Goal: Transaction & Acquisition: Purchase product/service

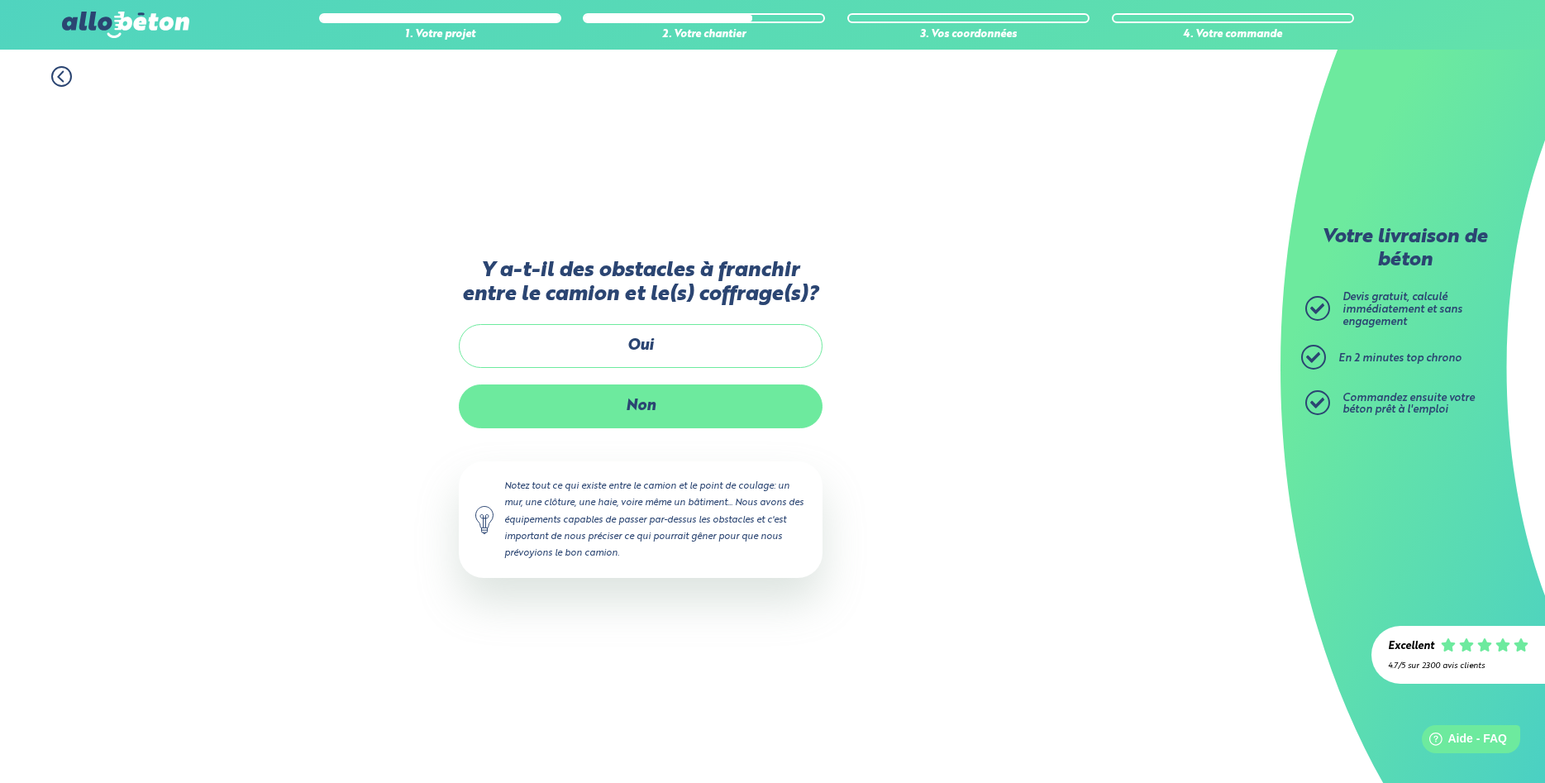
click at [655, 412] on label "Non" at bounding box center [641, 406] width 364 height 44
click at [0, 0] on input "Non" at bounding box center [0, 0] width 0 height 0
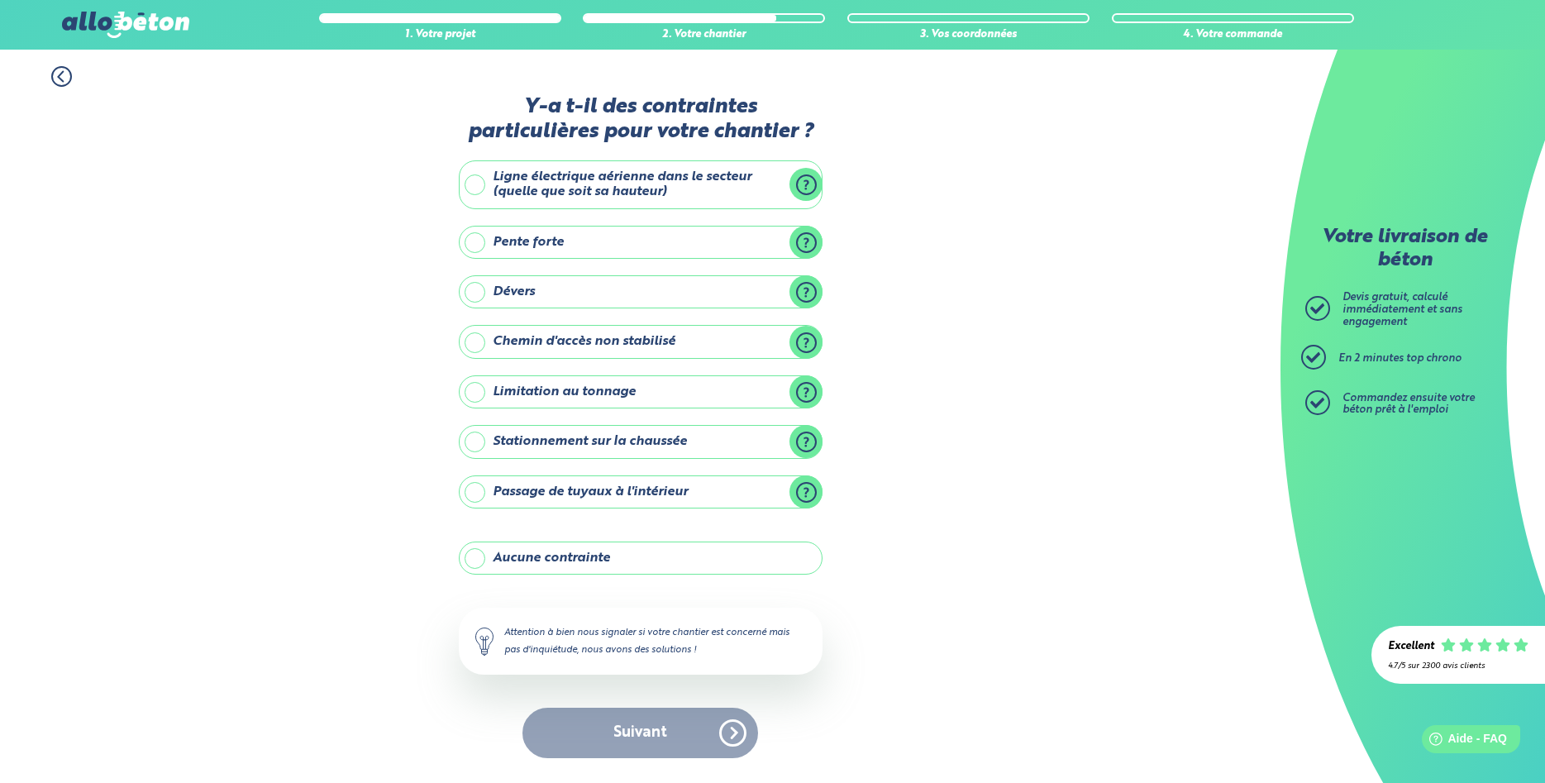
click at [551, 559] on label "Aucune contrainte" at bounding box center [641, 557] width 364 height 33
click at [0, 0] on input "Aucune contrainte" at bounding box center [0, 0] width 0 height 0
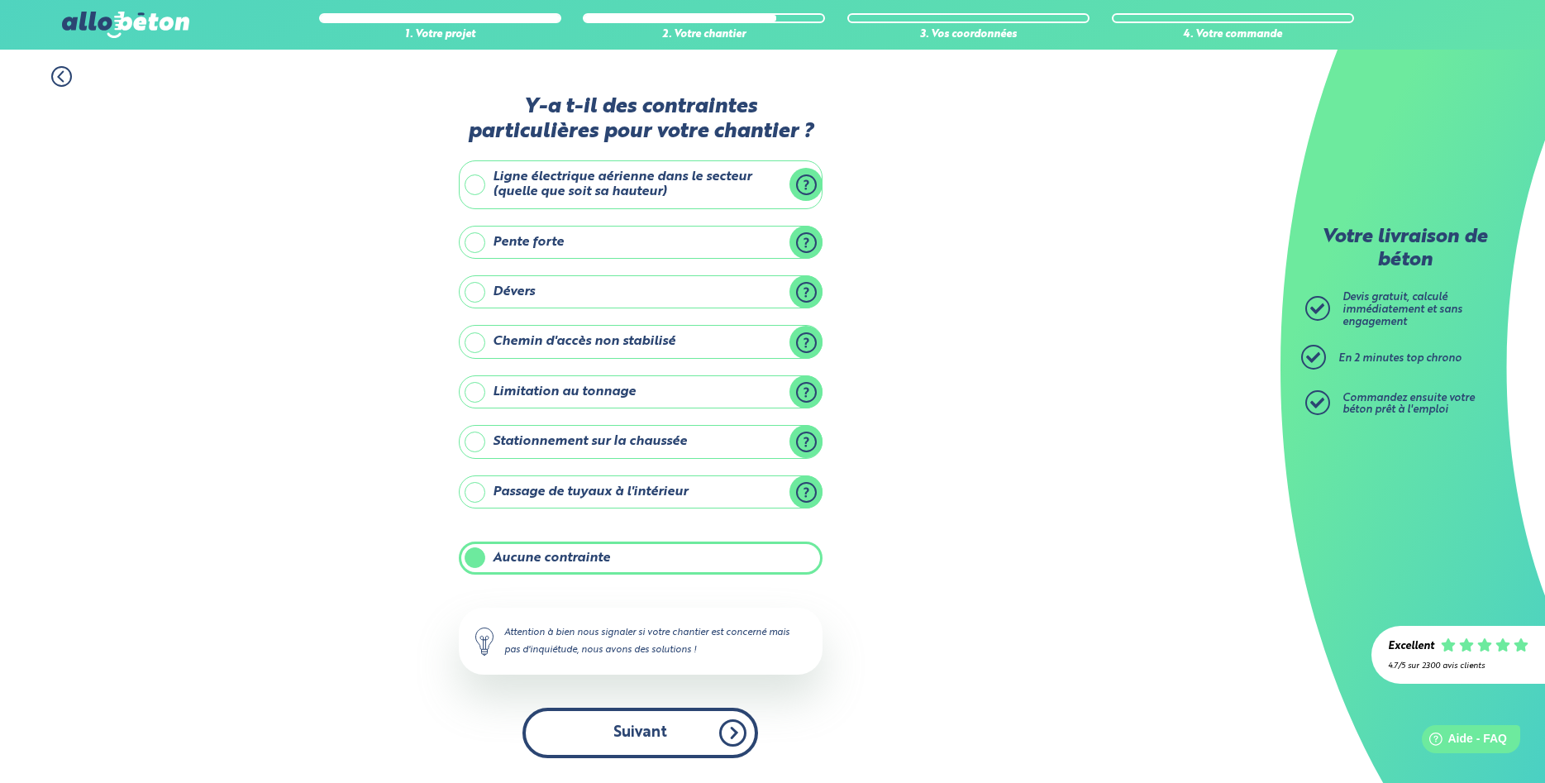
click at [629, 727] on button "Suivant" at bounding box center [640, 733] width 236 height 50
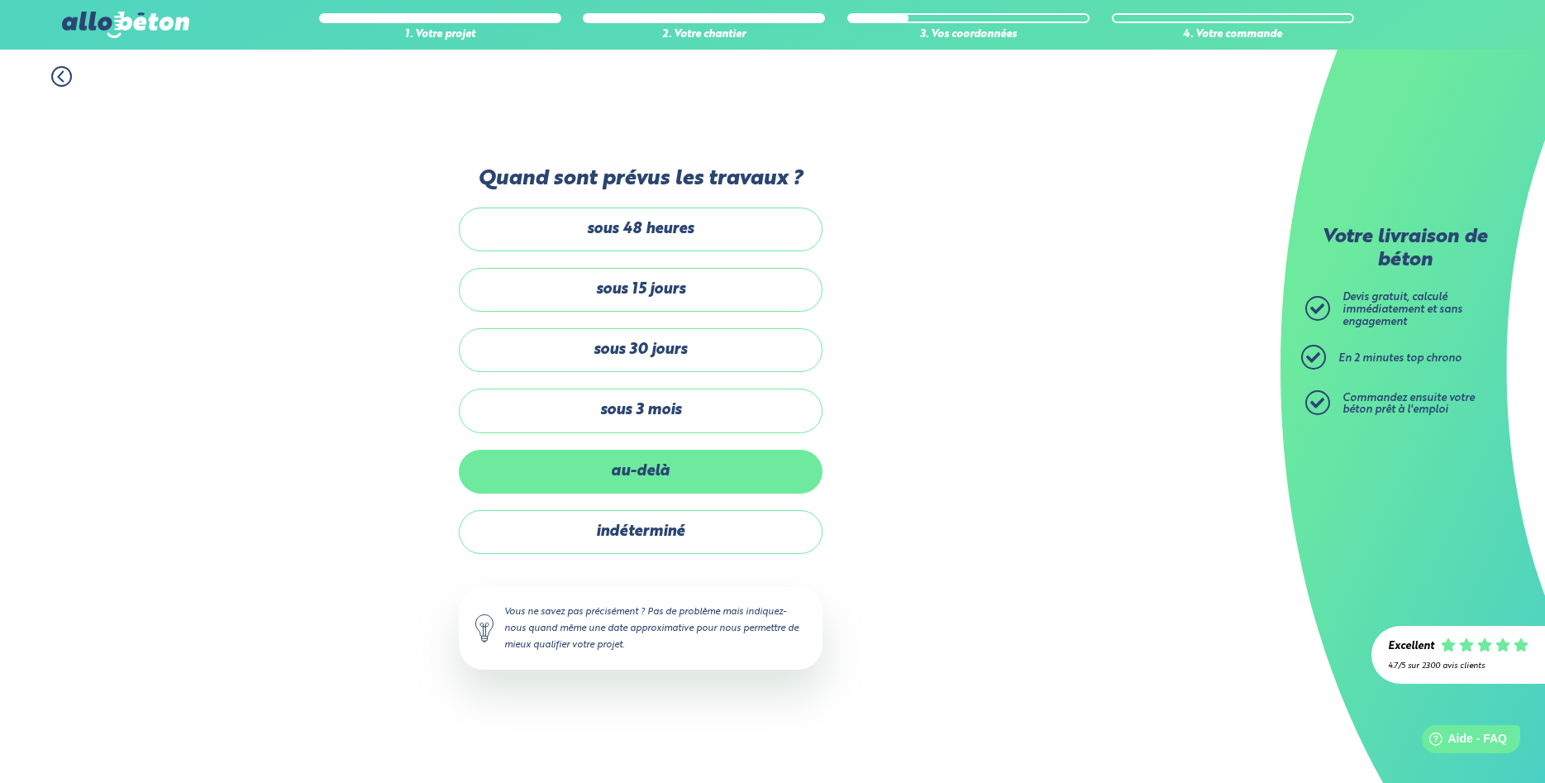
click at [658, 454] on label "au-delà" at bounding box center [641, 472] width 364 height 44
click at [0, 0] on input "au-delà" at bounding box center [0, 0] width 0 height 0
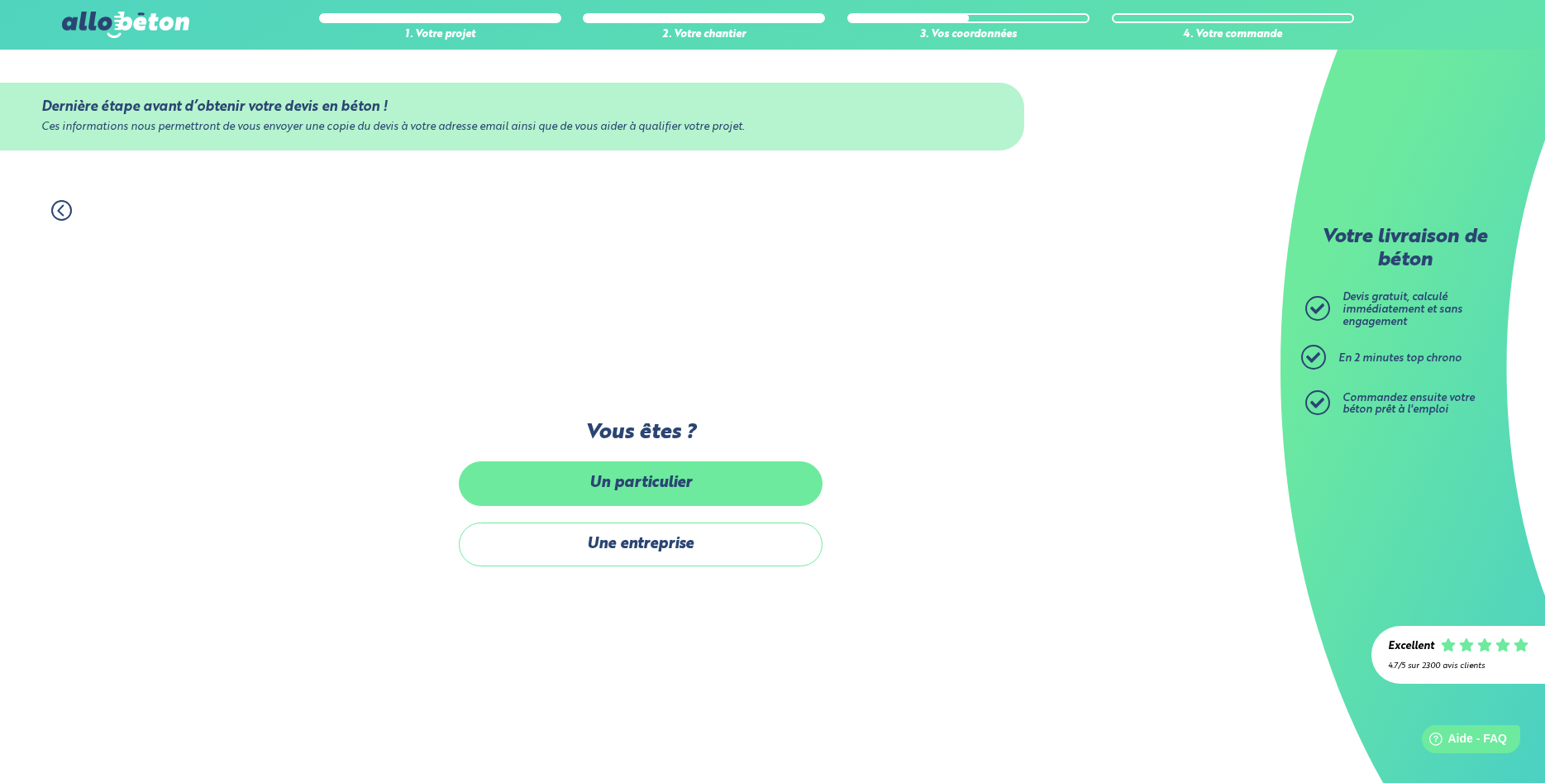
click at [660, 493] on label "Un particulier" at bounding box center [641, 483] width 364 height 44
click at [0, 0] on input "Un particulier" at bounding box center [0, 0] width 0 height 0
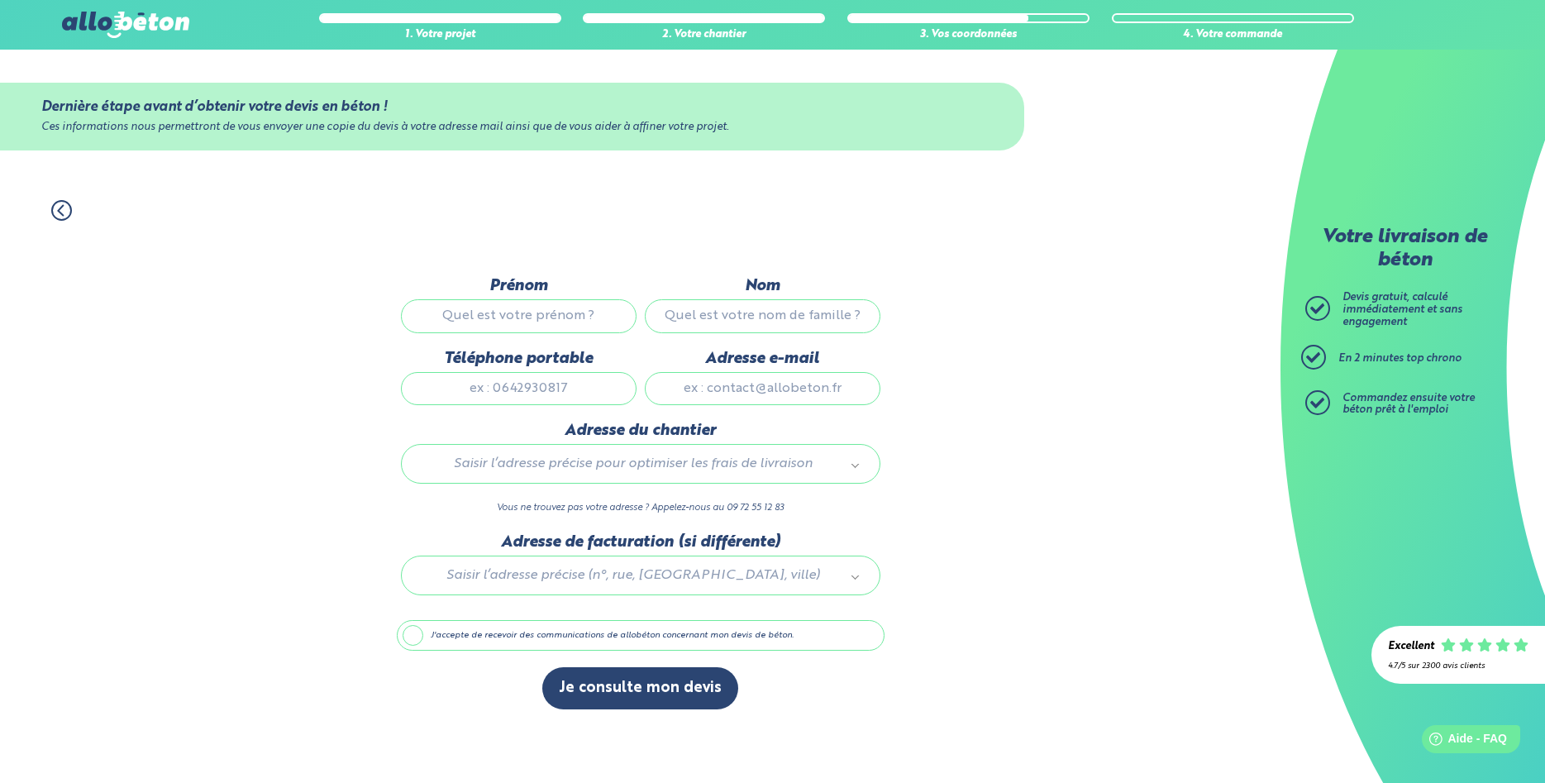
click at [518, 321] on input "Prénom" at bounding box center [519, 315] width 236 height 33
type input "Rémi"
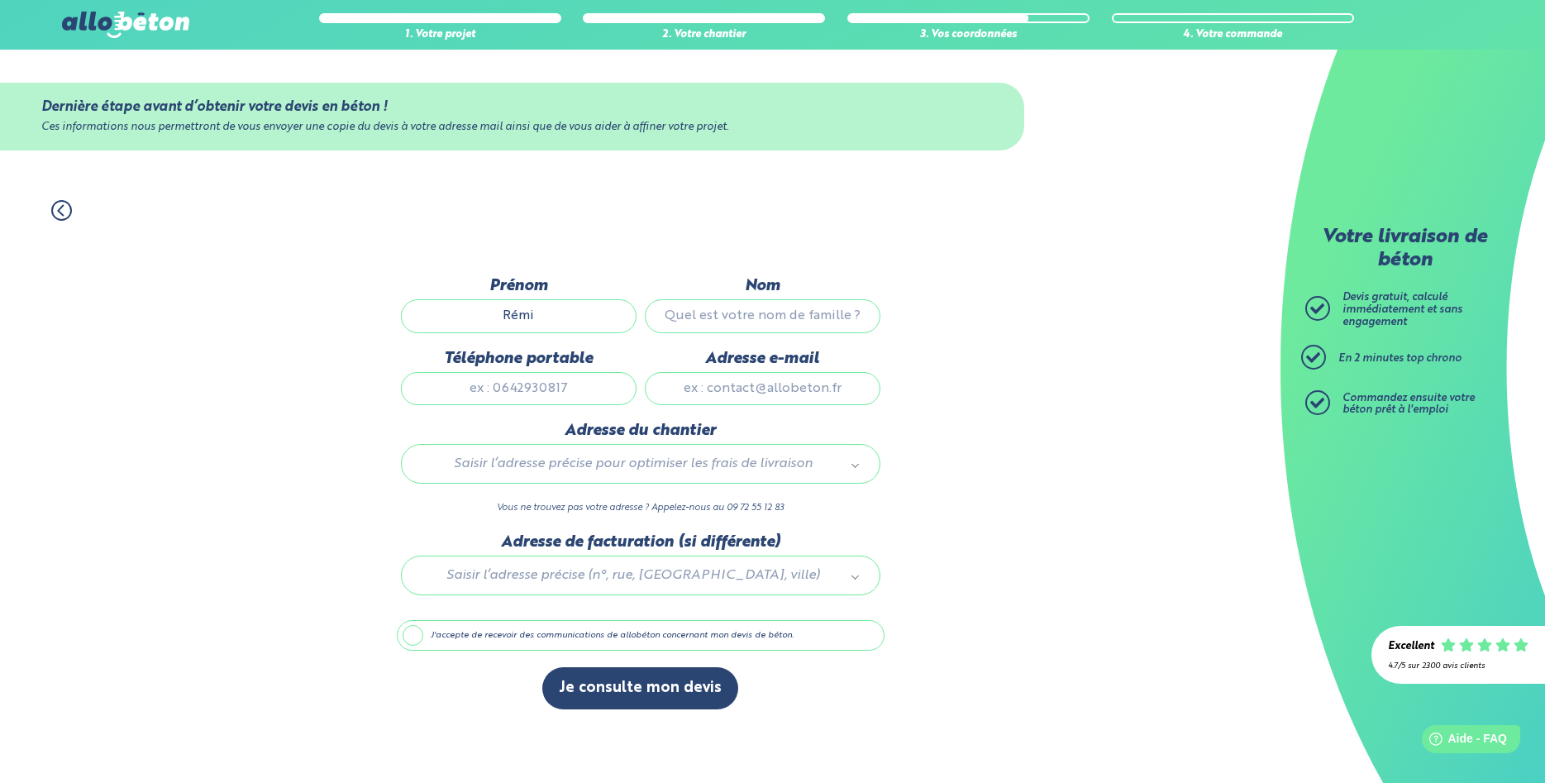
click at [703, 316] on input "Nom" at bounding box center [763, 315] width 236 height 33
click at [777, 314] on input "Nom" at bounding box center [763, 315] width 236 height 33
type input "De la Torre"
click at [560, 379] on input "Téléphone portable" at bounding box center [519, 388] width 236 height 33
click at [536, 391] on input "Téléphone portable" at bounding box center [519, 388] width 236 height 33
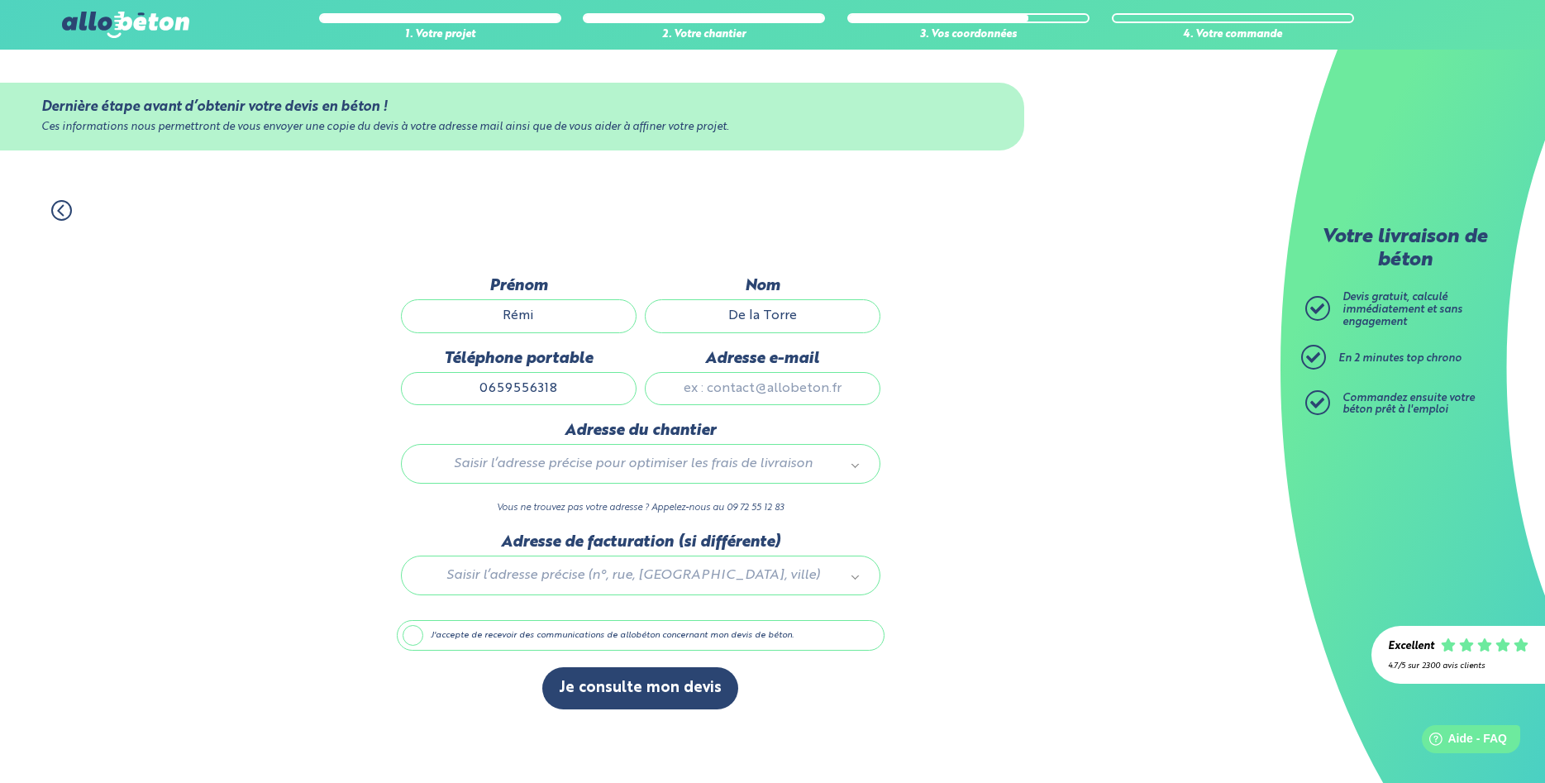
type input "0659556318"
click at [708, 398] on input "Adresse e-mail" at bounding box center [763, 388] width 236 height 33
click at [744, 395] on input "Adresse e-mail" at bounding box center [763, 388] width 236 height 33
type input "[EMAIL_ADDRESS][DOMAIN_NAME]"
click at [619, 460] on body "09 72 55 12 83 Conseils et Appel Gratuits nos produits le béton prêt à l'emploi…" at bounding box center [772, 391] width 1545 height 783
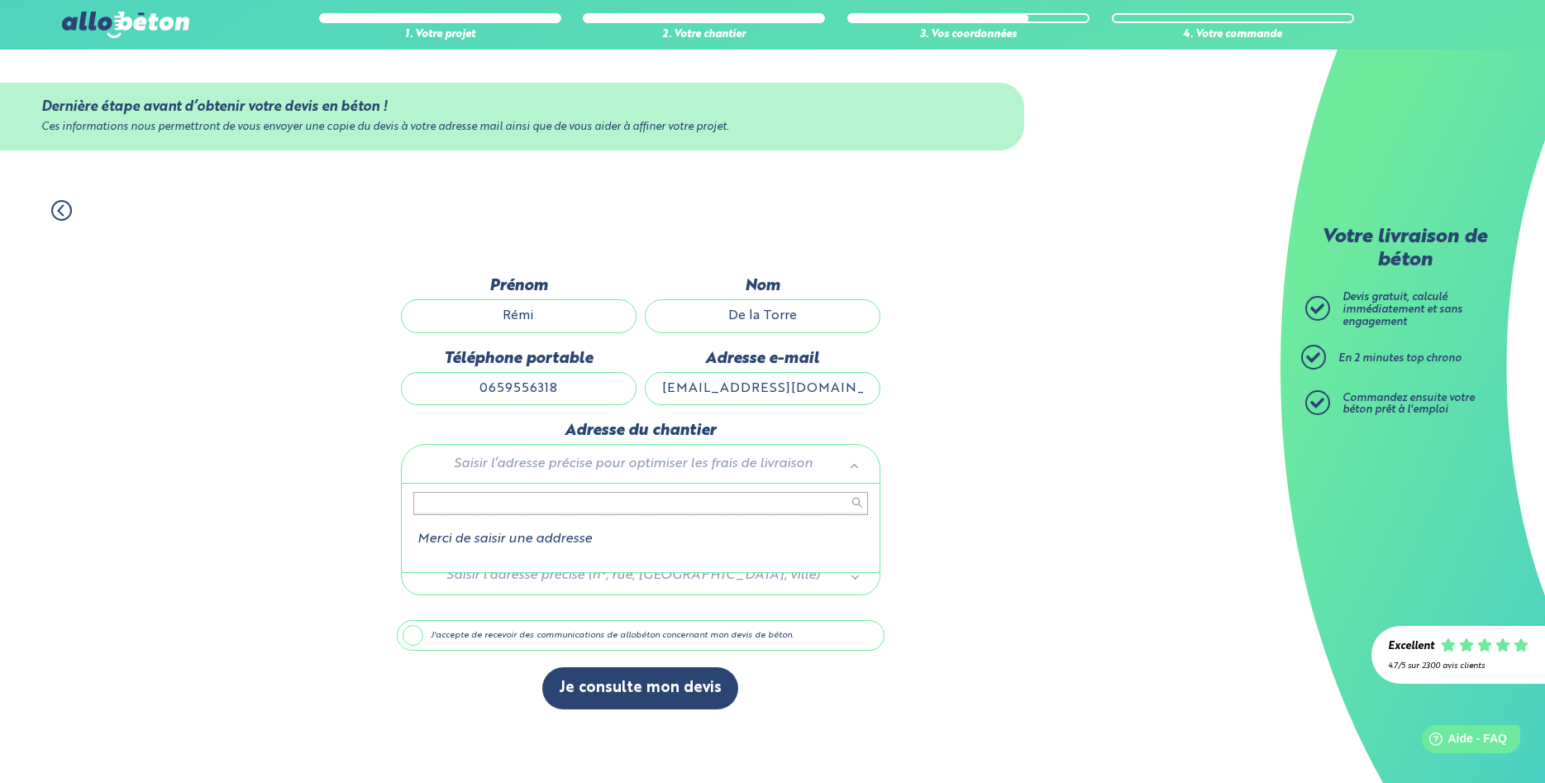
click at [566, 504] on input "text" at bounding box center [640, 503] width 455 height 23
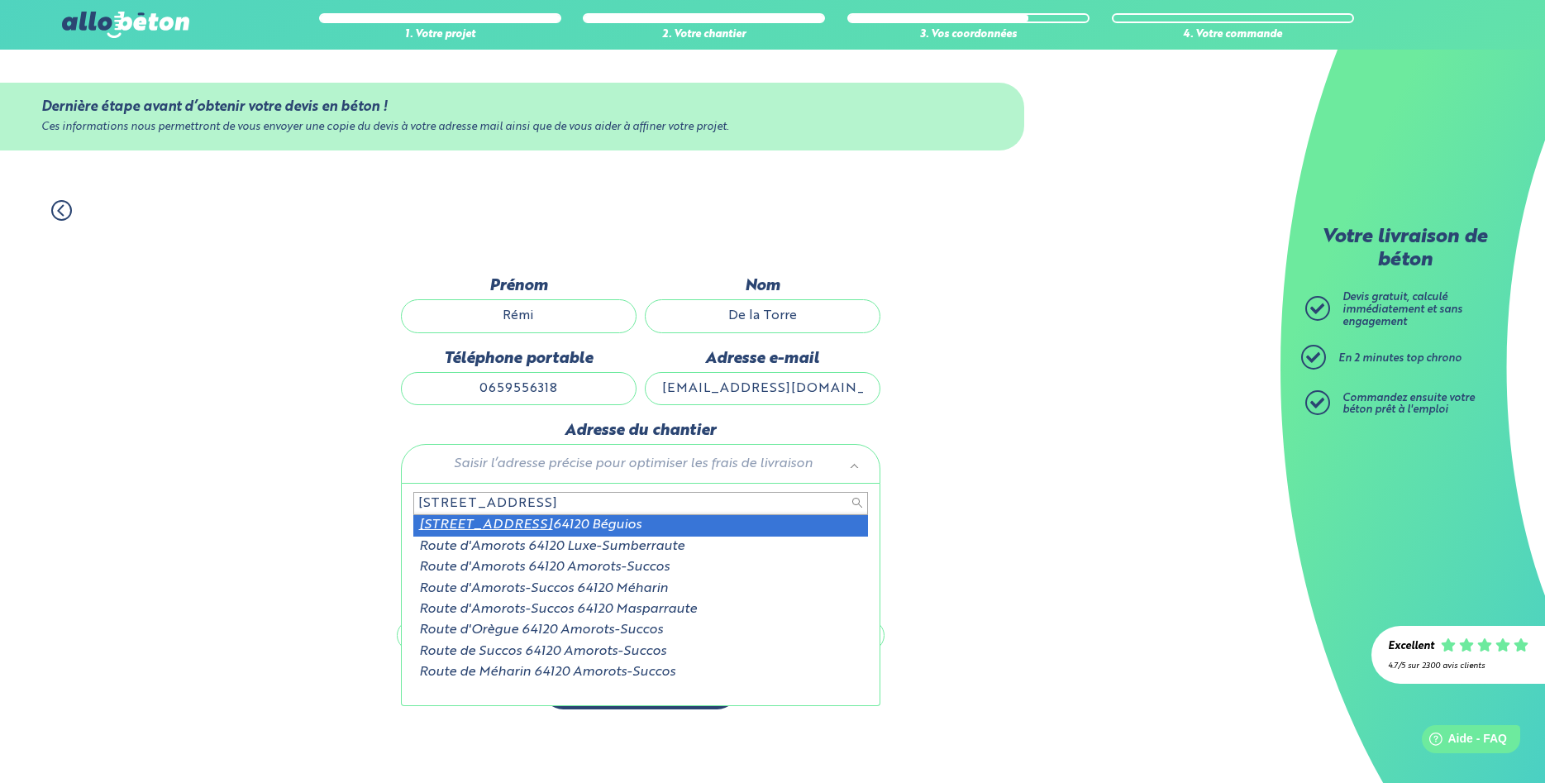
type input "2464 route d'amorots"
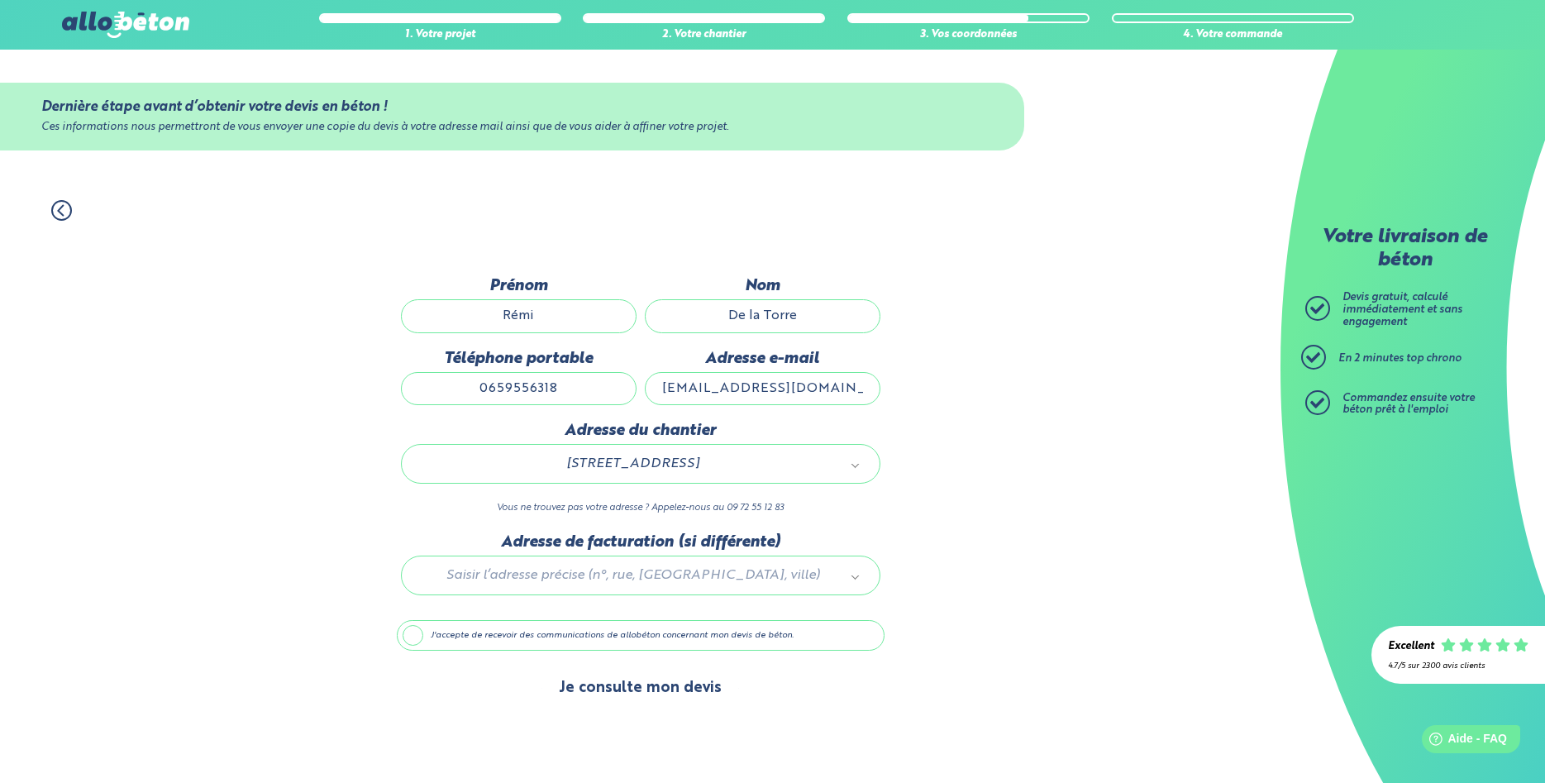
click at [624, 680] on button "Je consulte mon devis" at bounding box center [640, 688] width 196 height 42
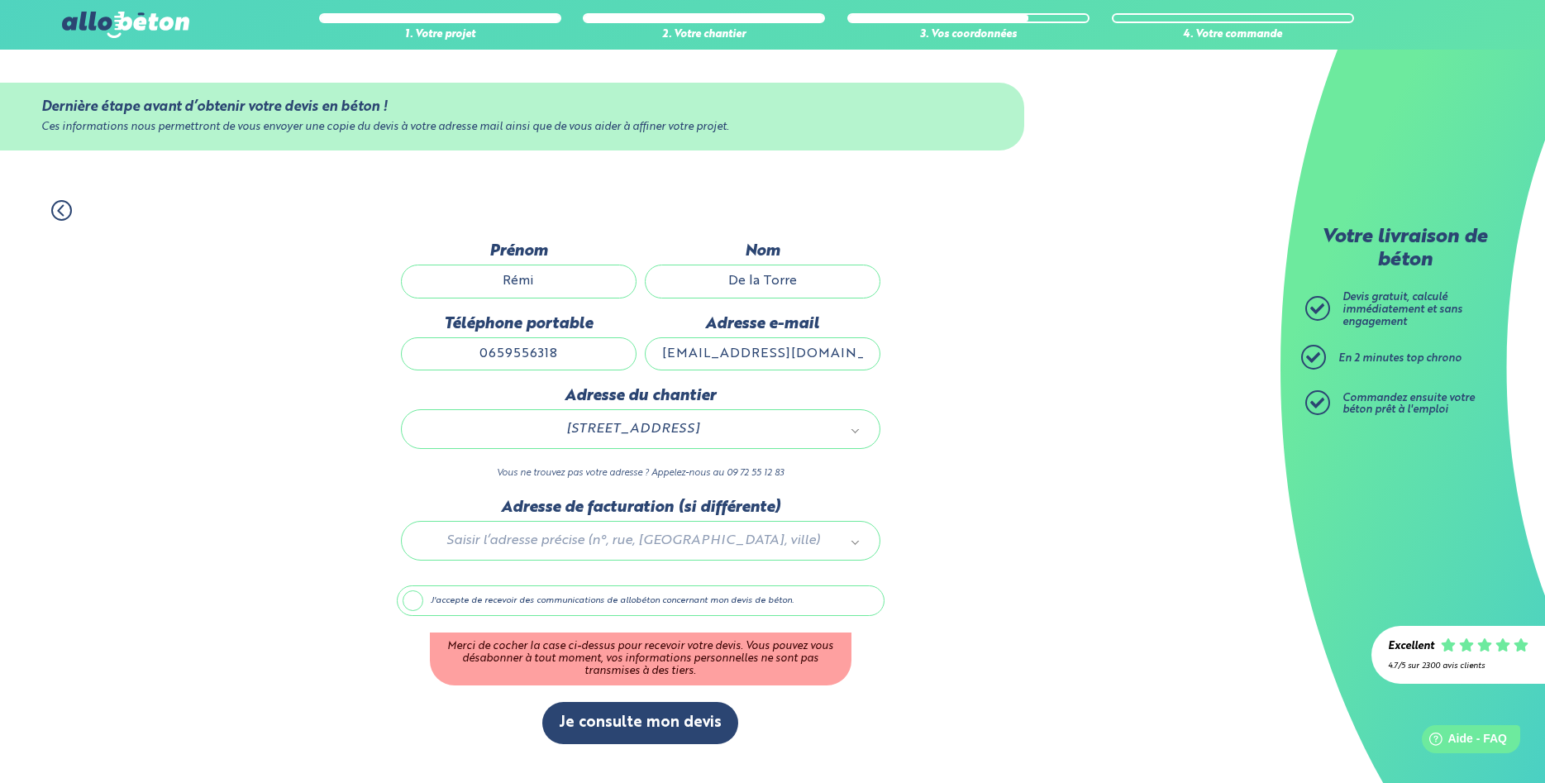
click at [505, 598] on label "J'accepte de recevoir des communications de allobéton concernant mon devis de b…" at bounding box center [641, 600] width 488 height 31
click at [0, 0] on input "J'accepte de recevoir des communications de allobéton concernant mon devis de b…" at bounding box center [0, 0] width 0 height 0
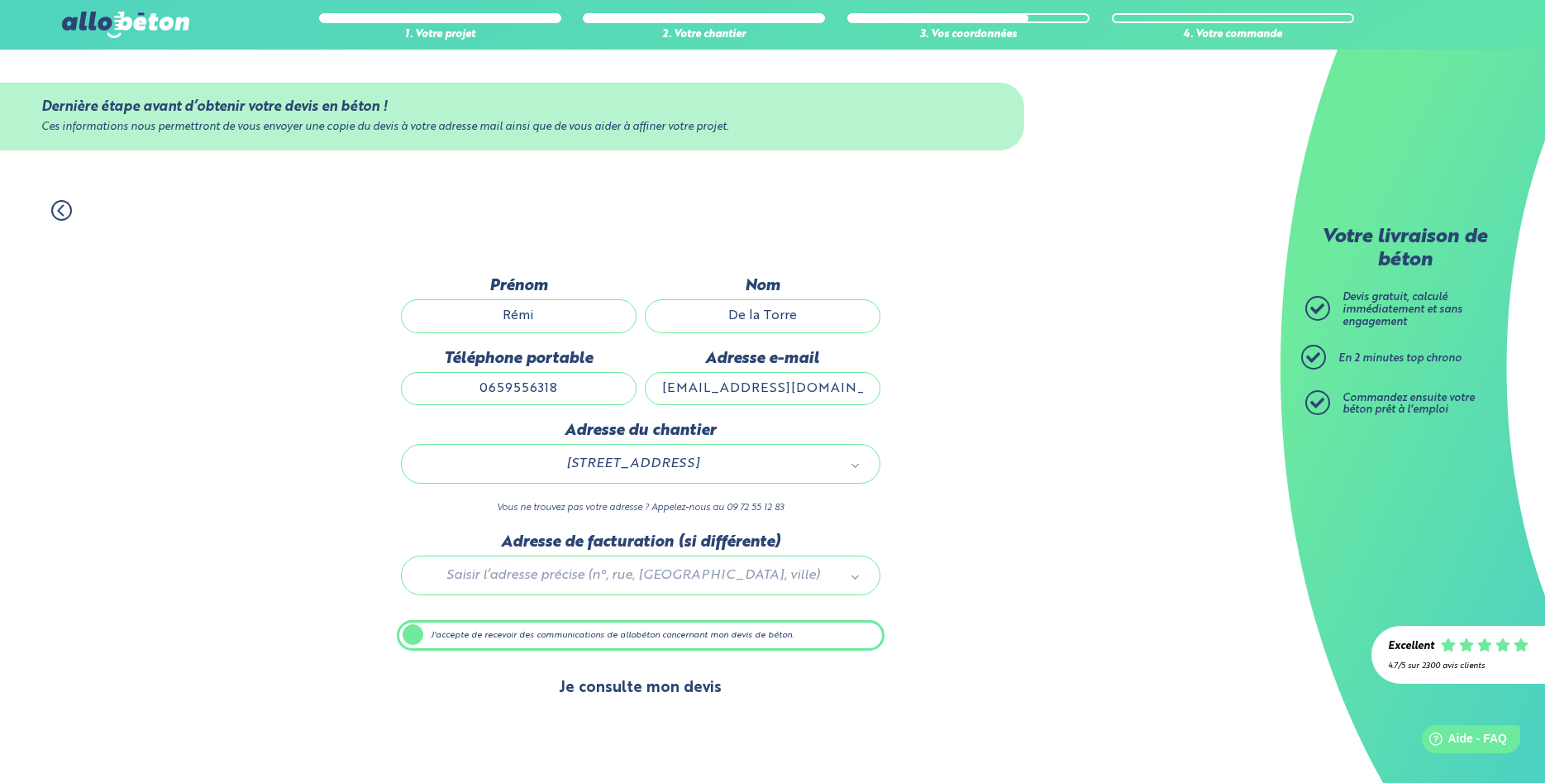
click at [657, 709] on button "Je consulte mon devis" at bounding box center [640, 688] width 196 height 42
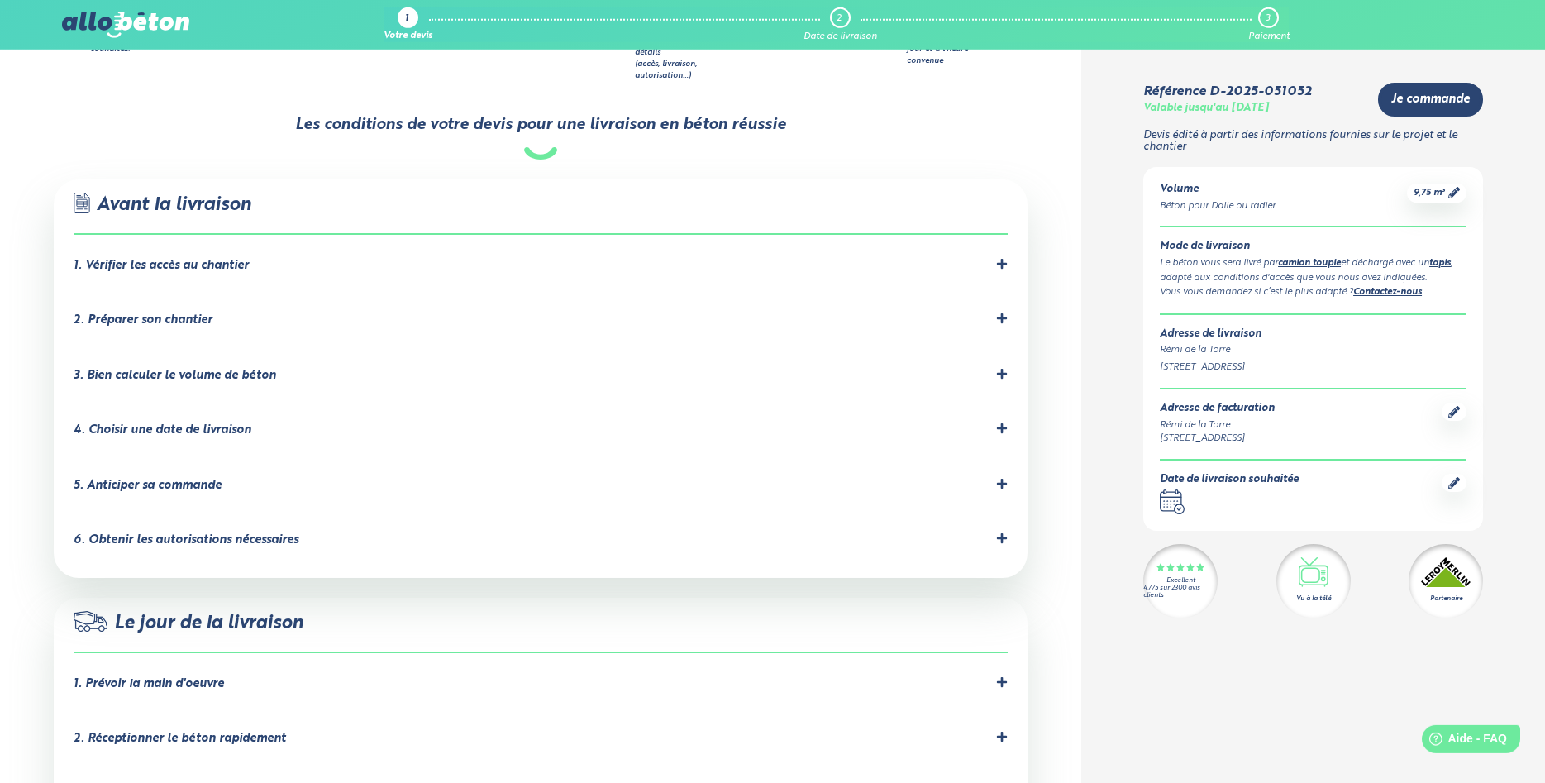
scroll to position [1180, 0]
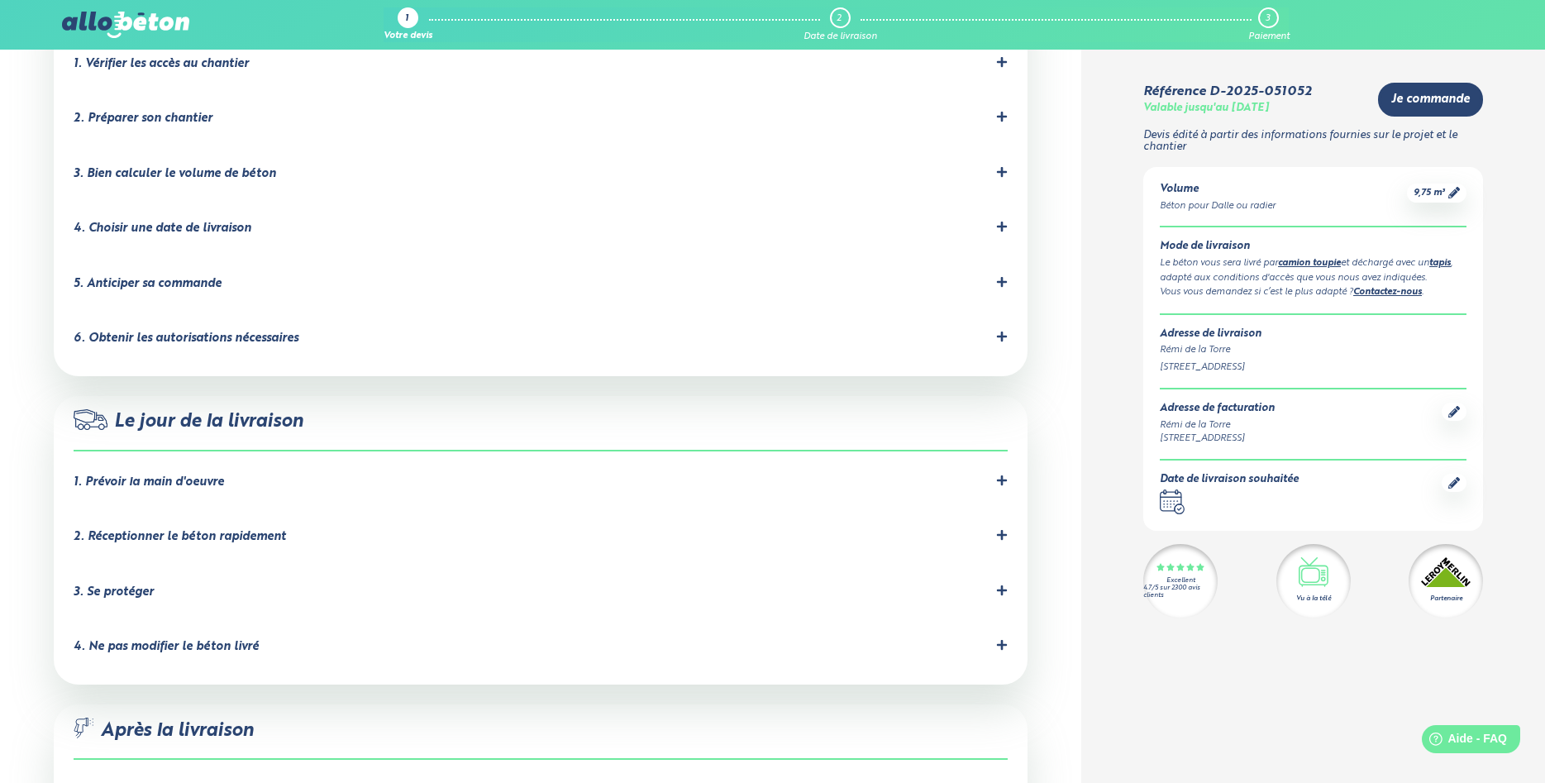
click at [193, 475] on div "1. Prévoir la main d'oeuvre" at bounding box center [149, 482] width 150 height 14
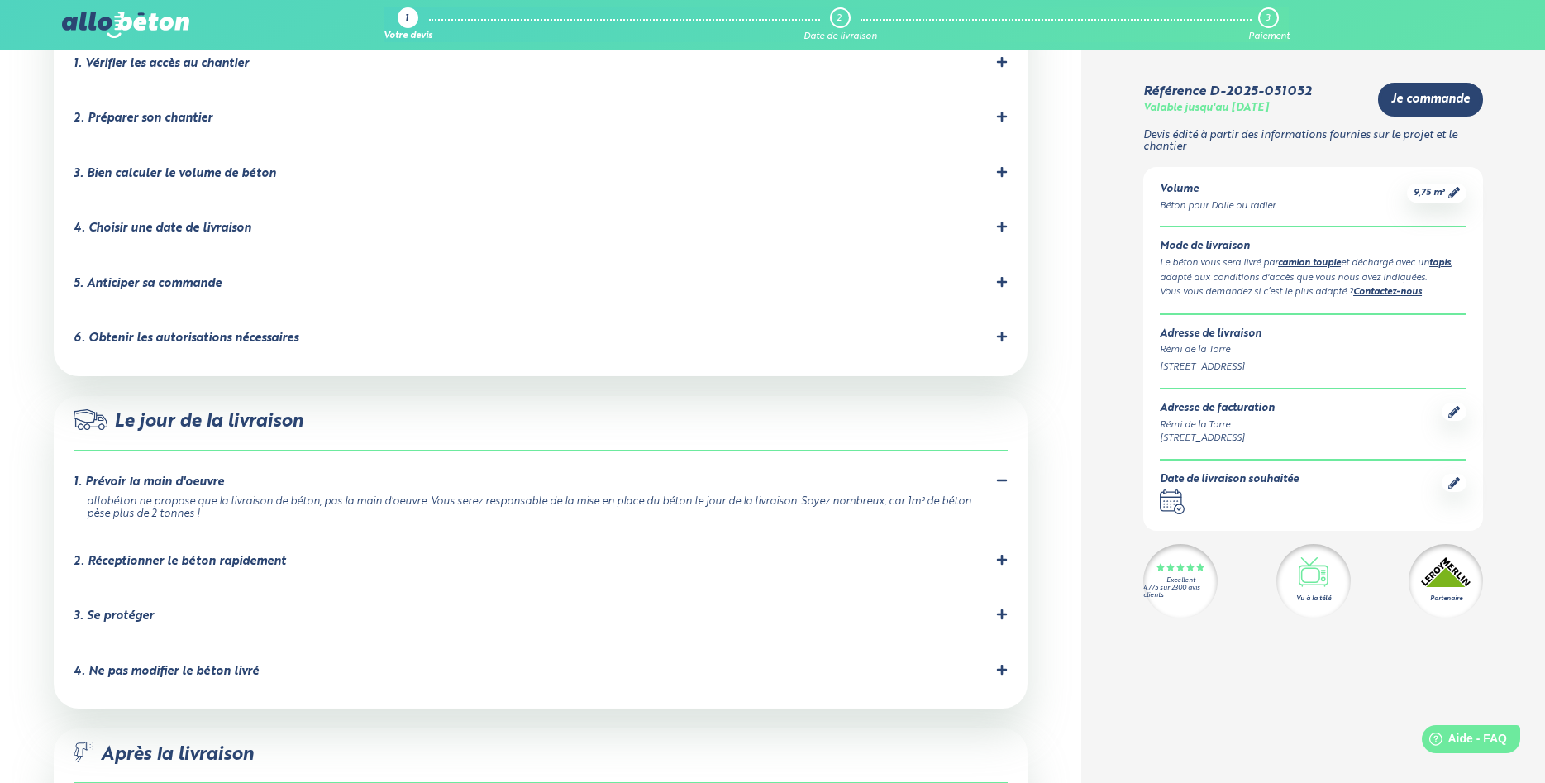
click at [219, 555] on div "2. Réceptionner le béton rapidement" at bounding box center [180, 562] width 212 height 14
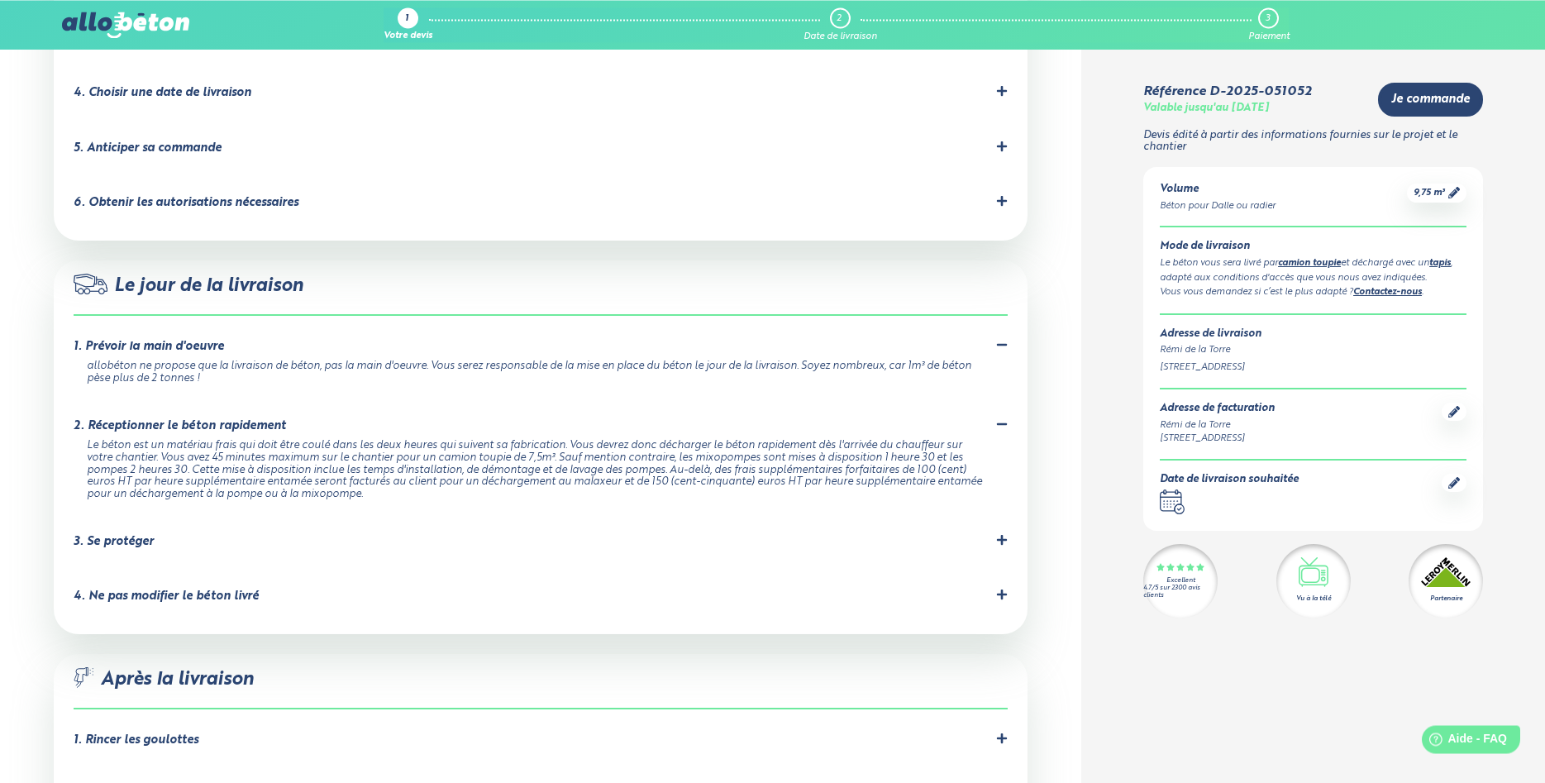
scroll to position [1349, 0]
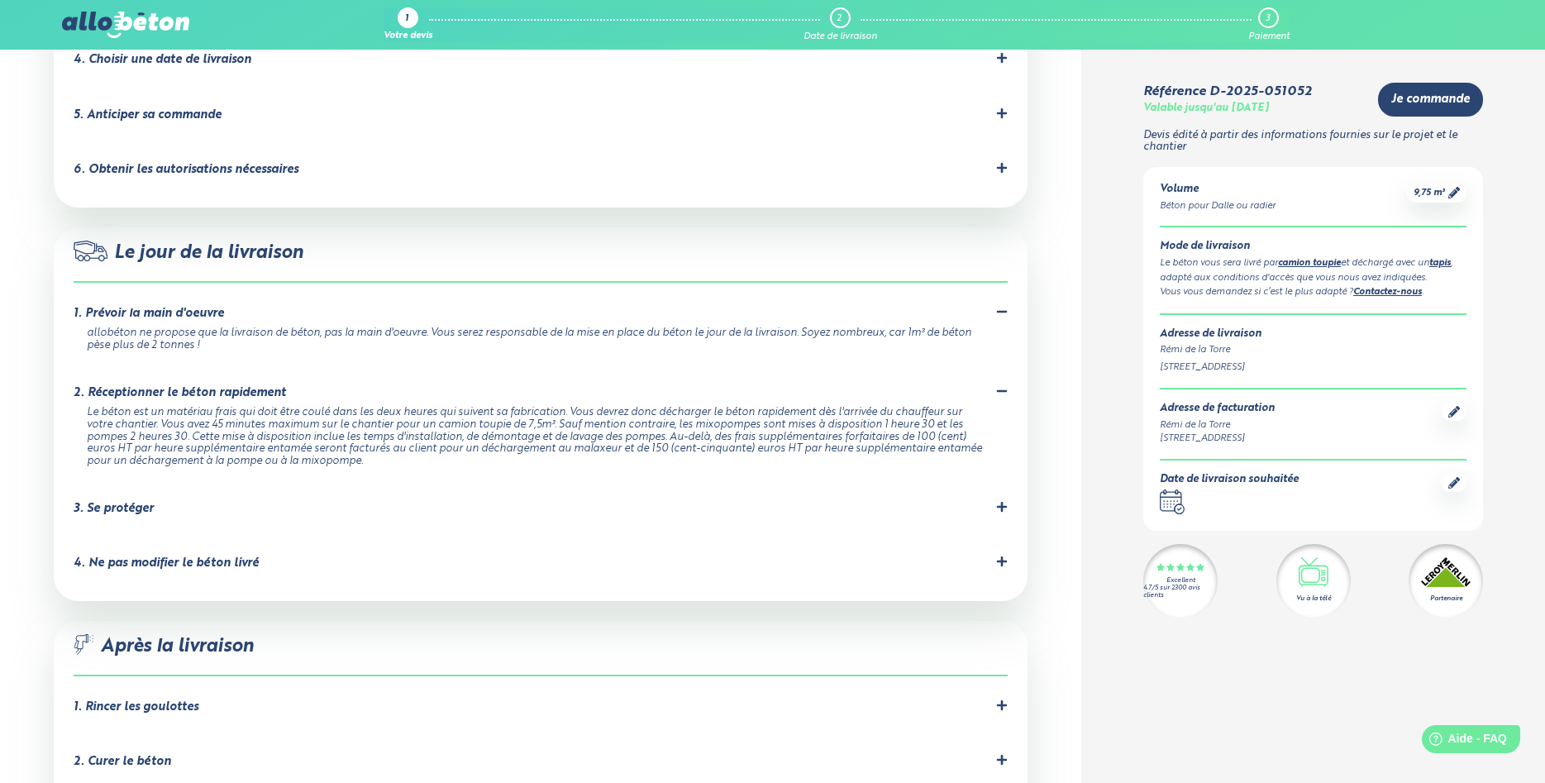
click at [139, 502] on div "3. Se protéger" at bounding box center [114, 509] width 80 height 14
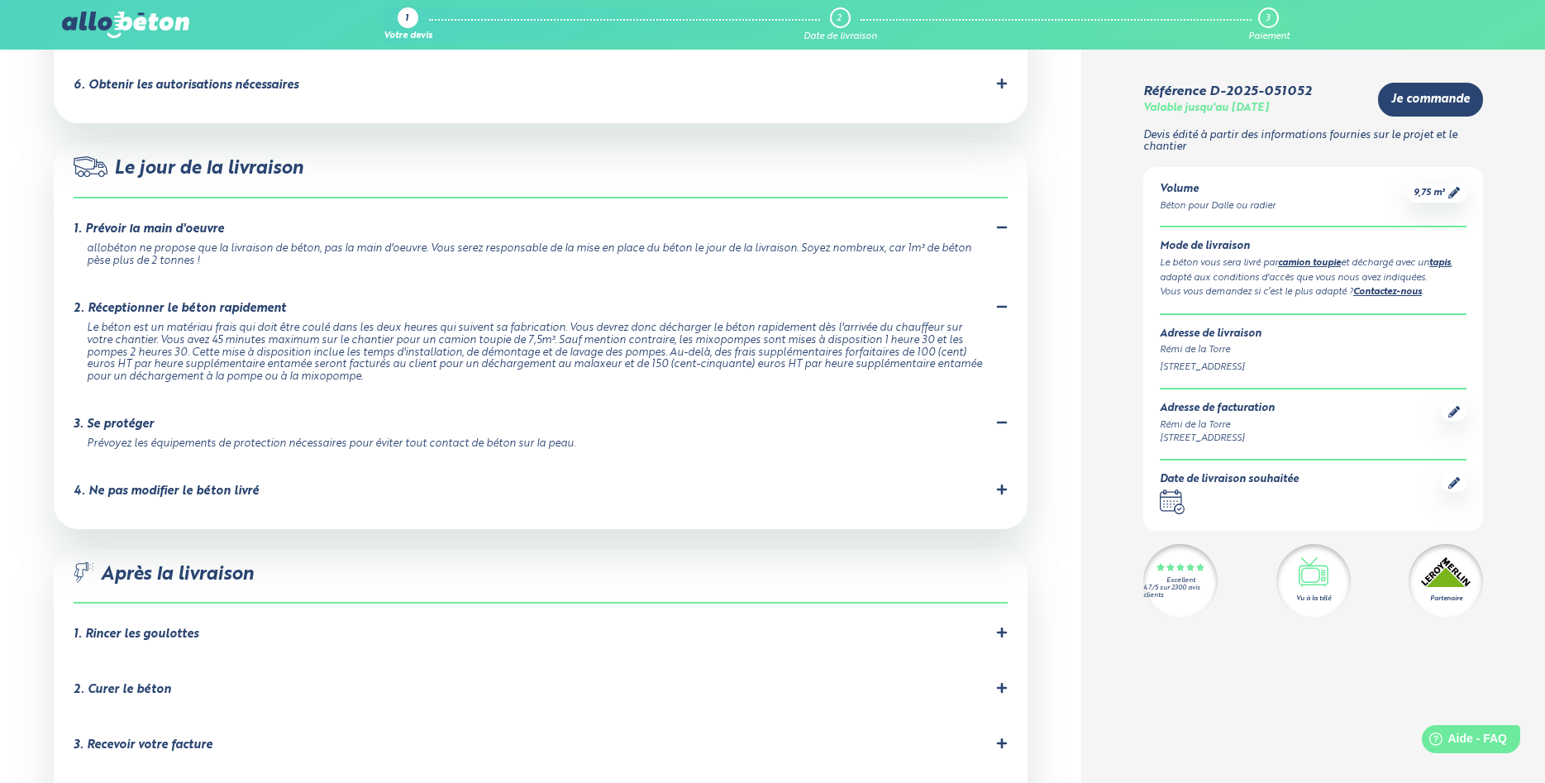
scroll to position [1602, 0]
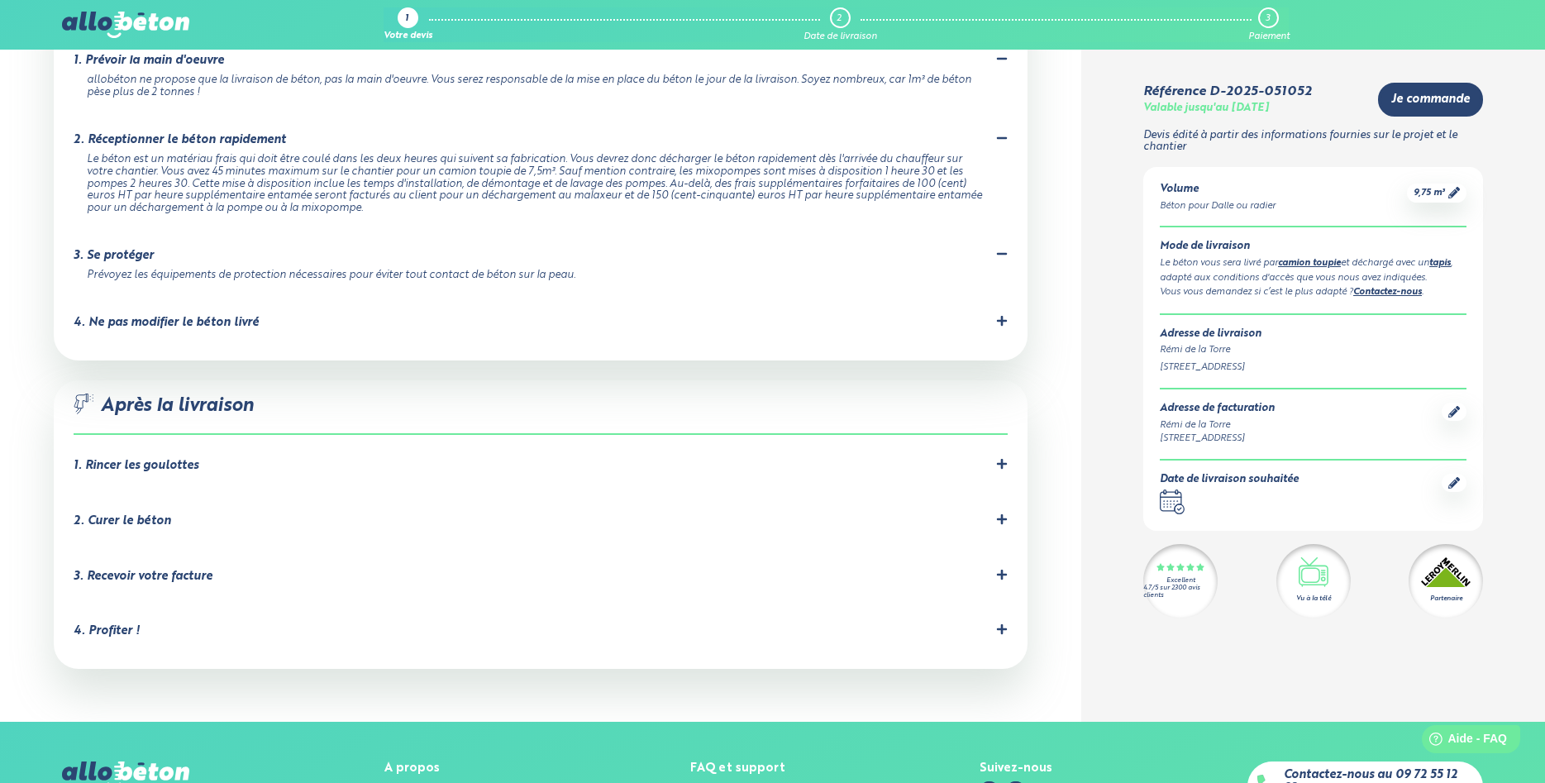
click at [136, 459] on div "1. Rincer les goulottes" at bounding box center [136, 466] width 125 height 14
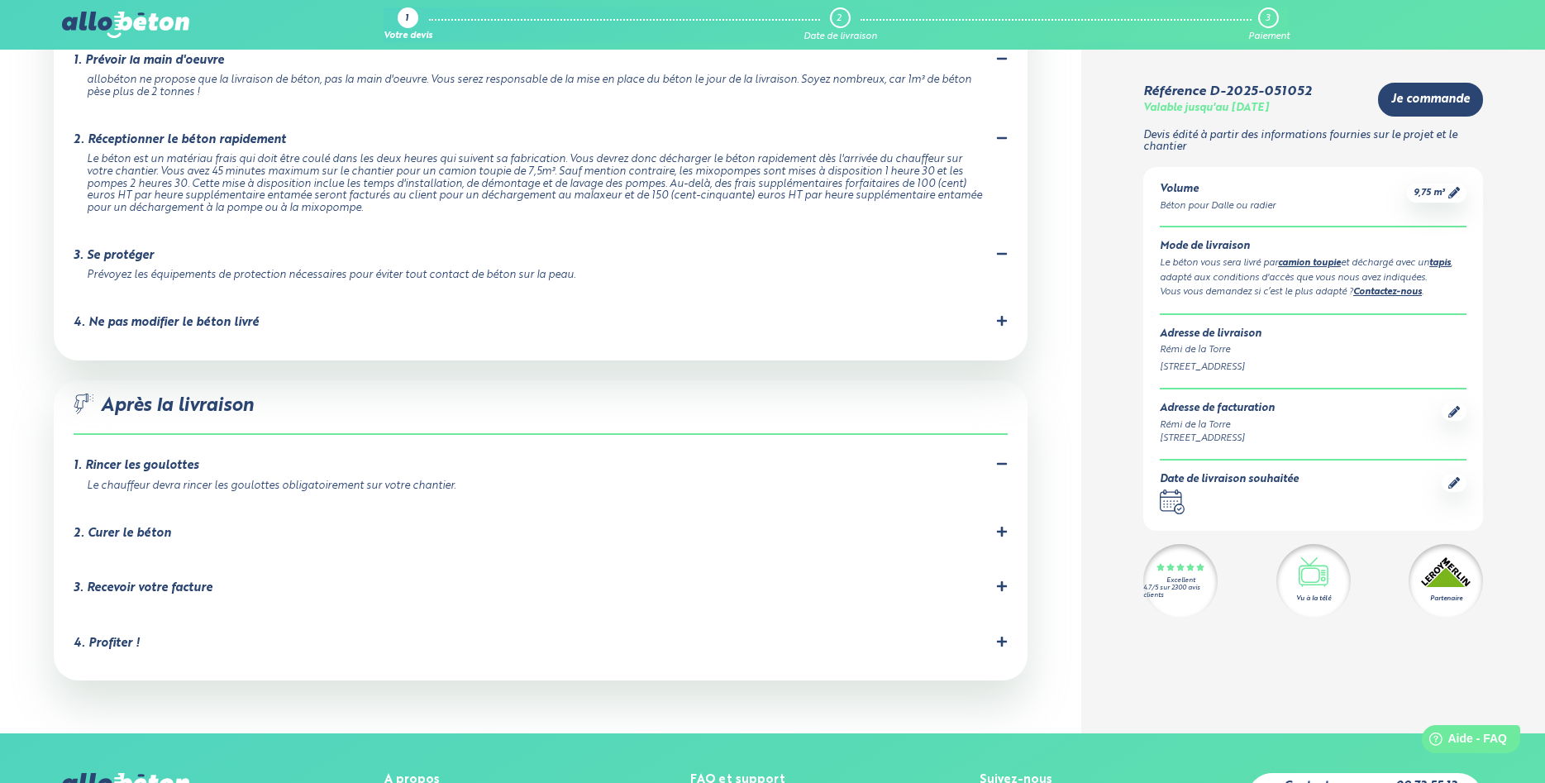
click at [114, 509] on li "2. Curer le béton C'est important pour éviter les fissures dues à un séchage tr…" at bounding box center [540, 536] width 933 height 55
click at [164, 527] on div "2. Curer le béton" at bounding box center [123, 534] width 98 height 14
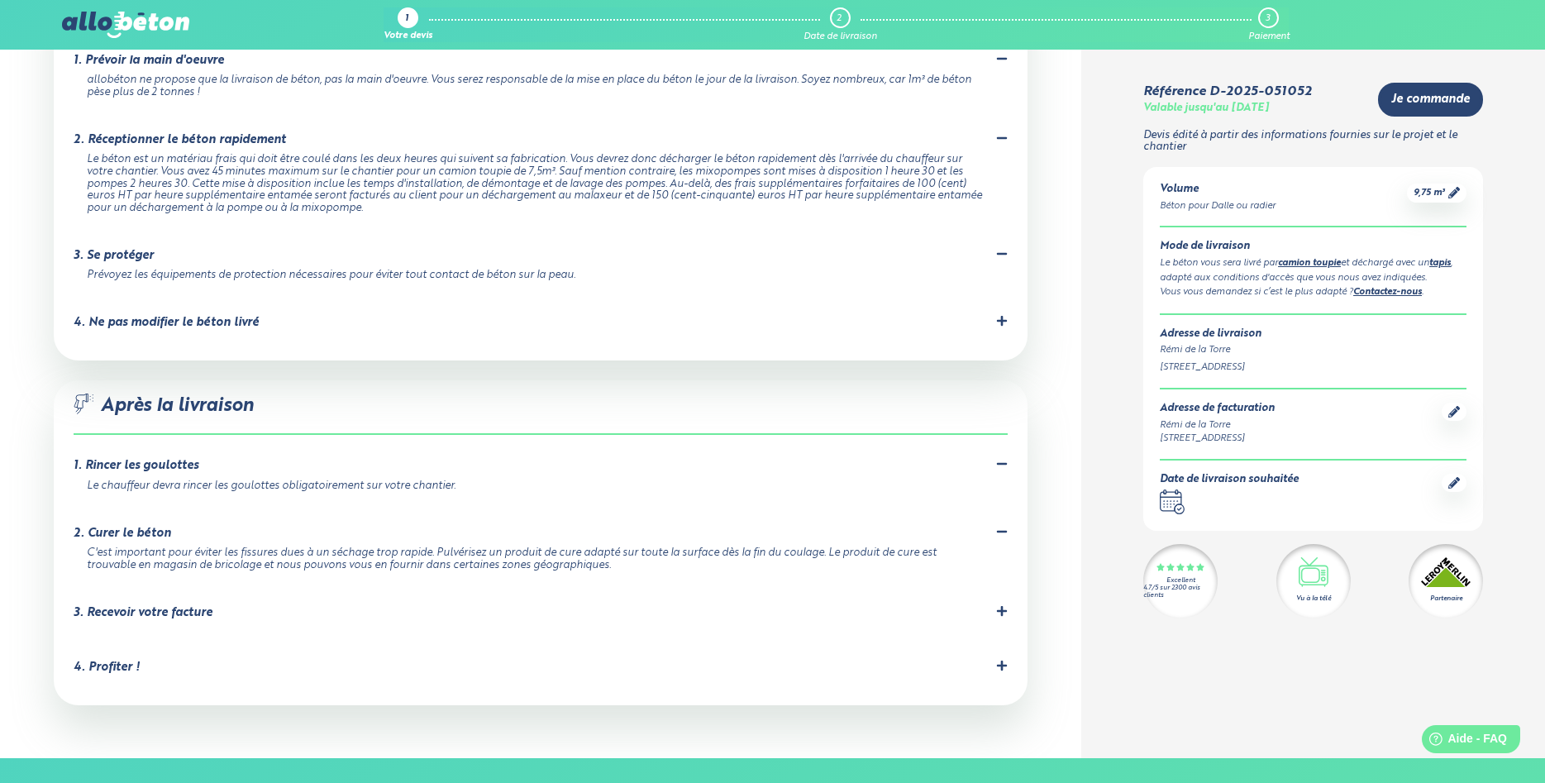
scroll to position [1012, 0]
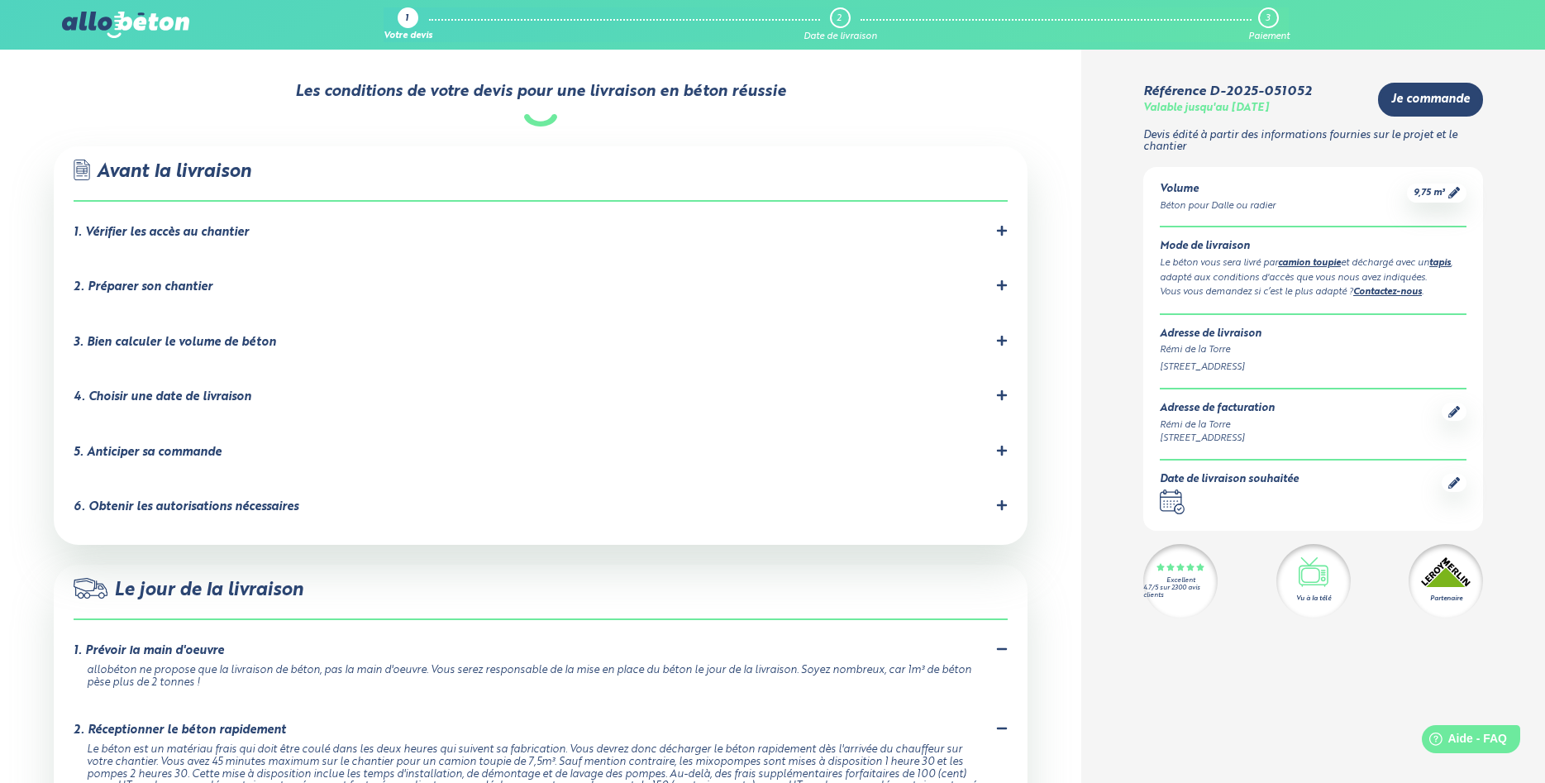
click at [183, 226] on div "1. Vérifier les accès au chantier" at bounding box center [161, 233] width 175 height 14
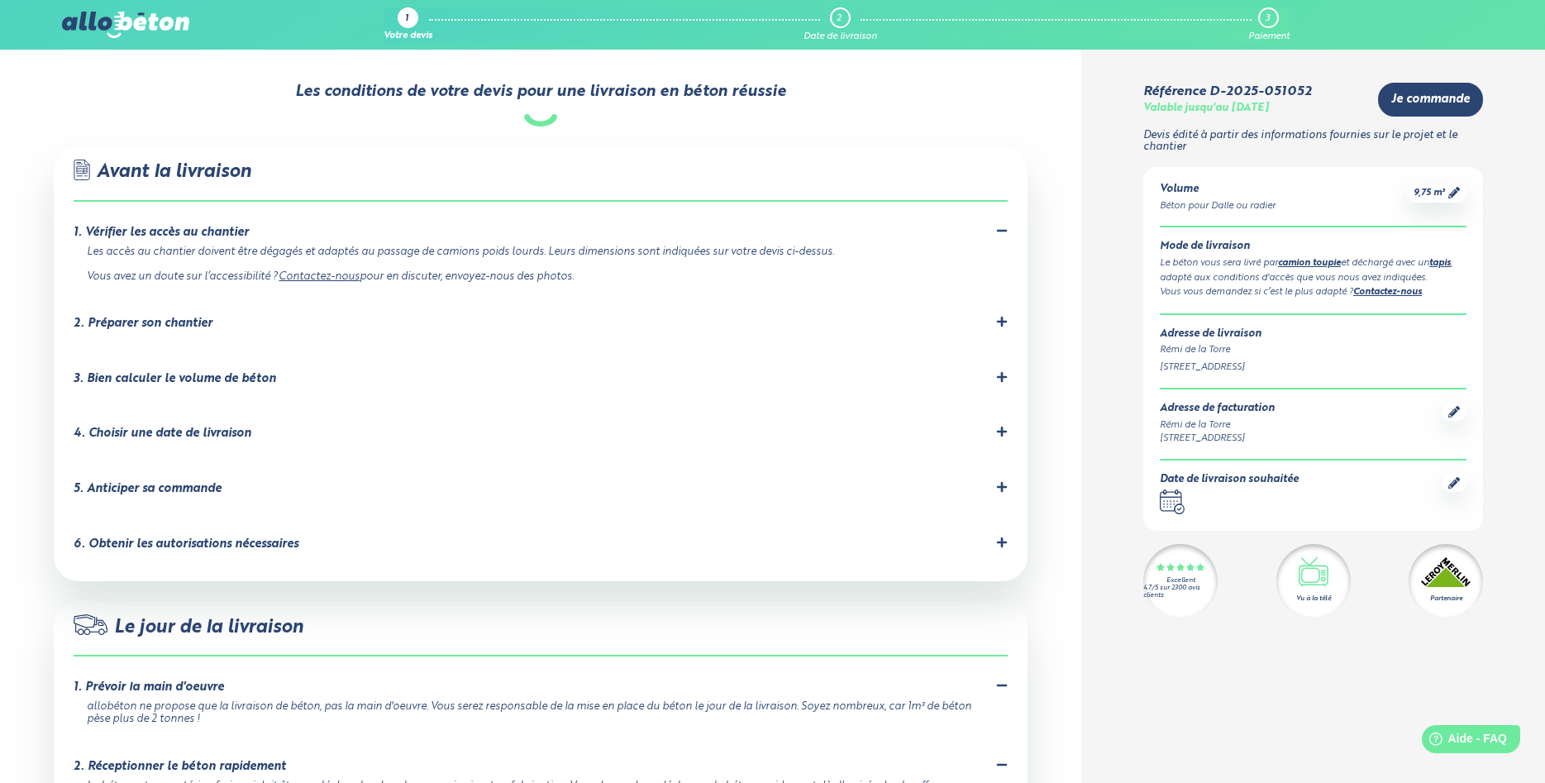
click at [160, 316] on div "2. Préparer son chantier Le chantier devra être prêt pour l'arrivée du camion. …" at bounding box center [540, 327] width 933 height 22
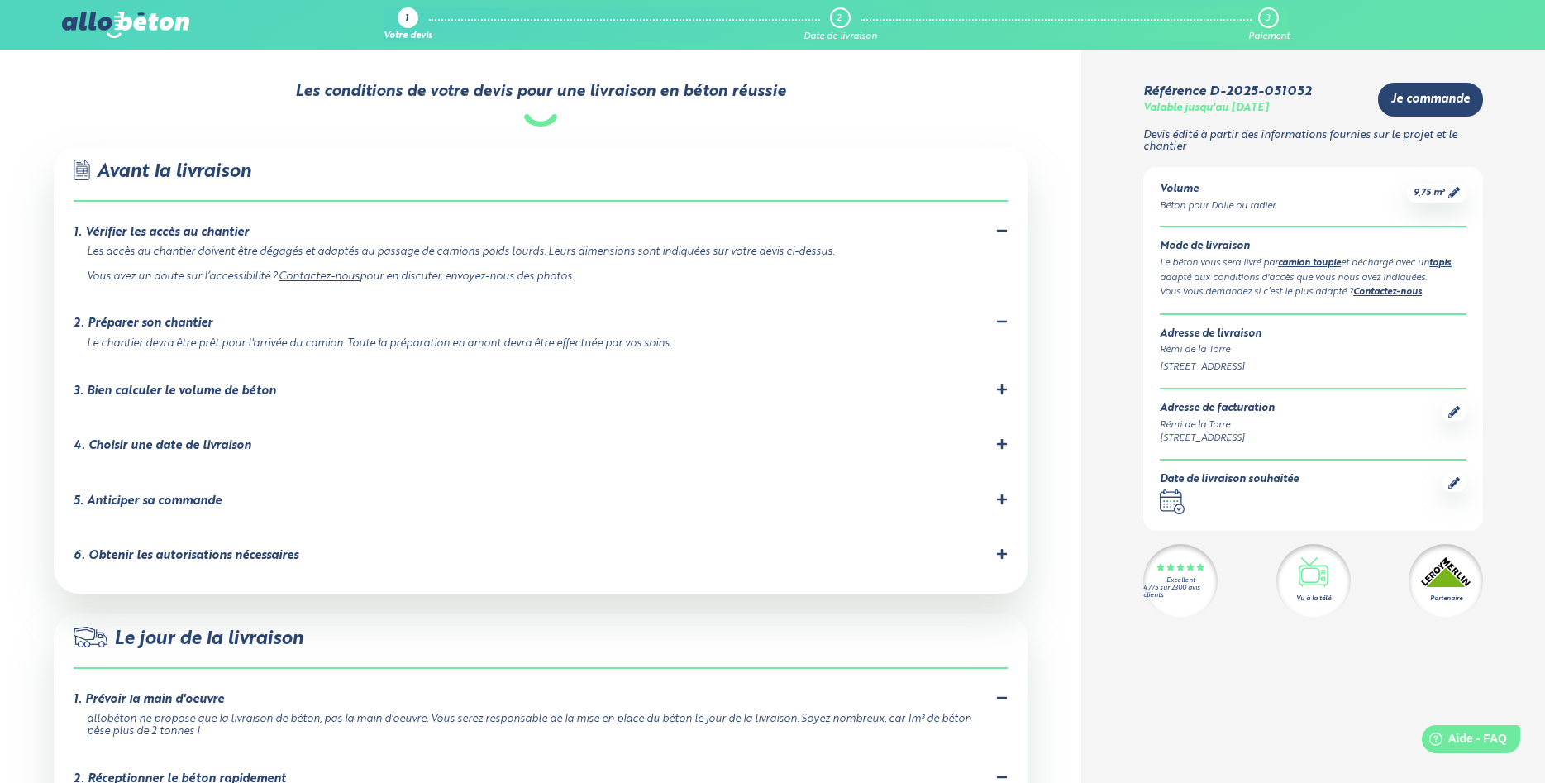
click at [165, 367] on li "3. Bien calculer le volume de béton Prenez soigneusement vos mesures. Vous pour…" at bounding box center [540, 394] width 933 height 55
click at [241, 384] on div "3. Bien calculer le volume de béton" at bounding box center [175, 391] width 203 height 14
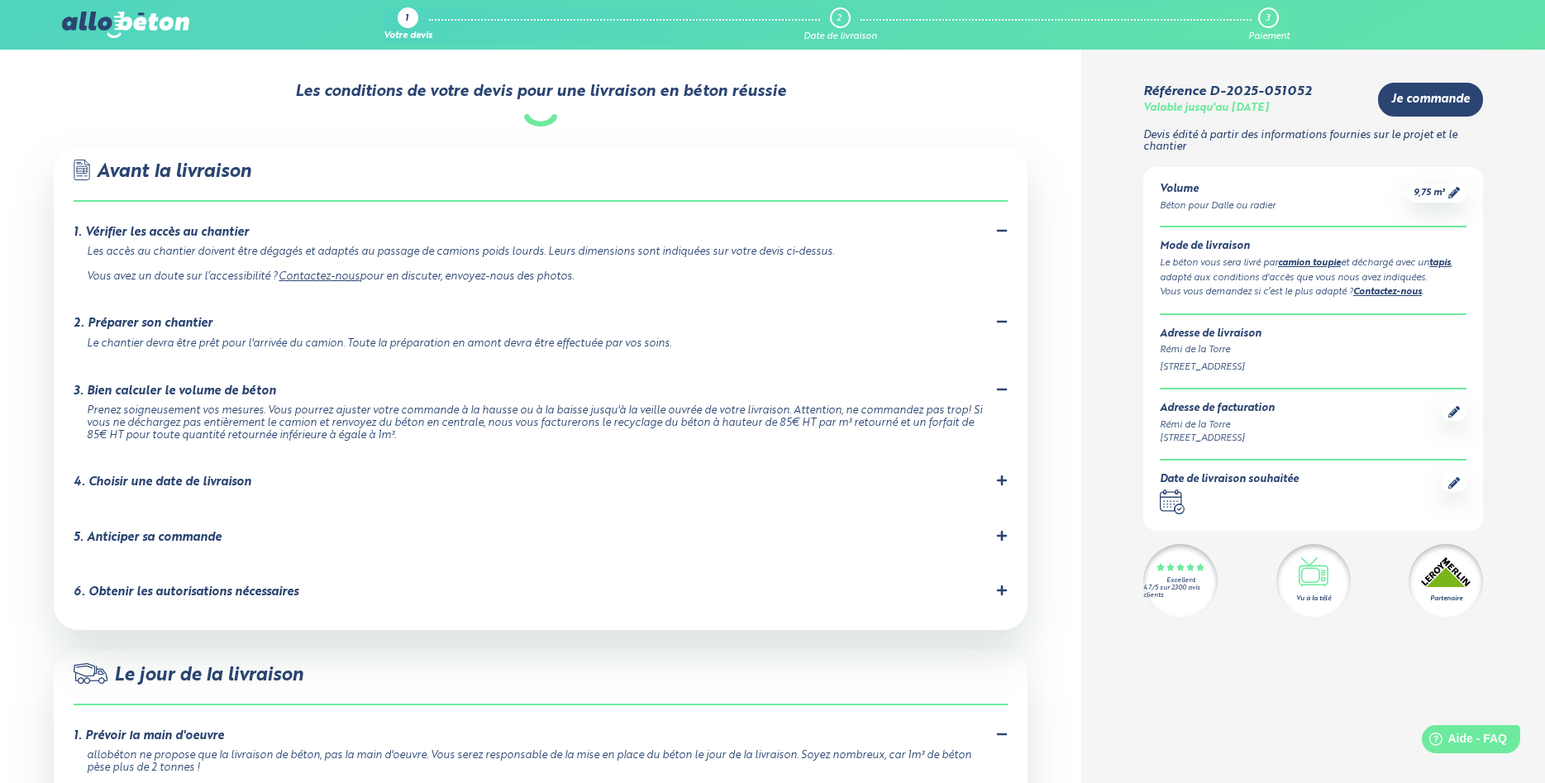
click at [192, 475] on div "4. Choisir une date de livraison" at bounding box center [163, 482] width 178 height 14
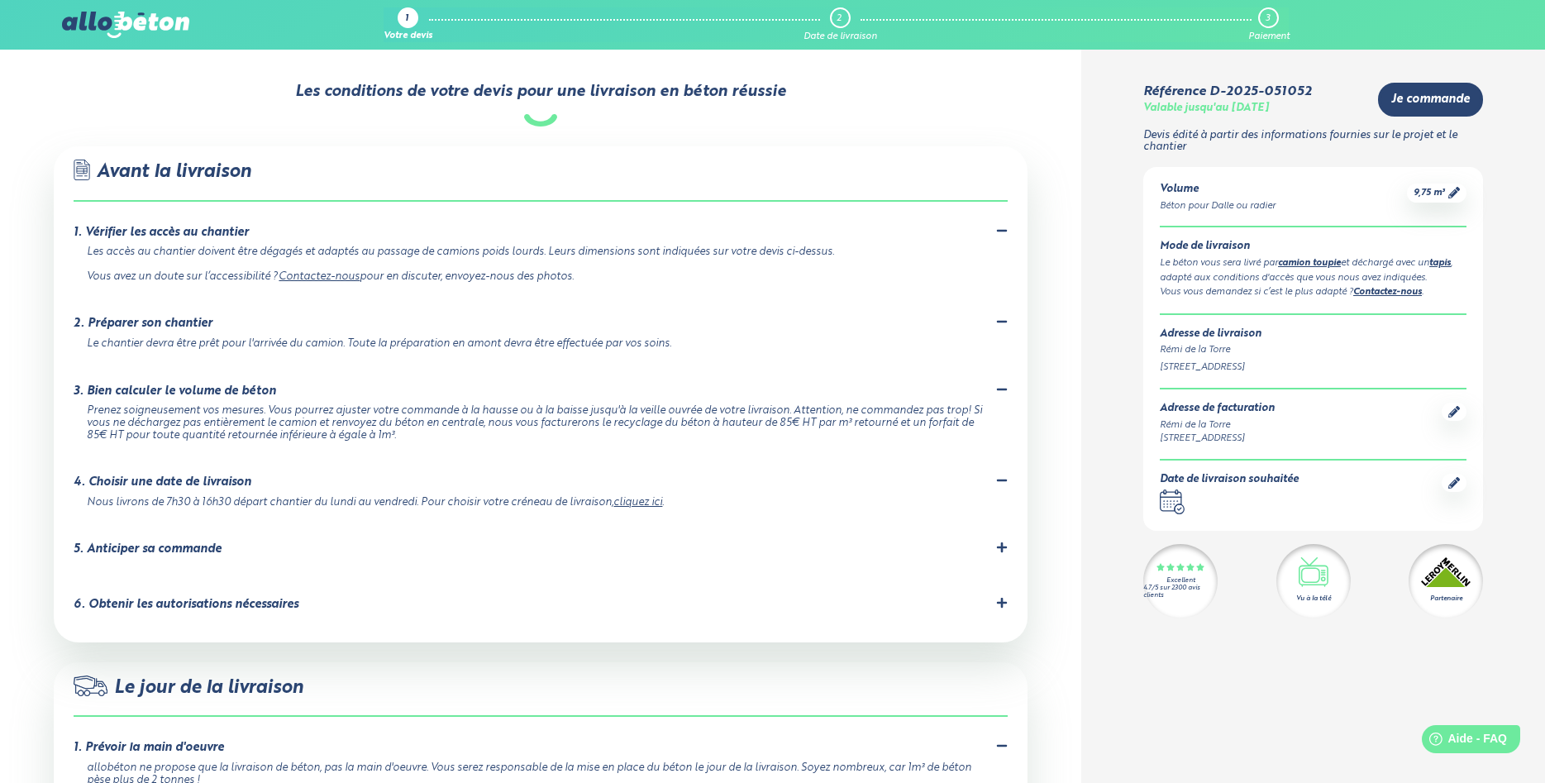
click at [152, 542] on div "5. Anticiper sa commande" at bounding box center [148, 549] width 148 height 14
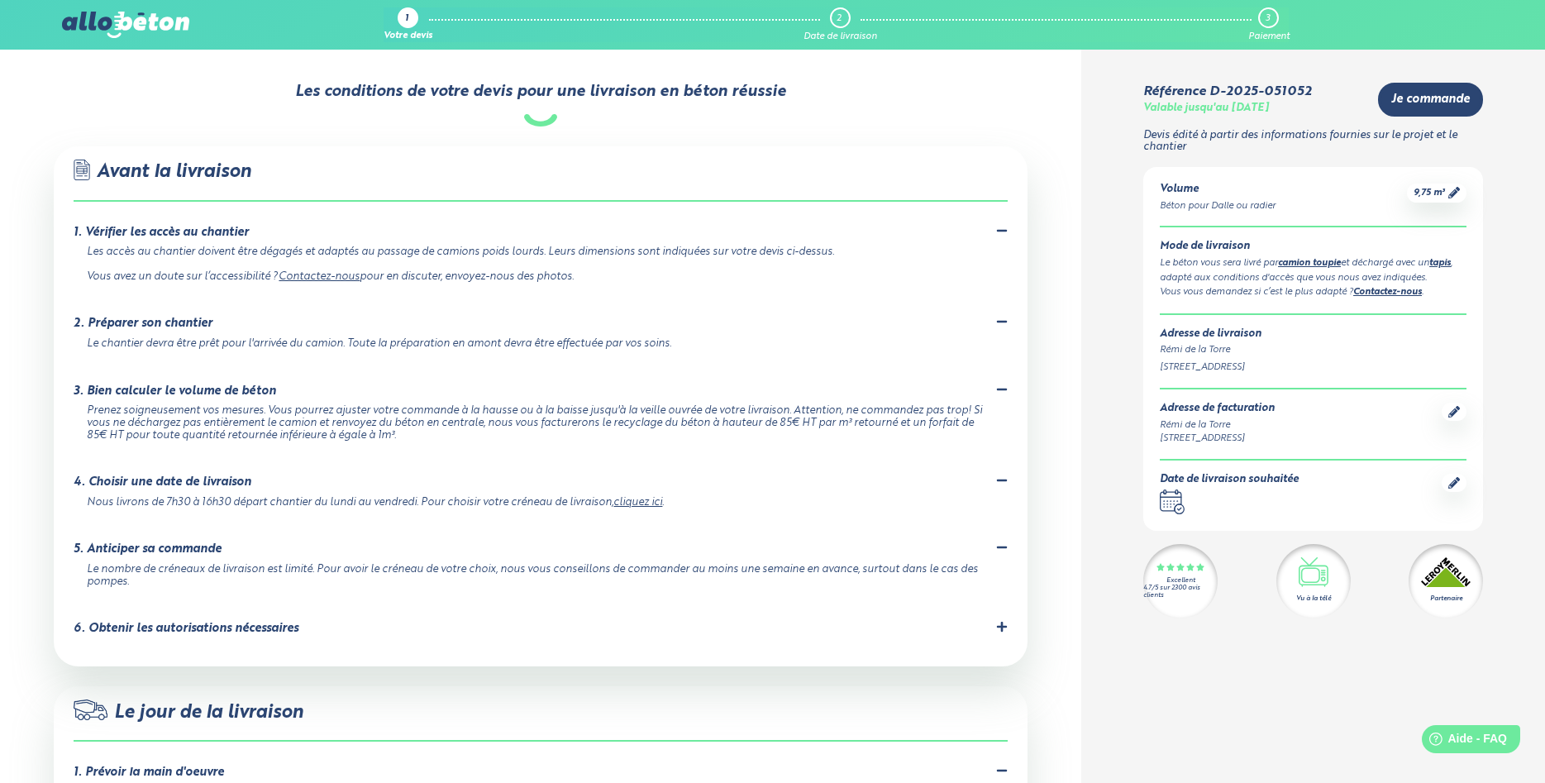
click at [135, 622] on div "6. Obtenir les autorisations nécessaires" at bounding box center [186, 629] width 225 height 14
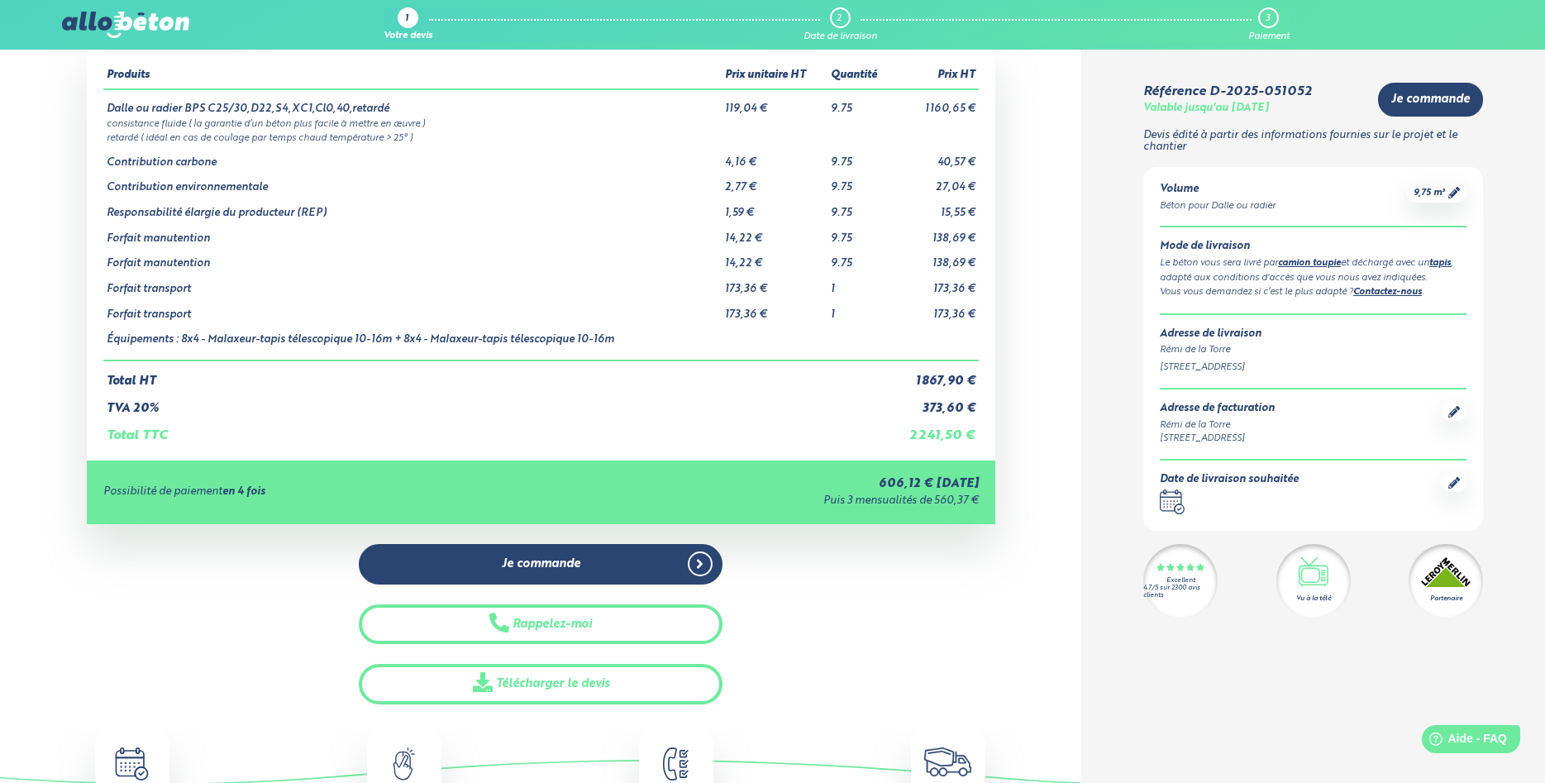
scroll to position [0, 0]
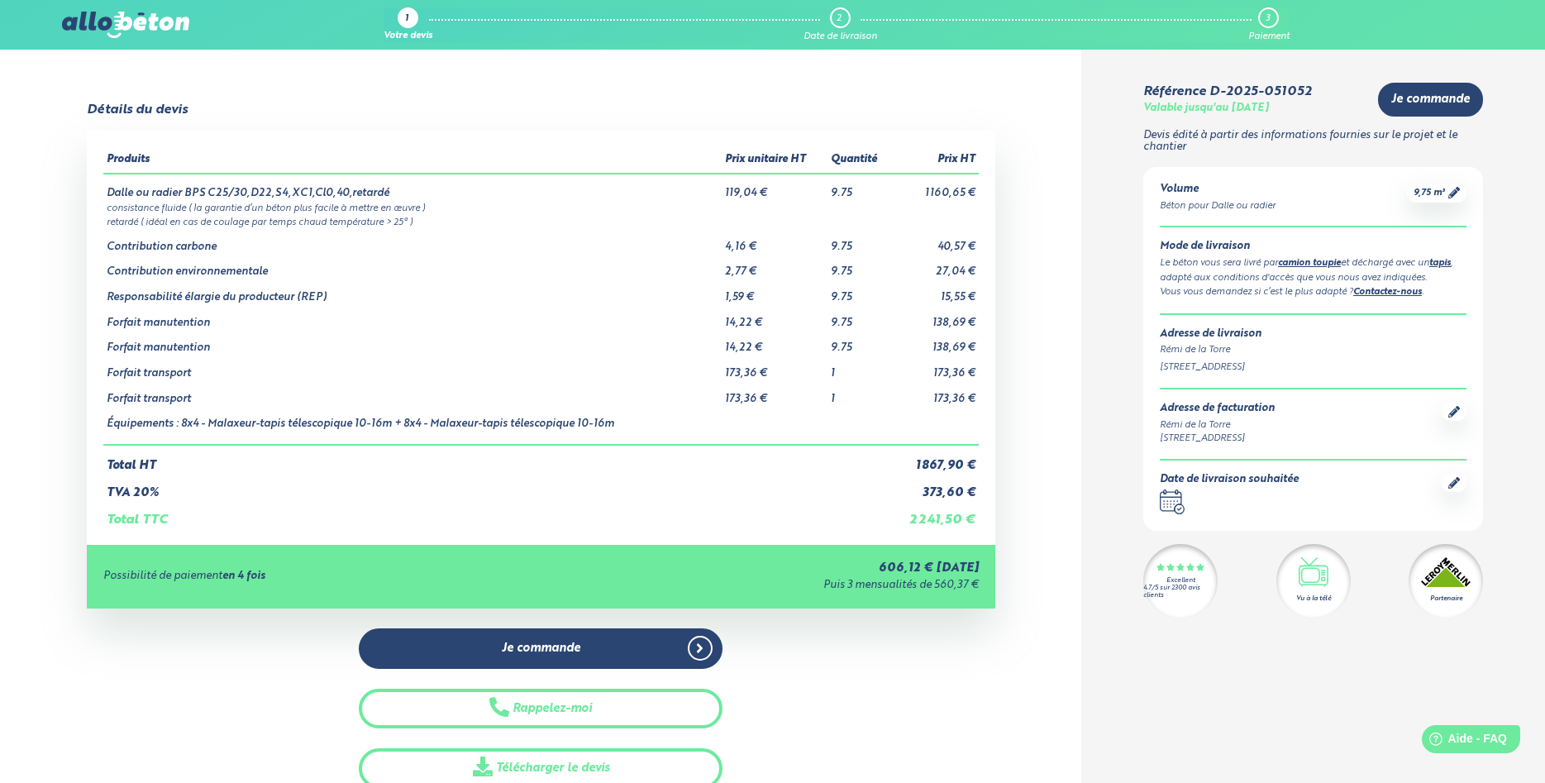
click at [103, 2] on div "1 Votre devis 2 Date de livraison 3 Paiement 09 72 55 12 83 Conseils et Appel G…" at bounding box center [772, 25] width 1545 height 50
click at [104, 22] on img at bounding box center [125, 25] width 127 height 26
click at [95, 28] on img at bounding box center [125, 25] width 127 height 26
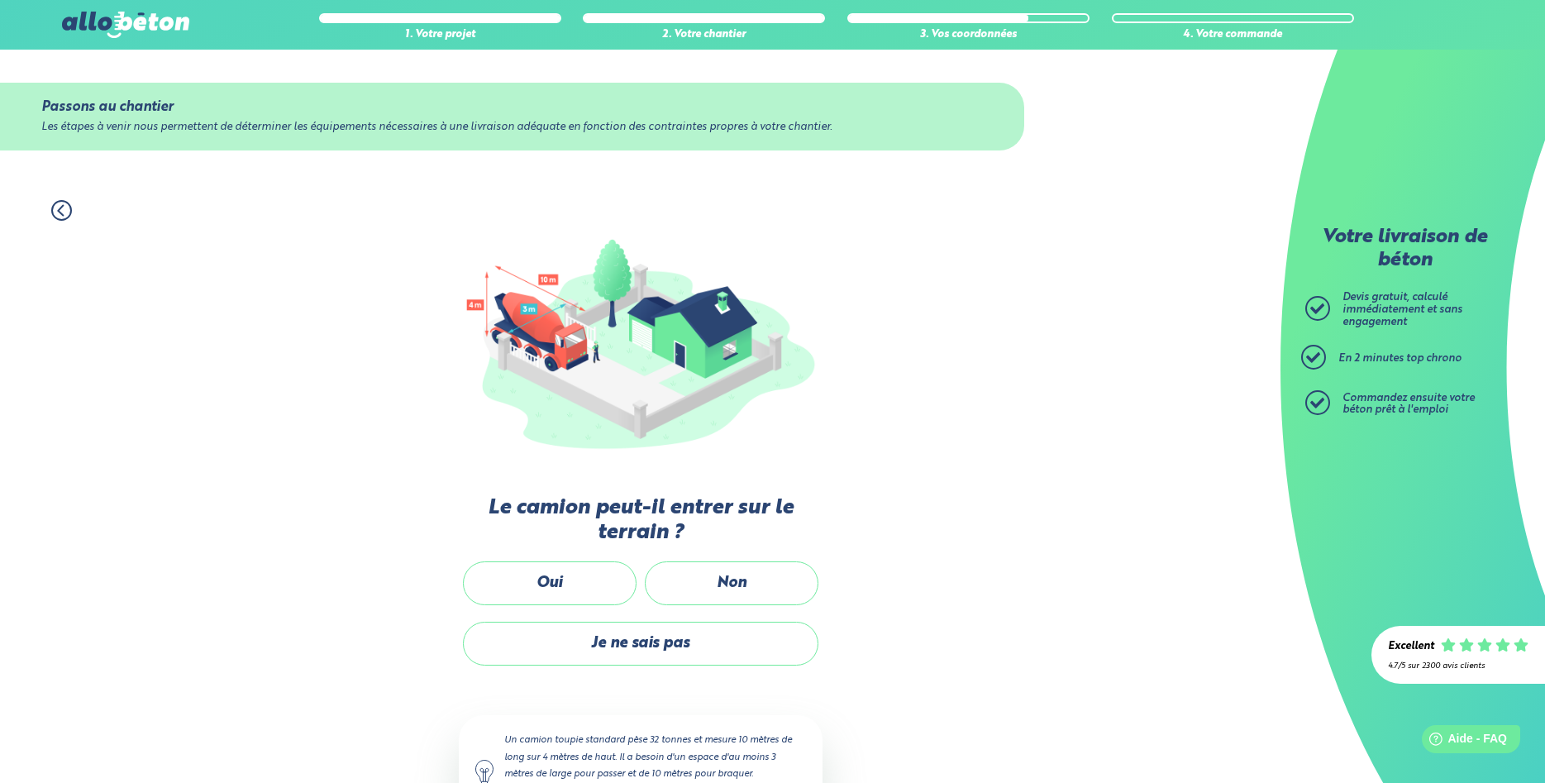
scroll to position [80, 0]
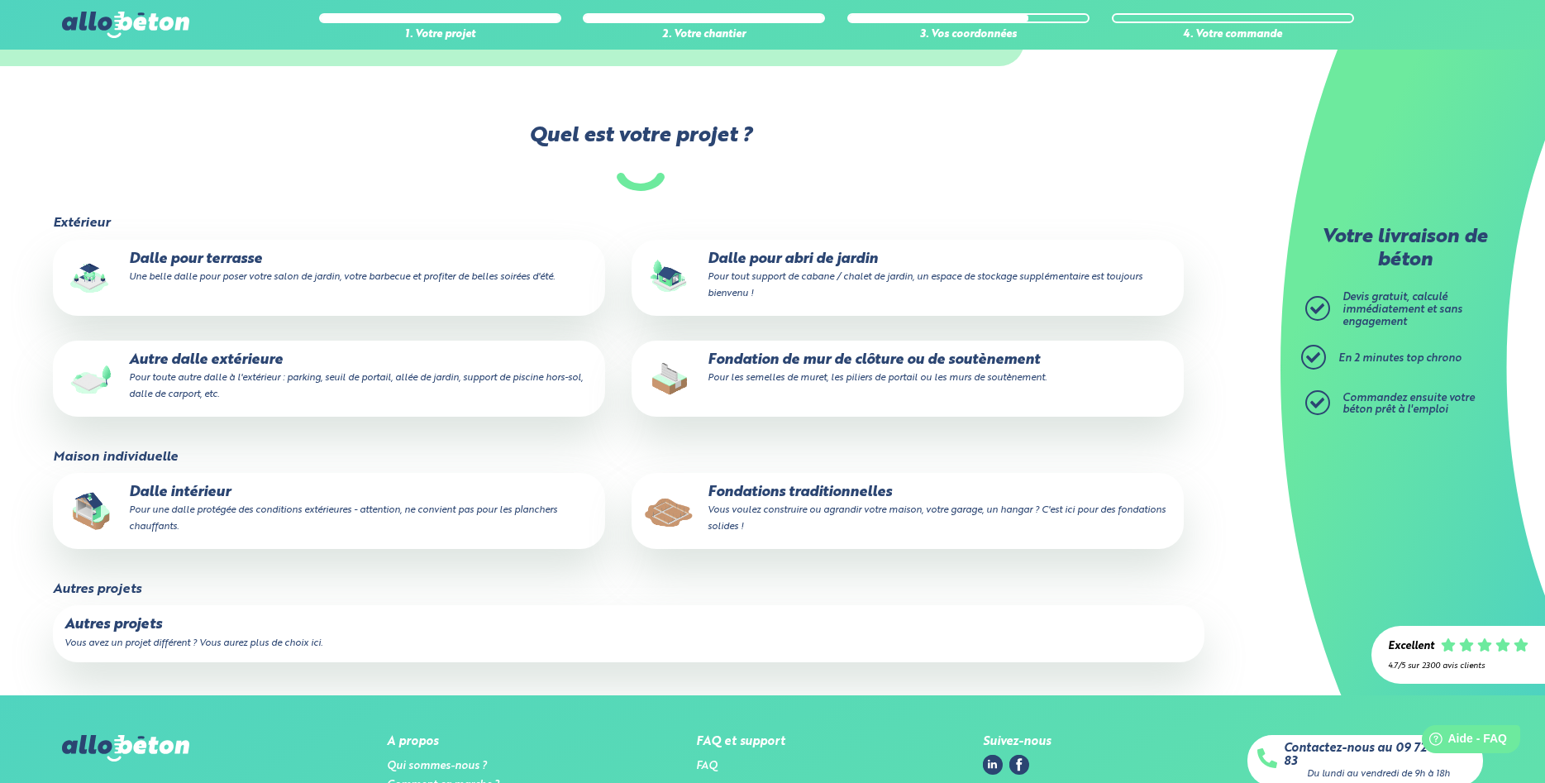
scroll to position [169, 0]
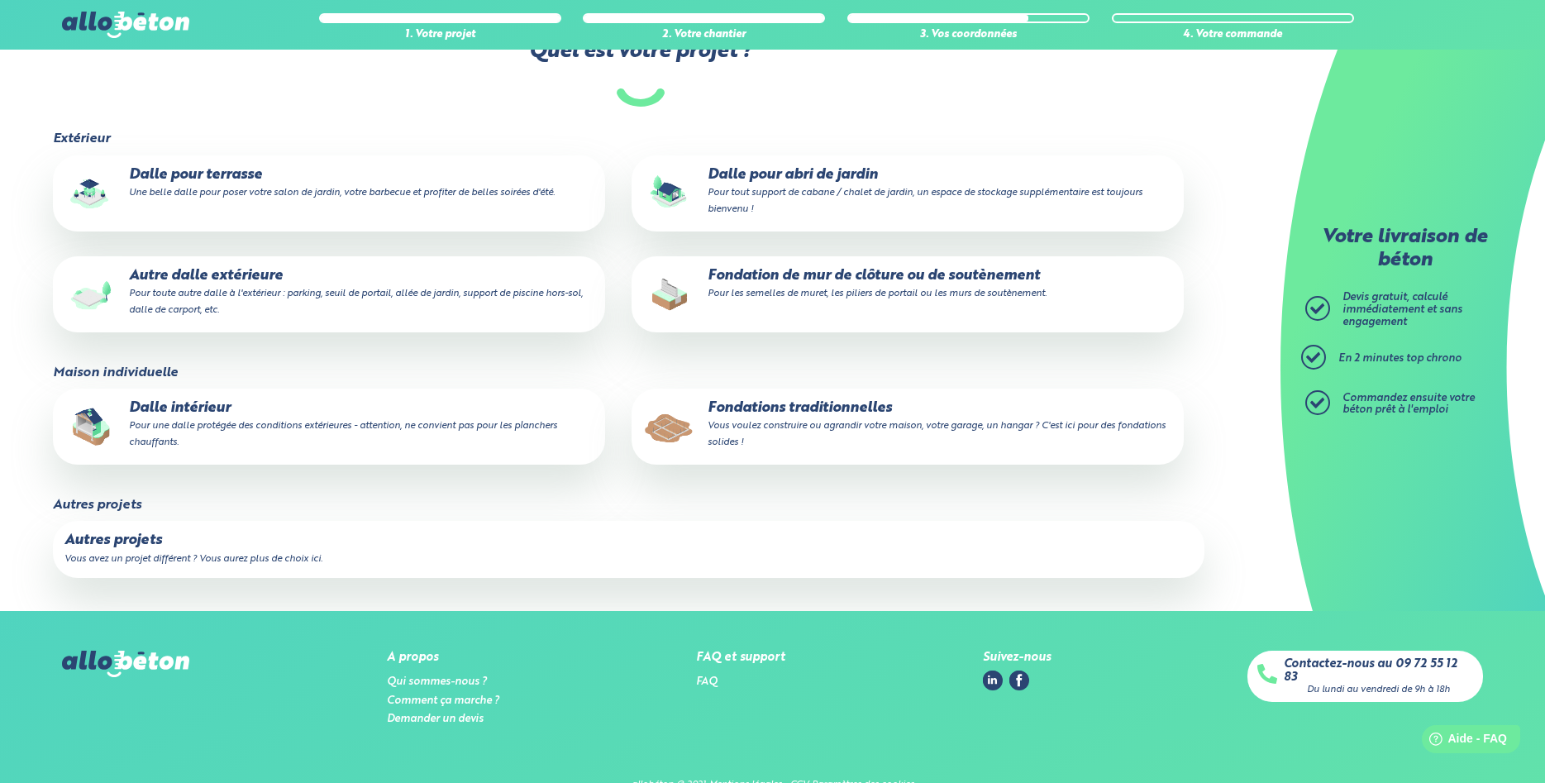
click at [119, 559] on small "Vous avez un projet différent ? Vous aurez plus de choix ici." at bounding box center [193, 559] width 258 height 10
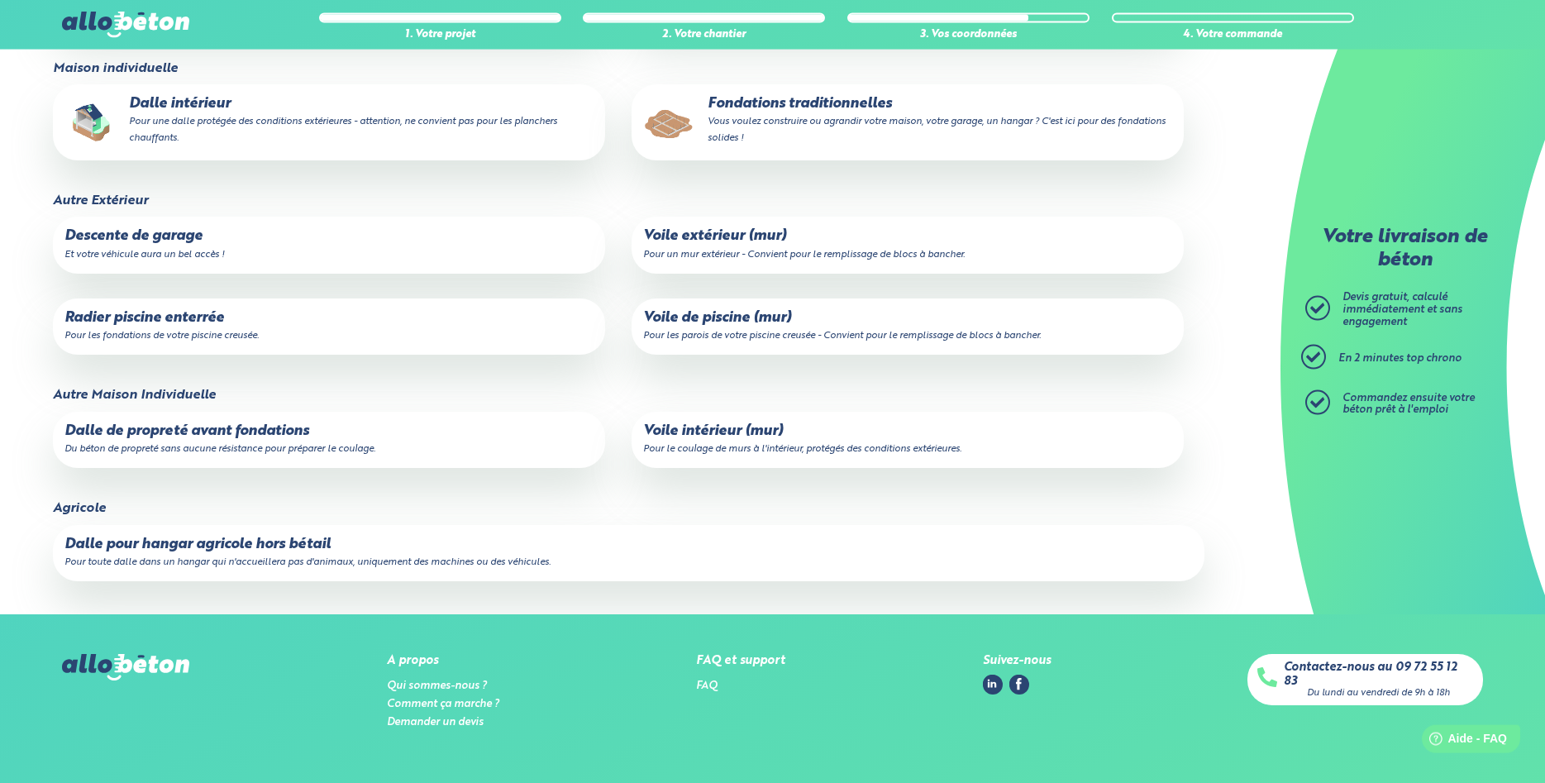
scroll to position [506, 0]
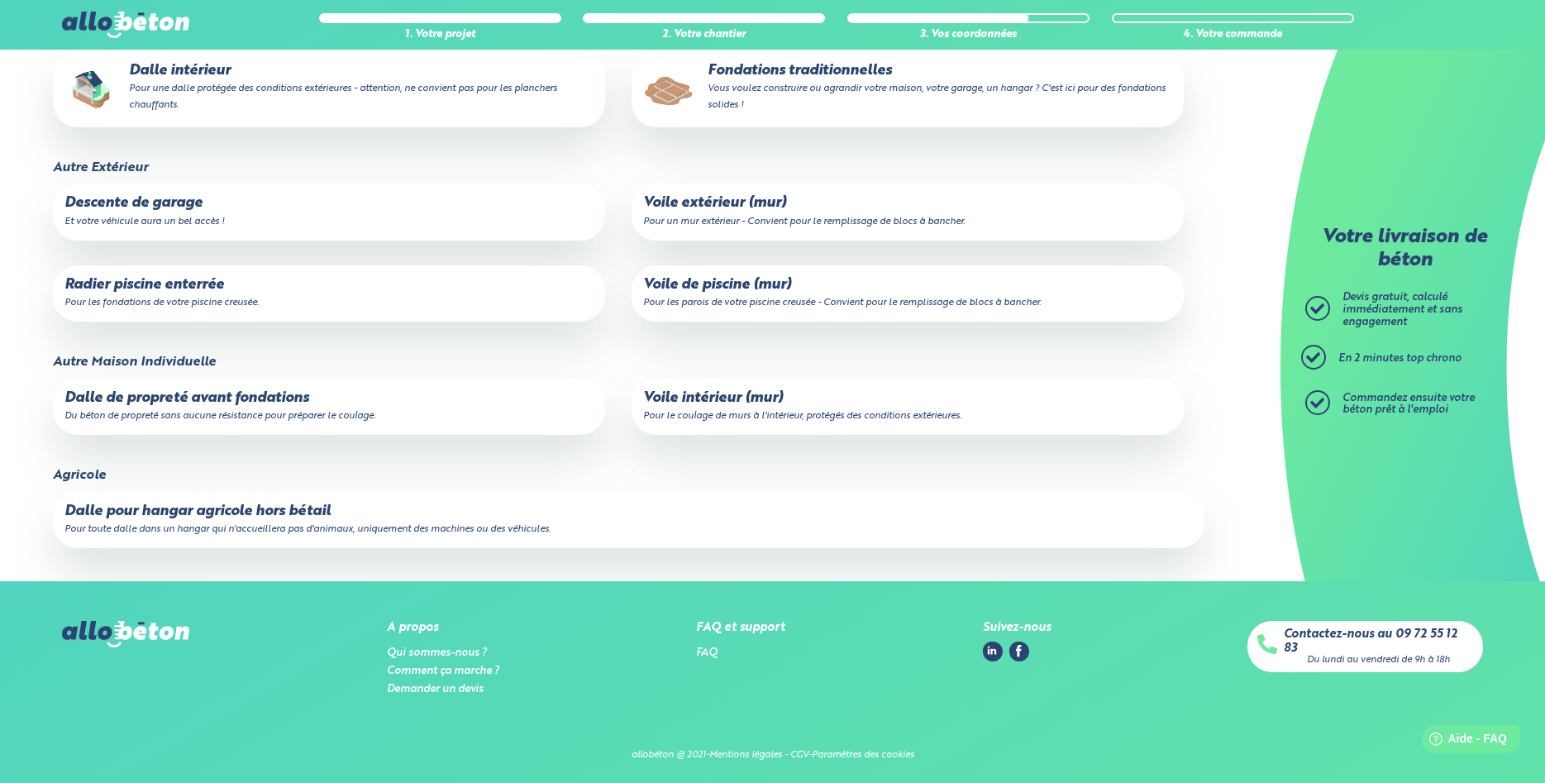
click at [693, 296] on p "Voile de piscine (mur) Pour les parois de votre piscine creusée - Convient pour…" at bounding box center [907, 293] width 529 height 33
click at [0, 0] on input "Voile de piscine (mur) Pour les parois de votre piscine creusée - Convient pour…" at bounding box center [0, 0] width 0 height 0
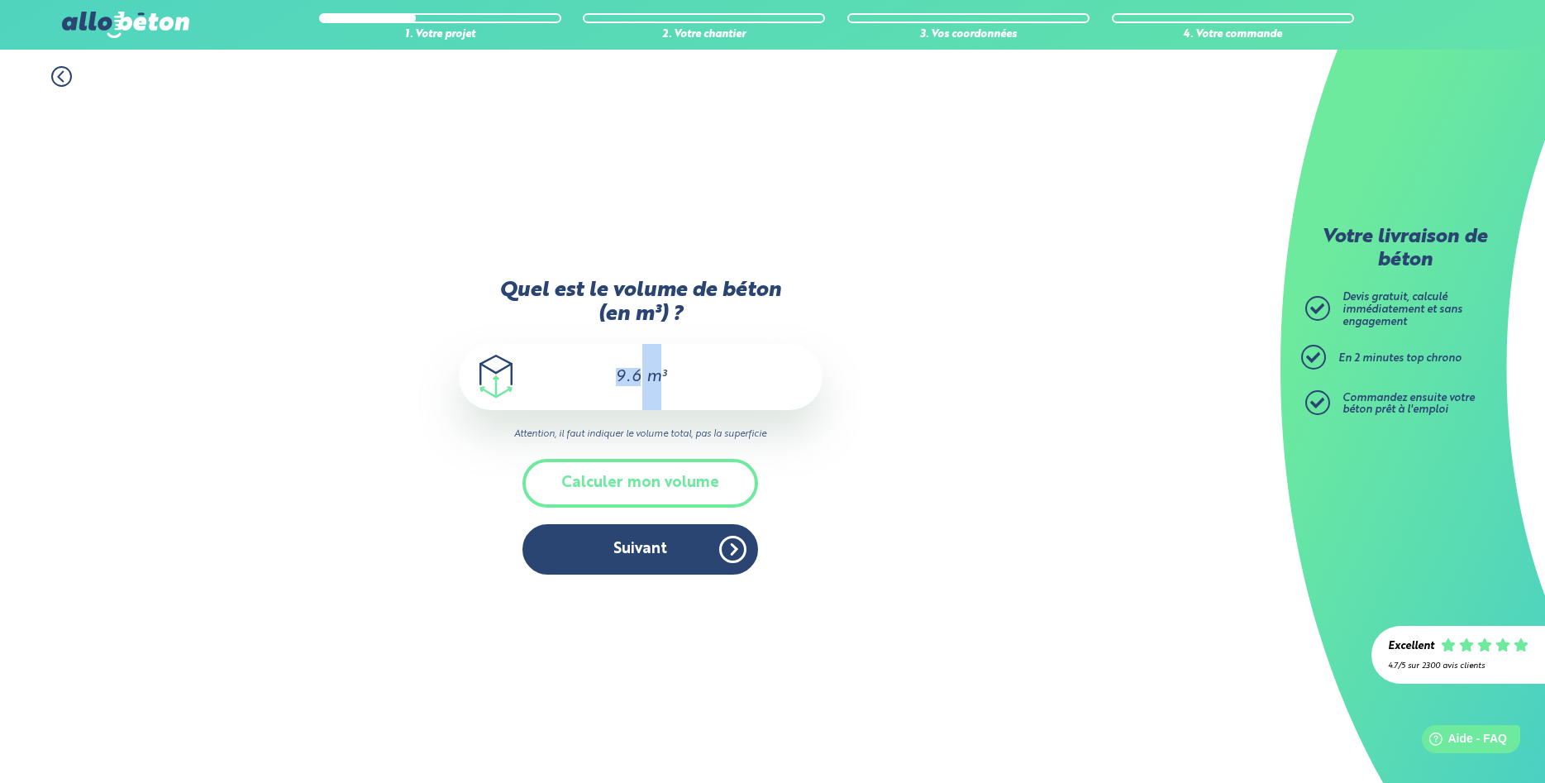
drag, startPoint x: 613, startPoint y: 376, endPoint x: 660, endPoint y: 377, distance: 47.1
click at [660, 377] on div "9.614 m³" at bounding box center [641, 377] width 364 height 66
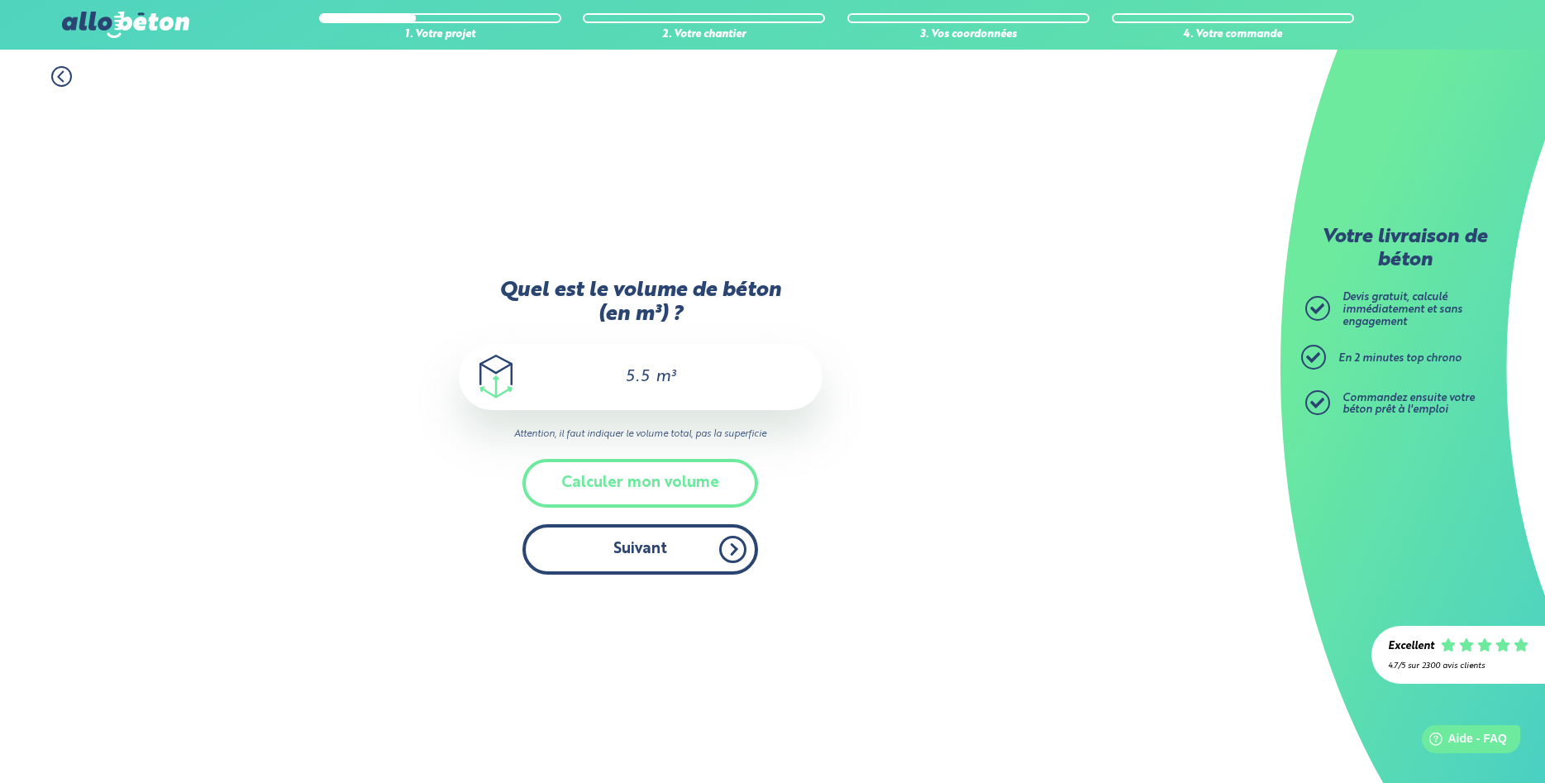
type input "5.5"
click at [664, 561] on button "Suivant" at bounding box center [640, 549] width 236 height 50
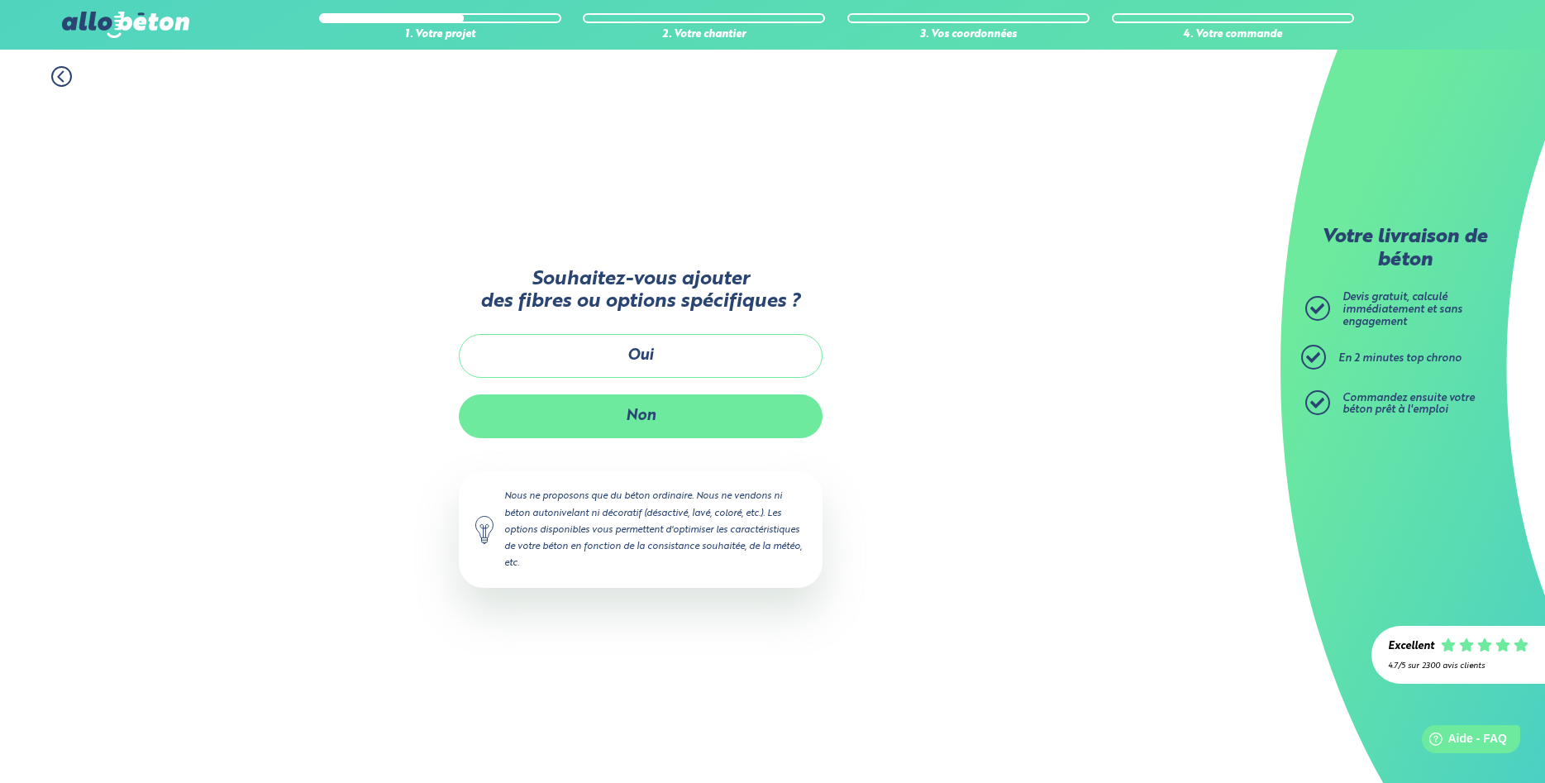
click at [668, 404] on button "Non" at bounding box center [641, 416] width 364 height 44
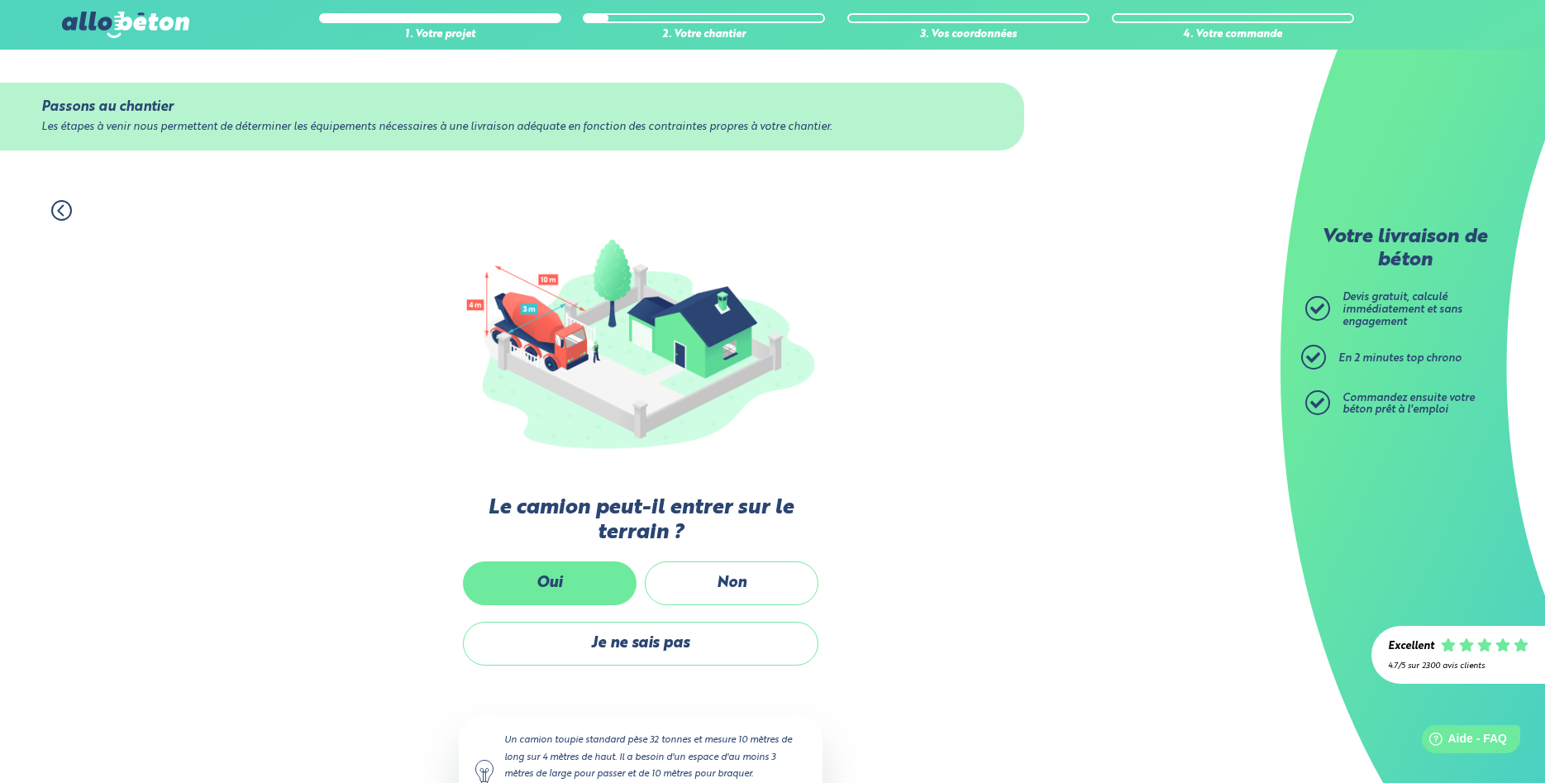
click at [563, 592] on label "Oui" at bounding box center [550, 583] width 174 height 44
click at [0, 0] on input "Oui" at bounding box center [0, 0] width 0 height 0
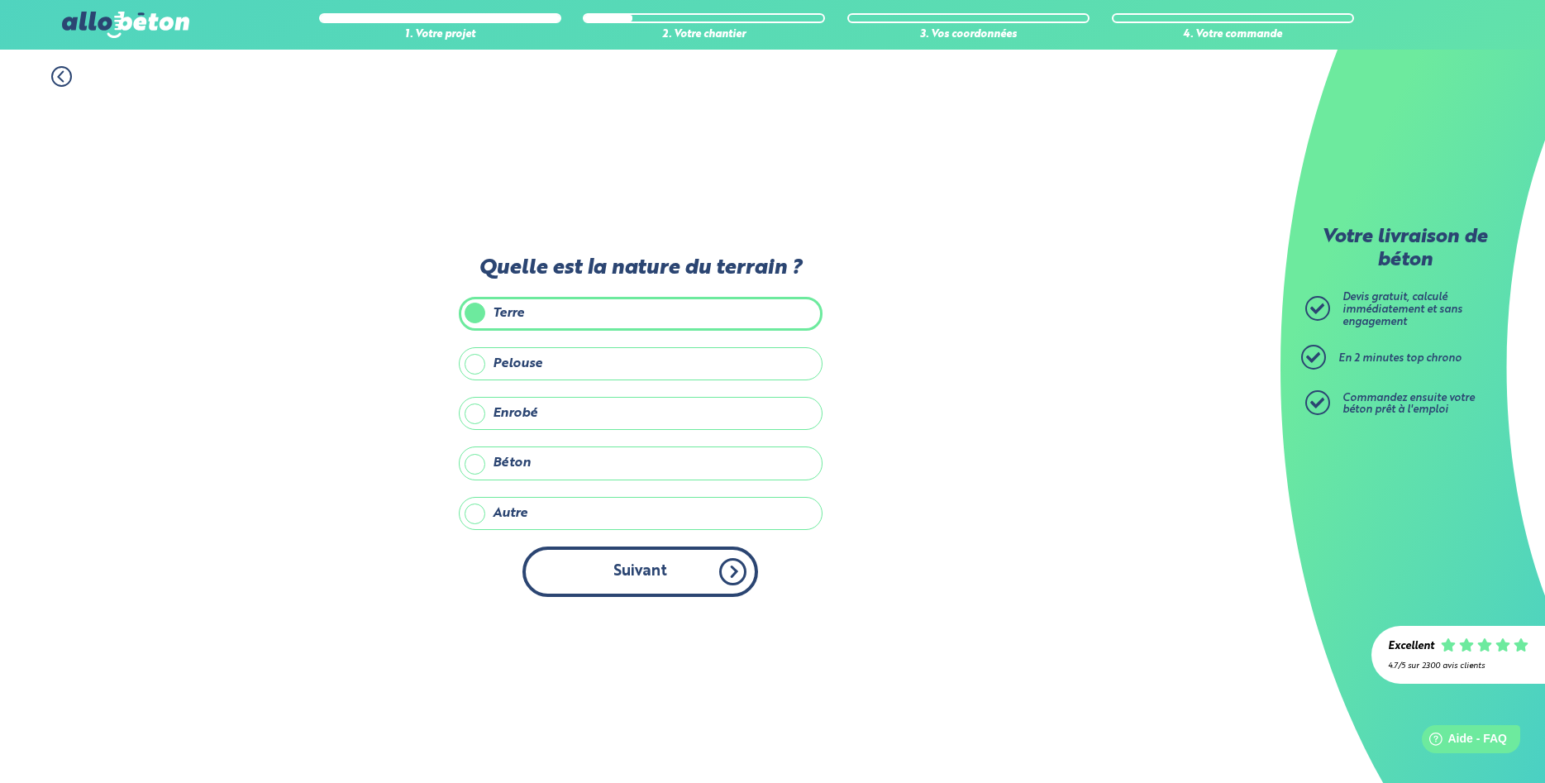
click at [636, 589] on button "Suivant" at bounding box center [640, 571] width 236 height 50
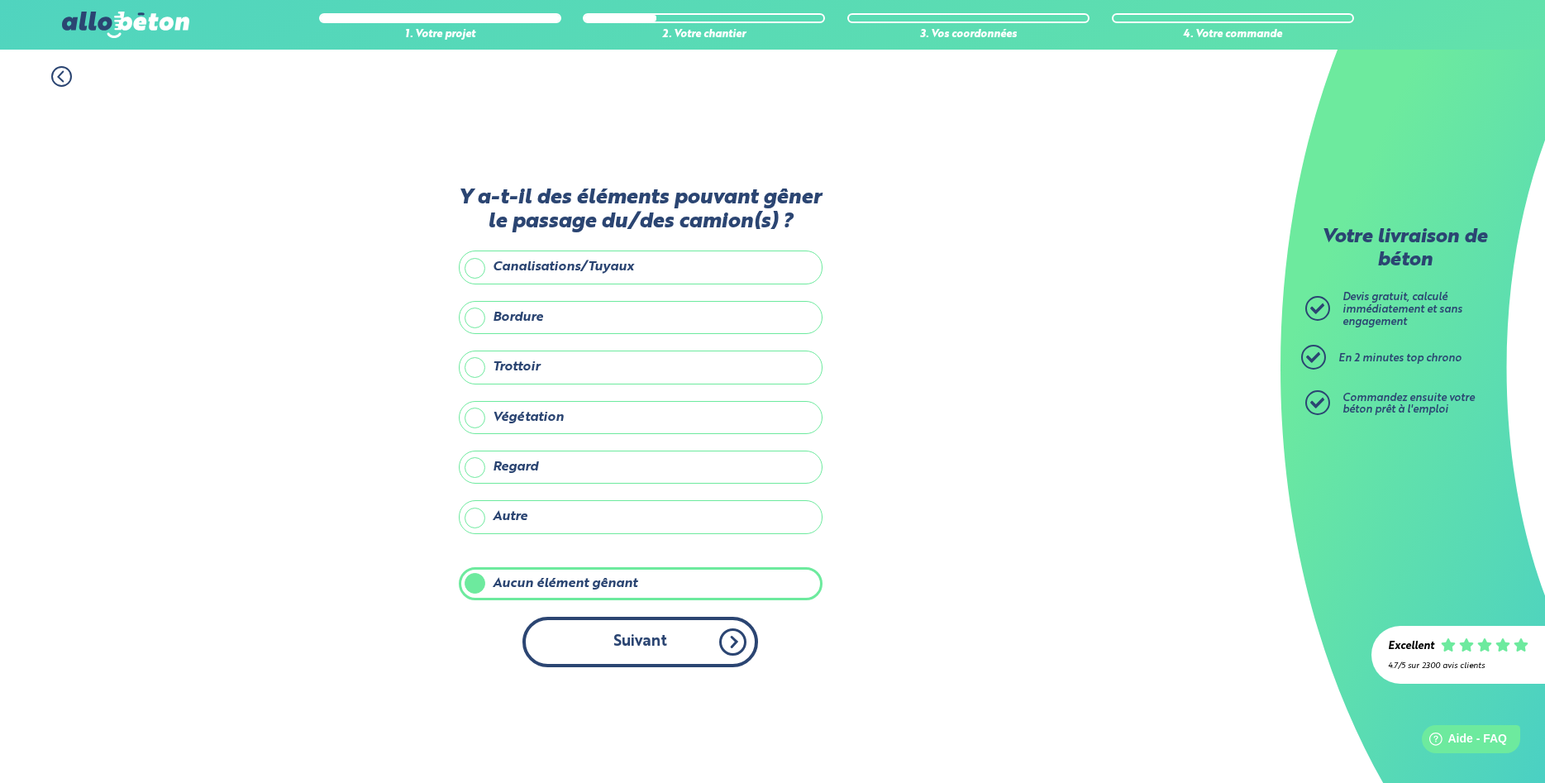
click at [628, 640] on button "Suivant" at bounding box center [640, 642] width 236 height 50
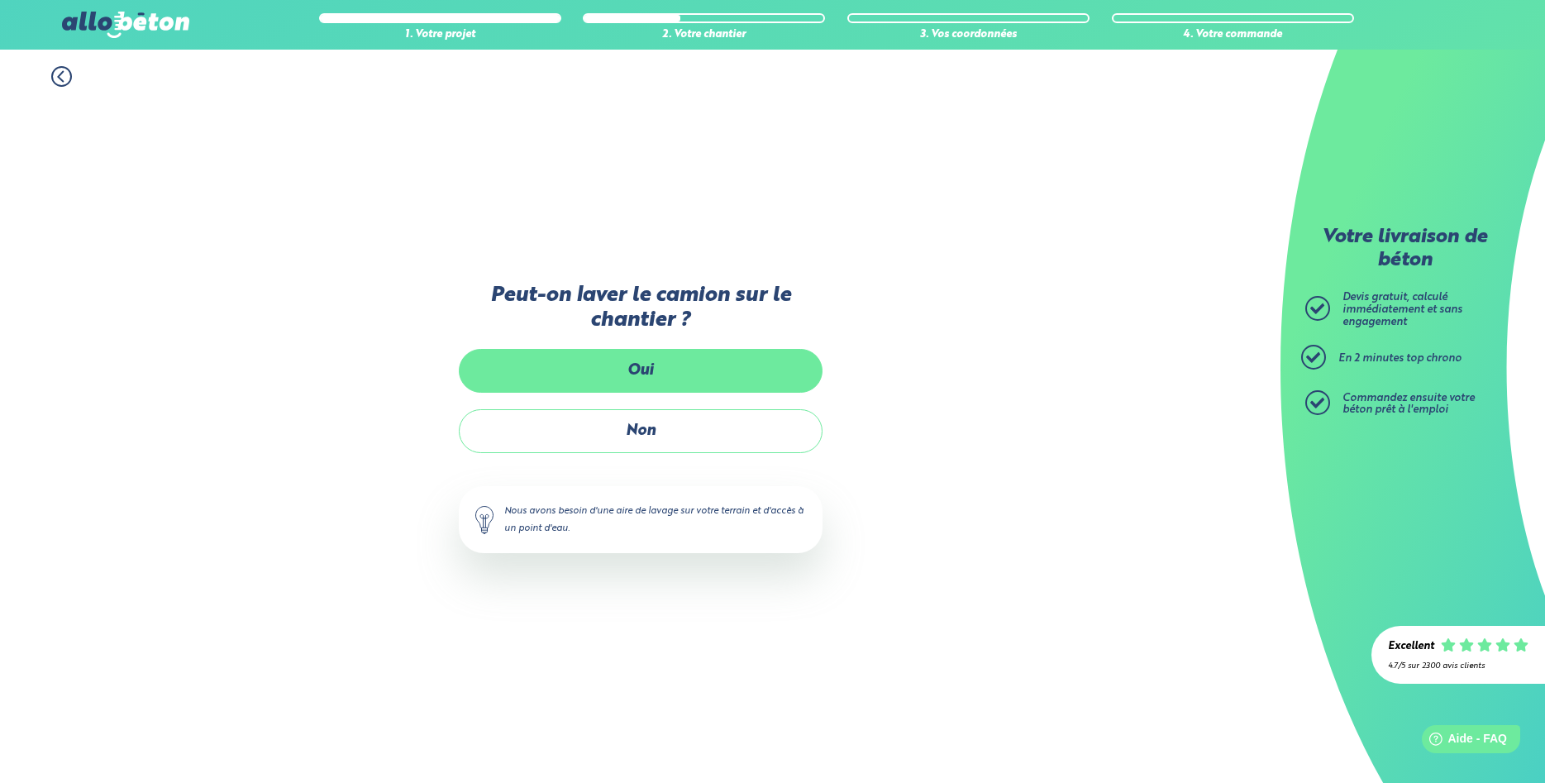
click at [650, 379] on label "Oui" at bounding box center [641, 371] width 364 height 44
click at [0, 0] on input "Oui" at bounding box center [0, 0] width 0 height 0
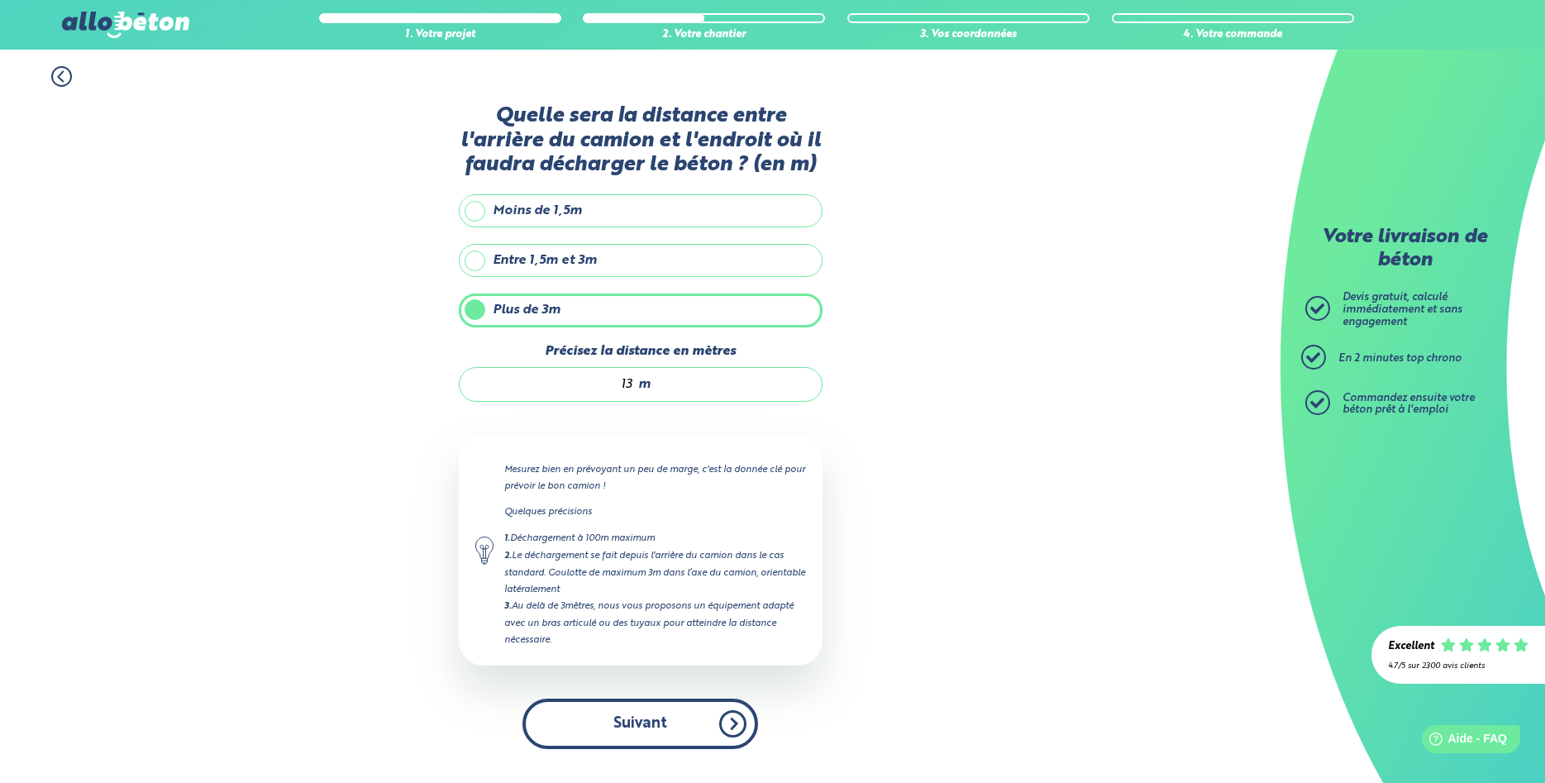
click at [662, 722] on button "Suivant" at bounding box center [640, 723] width 236 height 50
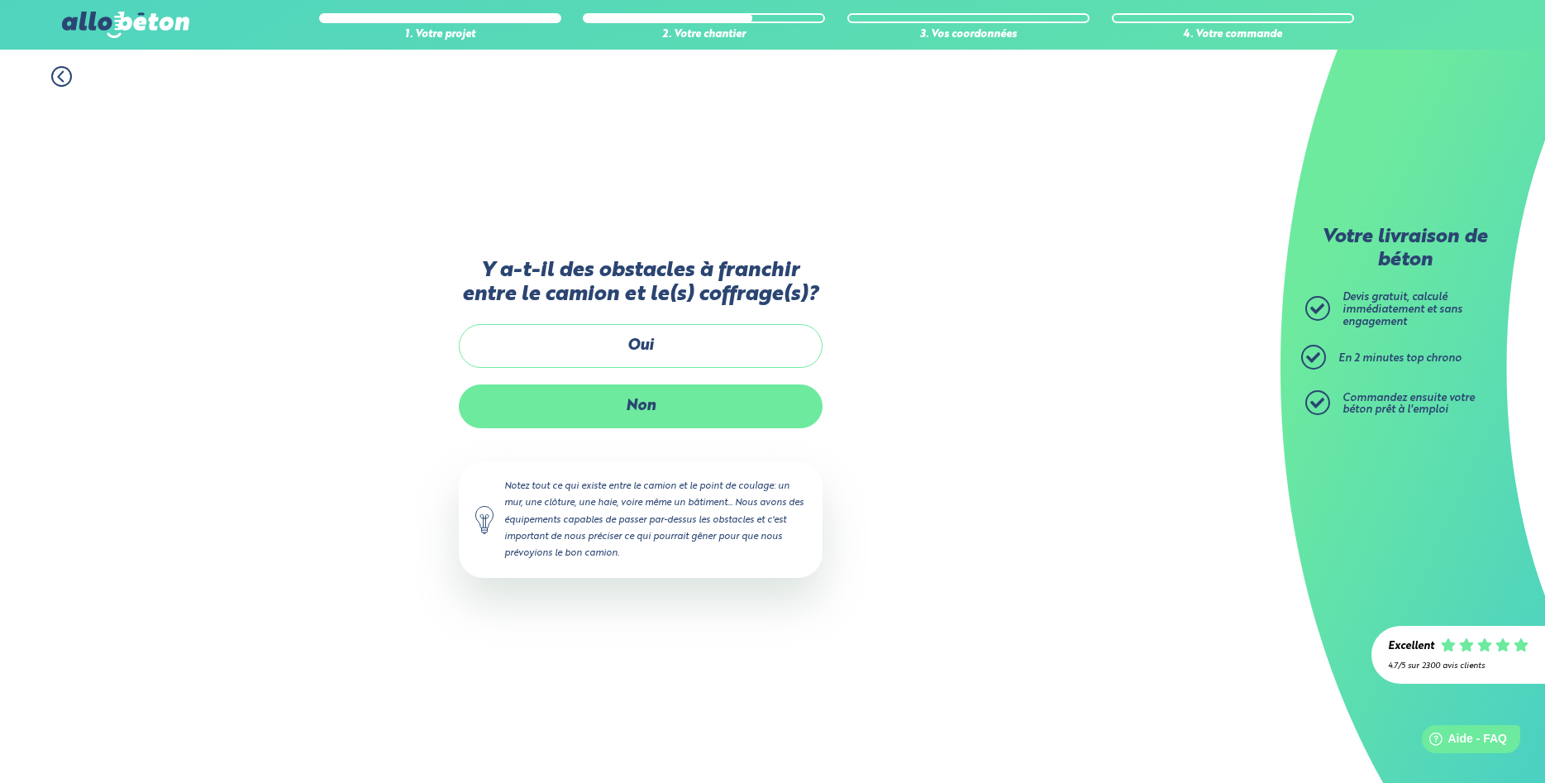
click at [646, 406] on label "Non" at bounding box center [641, 406] width 364 height 44
click at [0, 0] on input "Non" at bounding box center [0, 0] width 0 height 0
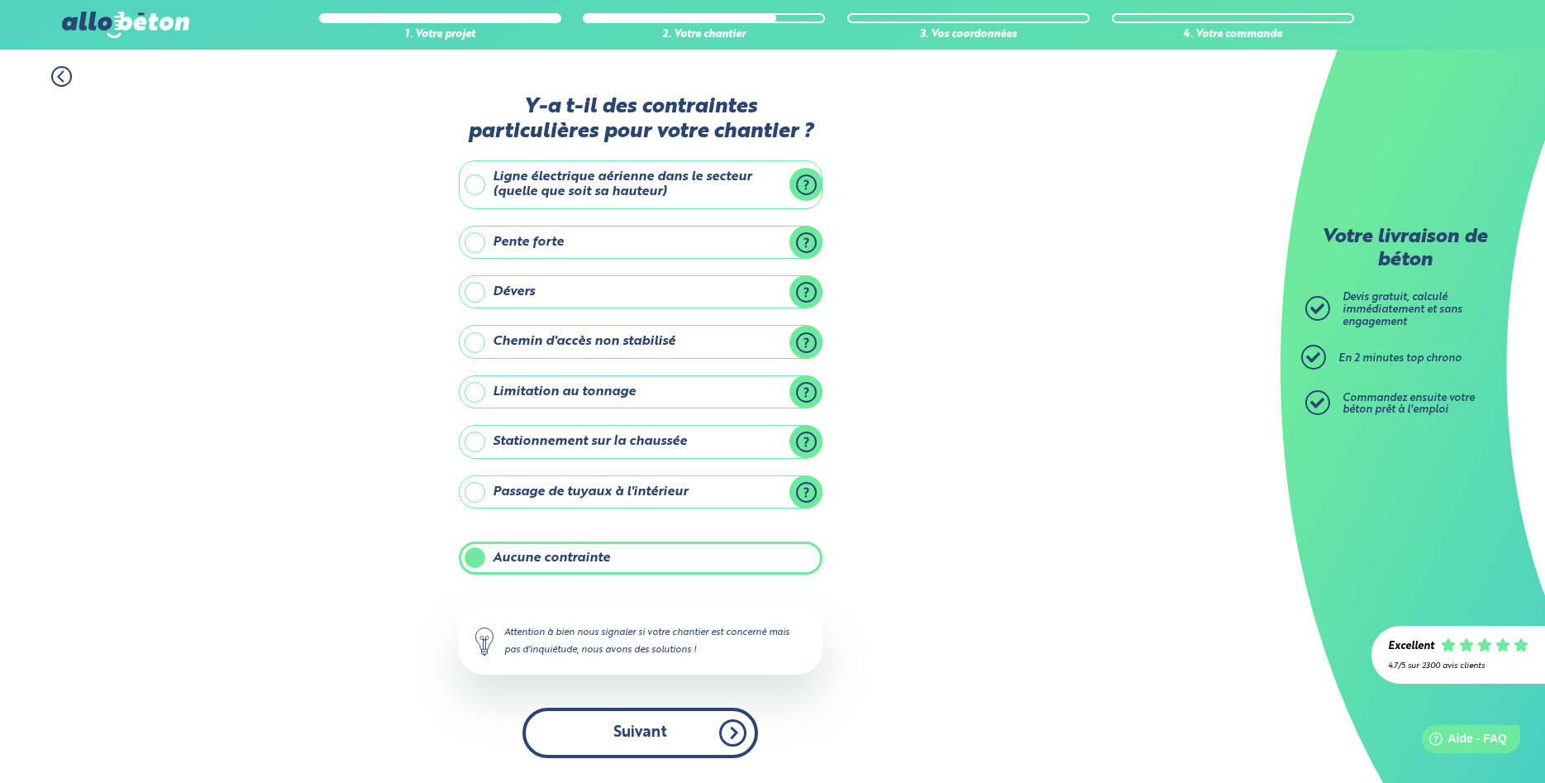
click at [643, 729] on button "Suivant" at bounding box center [640, 733] width 236 height 50
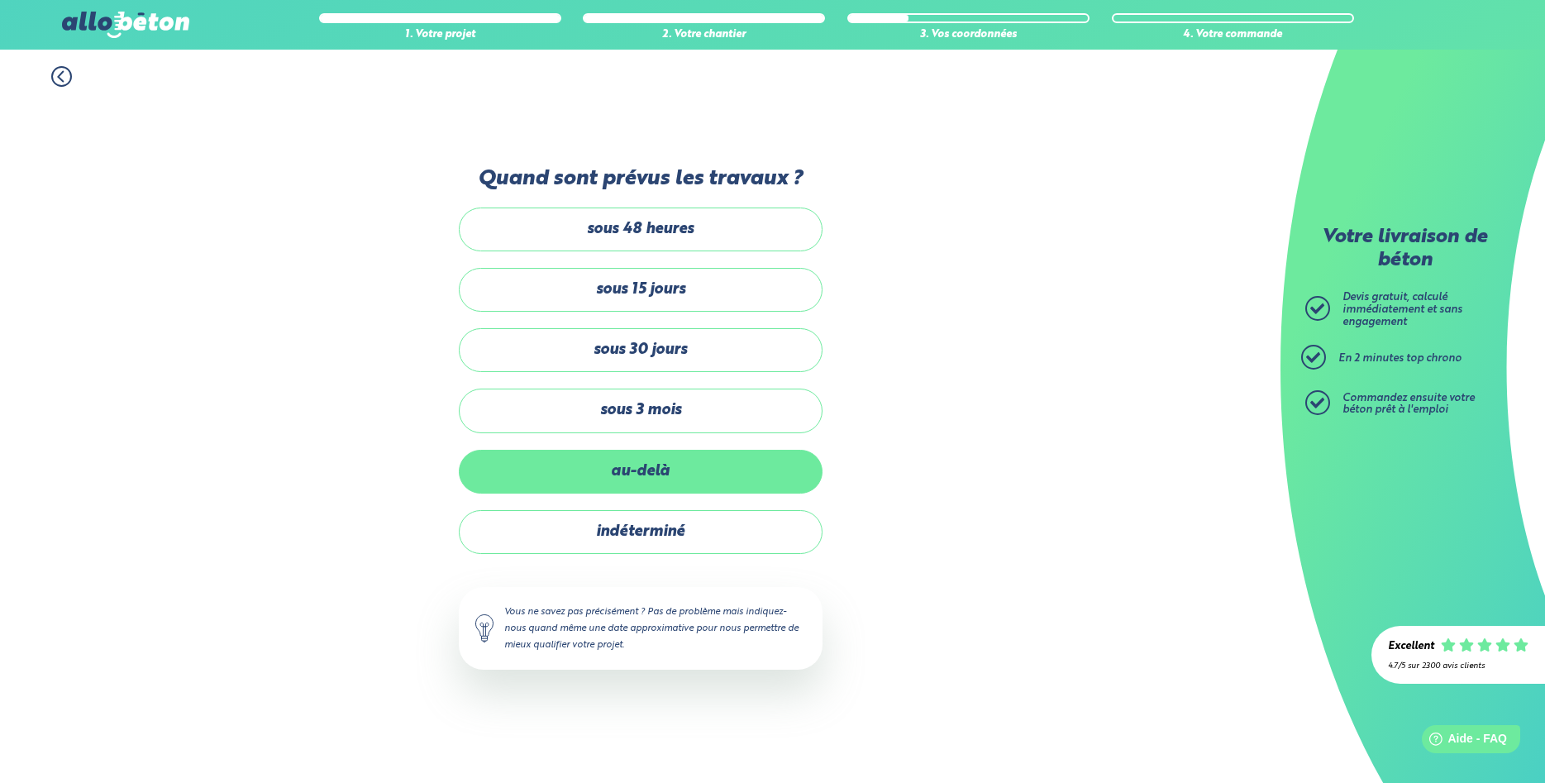
click at [647, 474] on label "au-delà" at bounding box center [641, 472] width 364 height 44
click at [0, 0] on input "au-delà" at bounding box center [0, 0] width 0 height 0
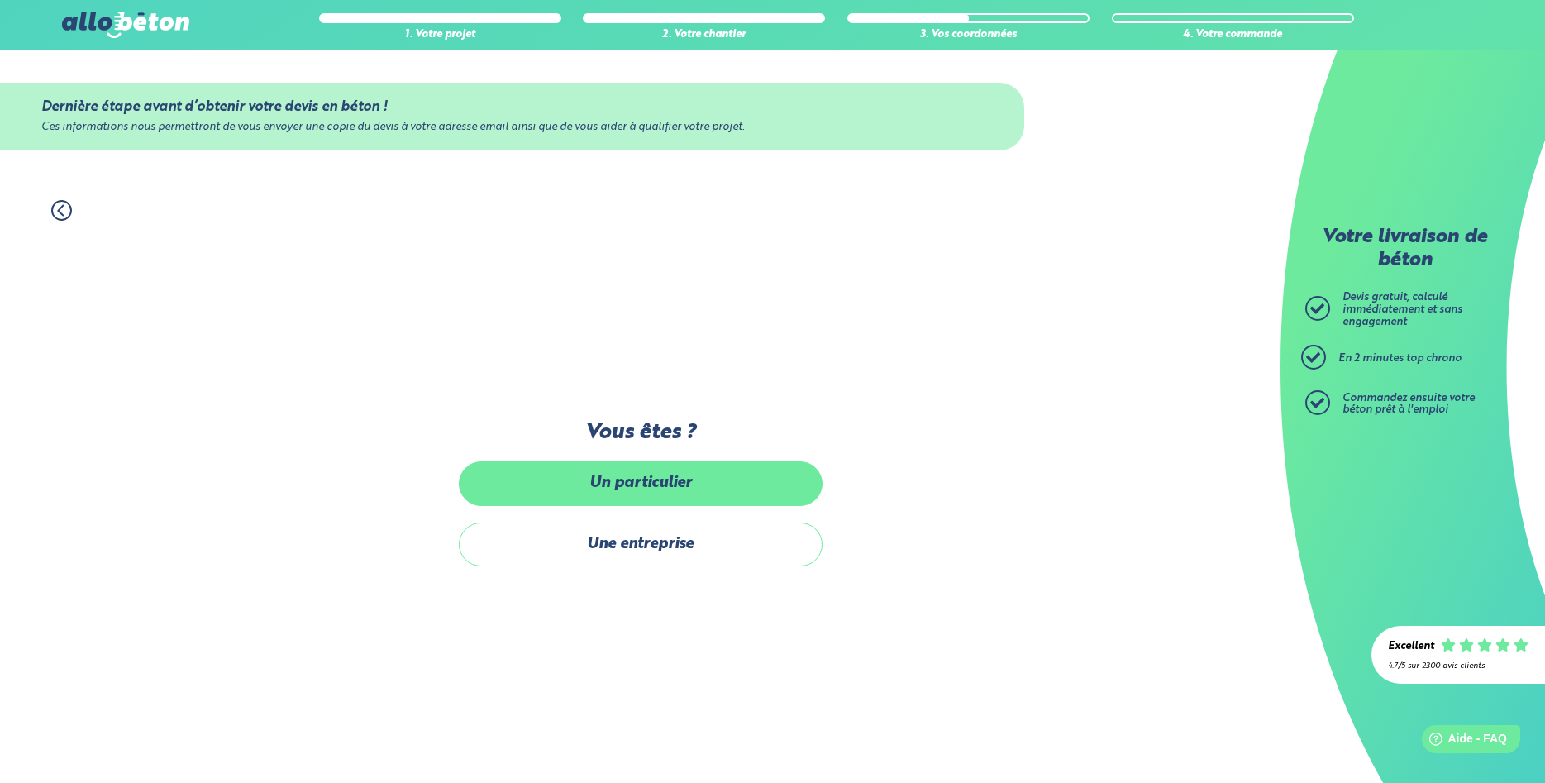
click at [651, 494] on label "Un particulier" at bounding box center [641, 483] width 364 height 44
click at [0, 0] on input "Un particulier" at bounding box center [0, 0] width 0 height 0
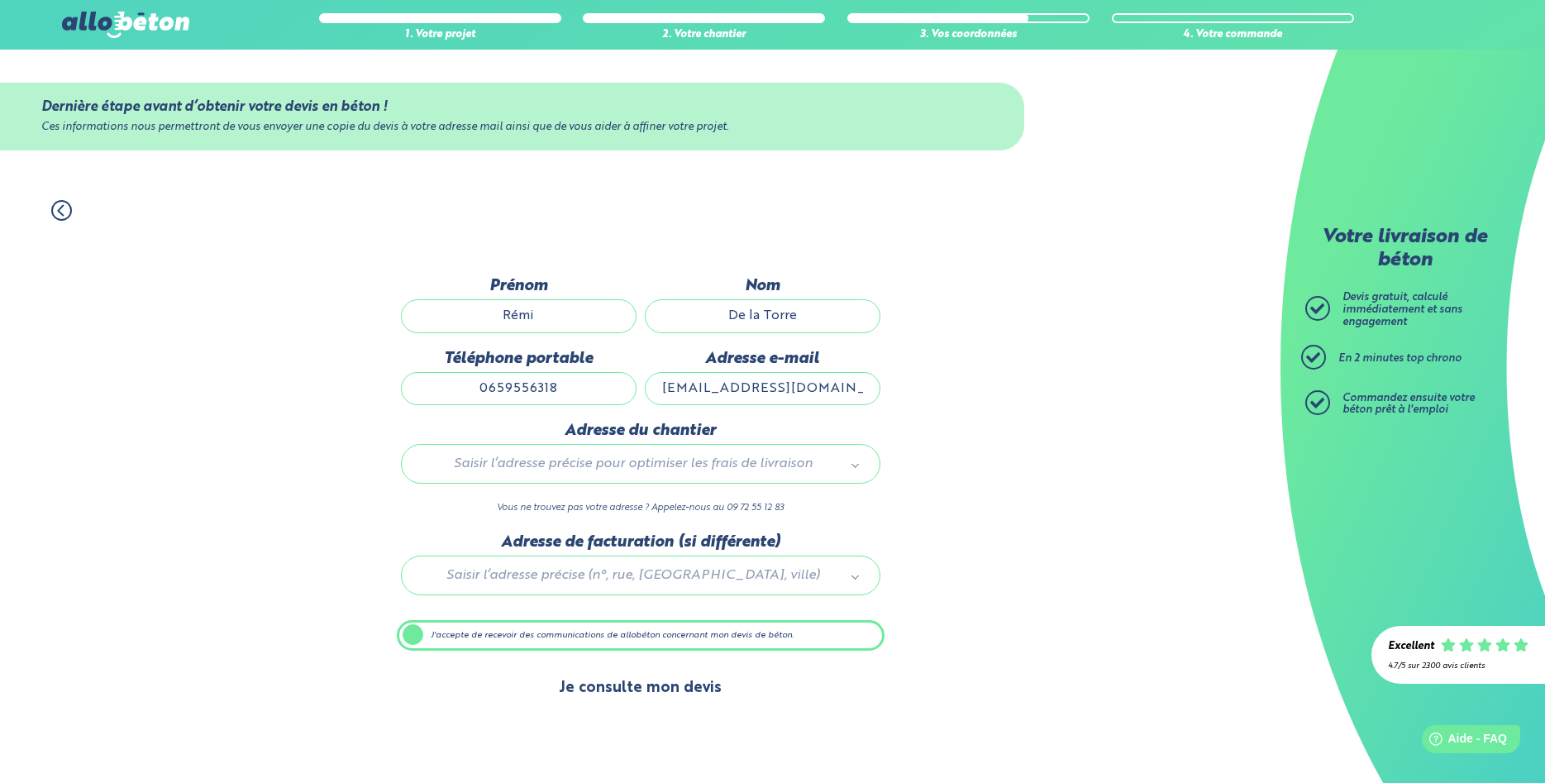
click at [647, 694] on button "Je consulte mon devis" at bounding box center [640, 688] width 196 height 42
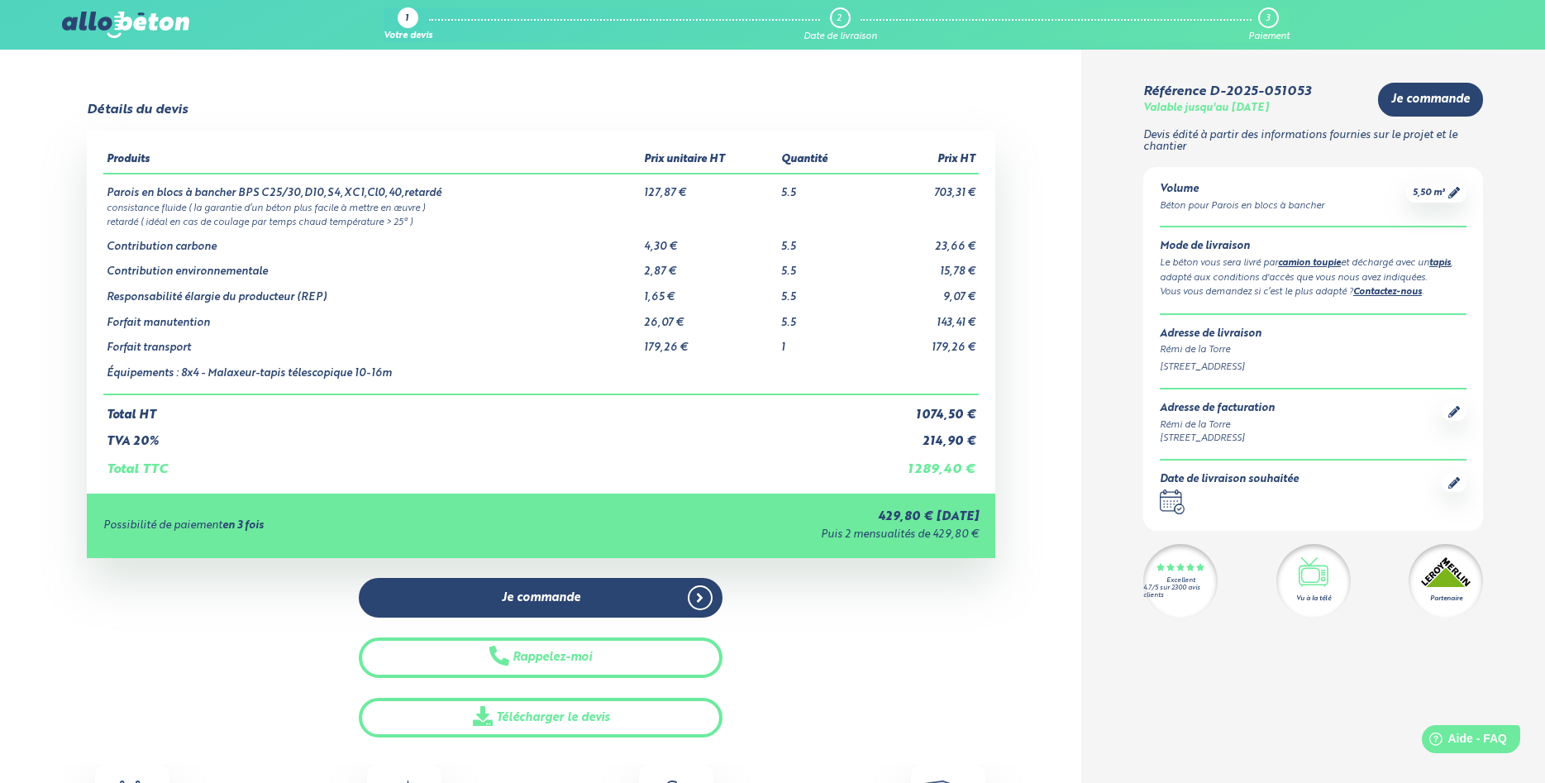
click at [136, 46] on div "1 Votre devis 2 Date de livraison 3 Paiement 09 72 55 12 83 Conseils et Appel G…" at bounding box center [772, 25] width 1545 height 50
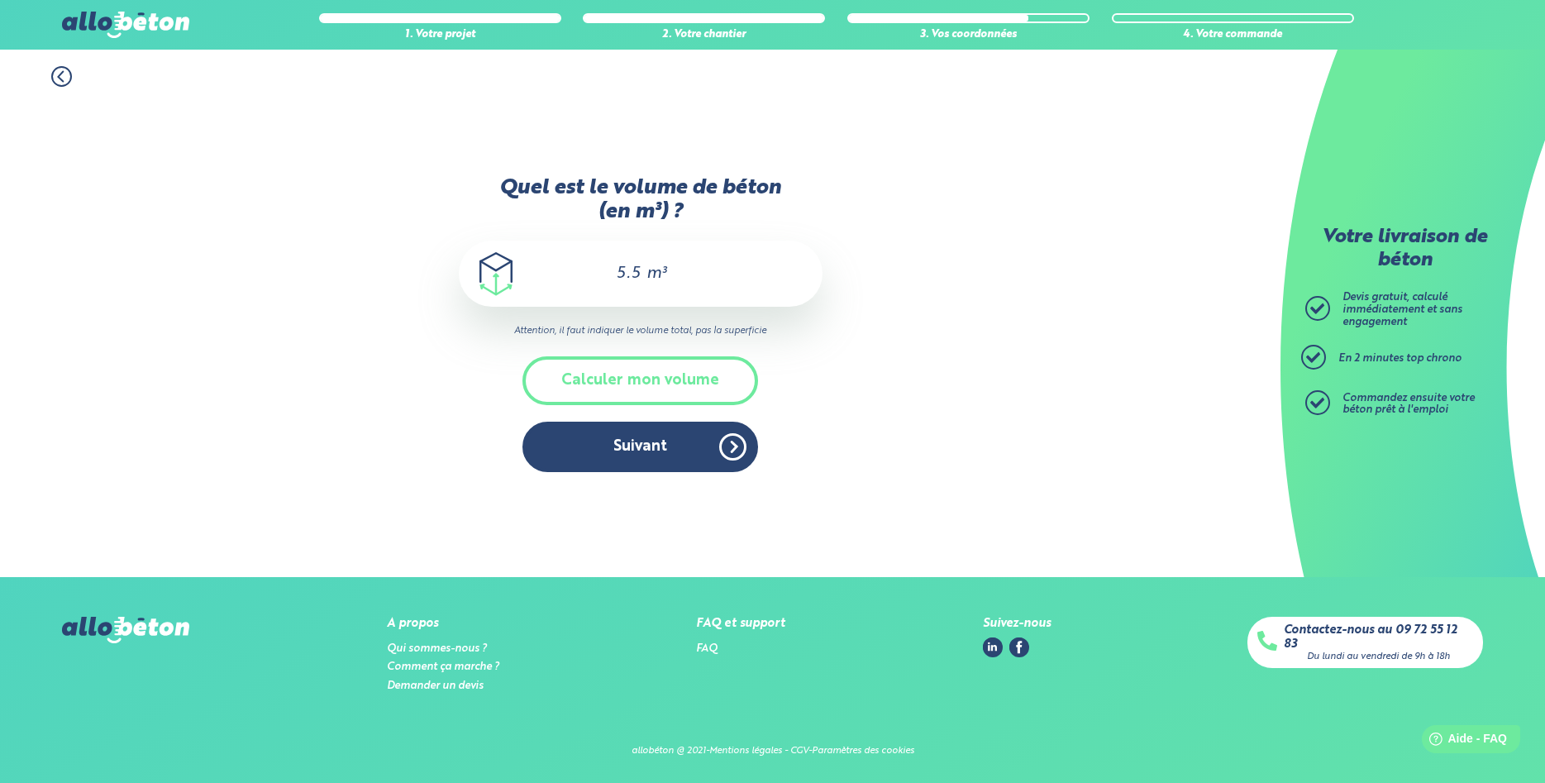
scroll to position [203, 0]
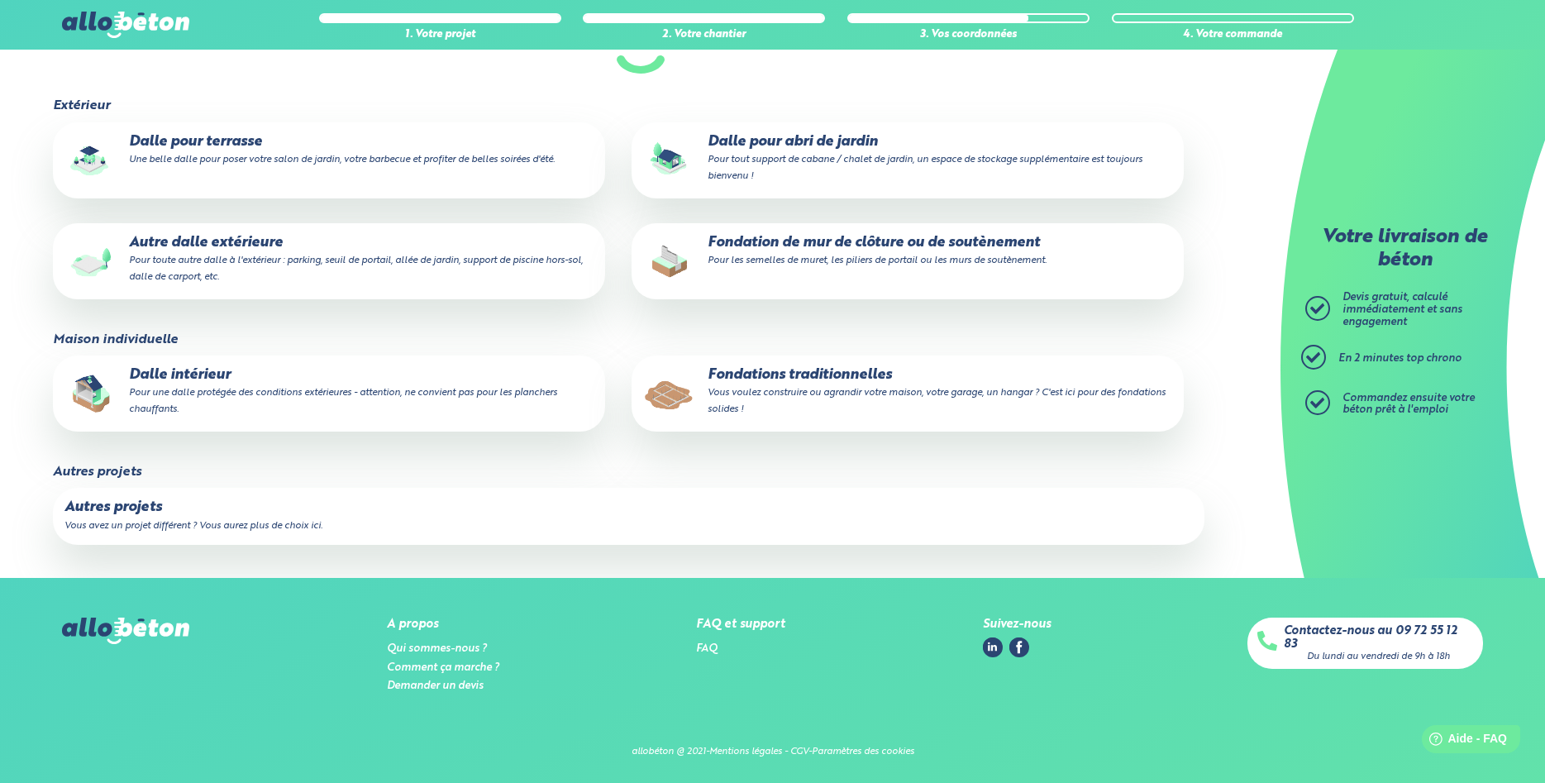
click at [722, 576] on fieldset "Autres projets Autres projets Vous avez un projet différent ? Vous aurez plus d…" at bounding box center [640, 521] width 1175 height 113
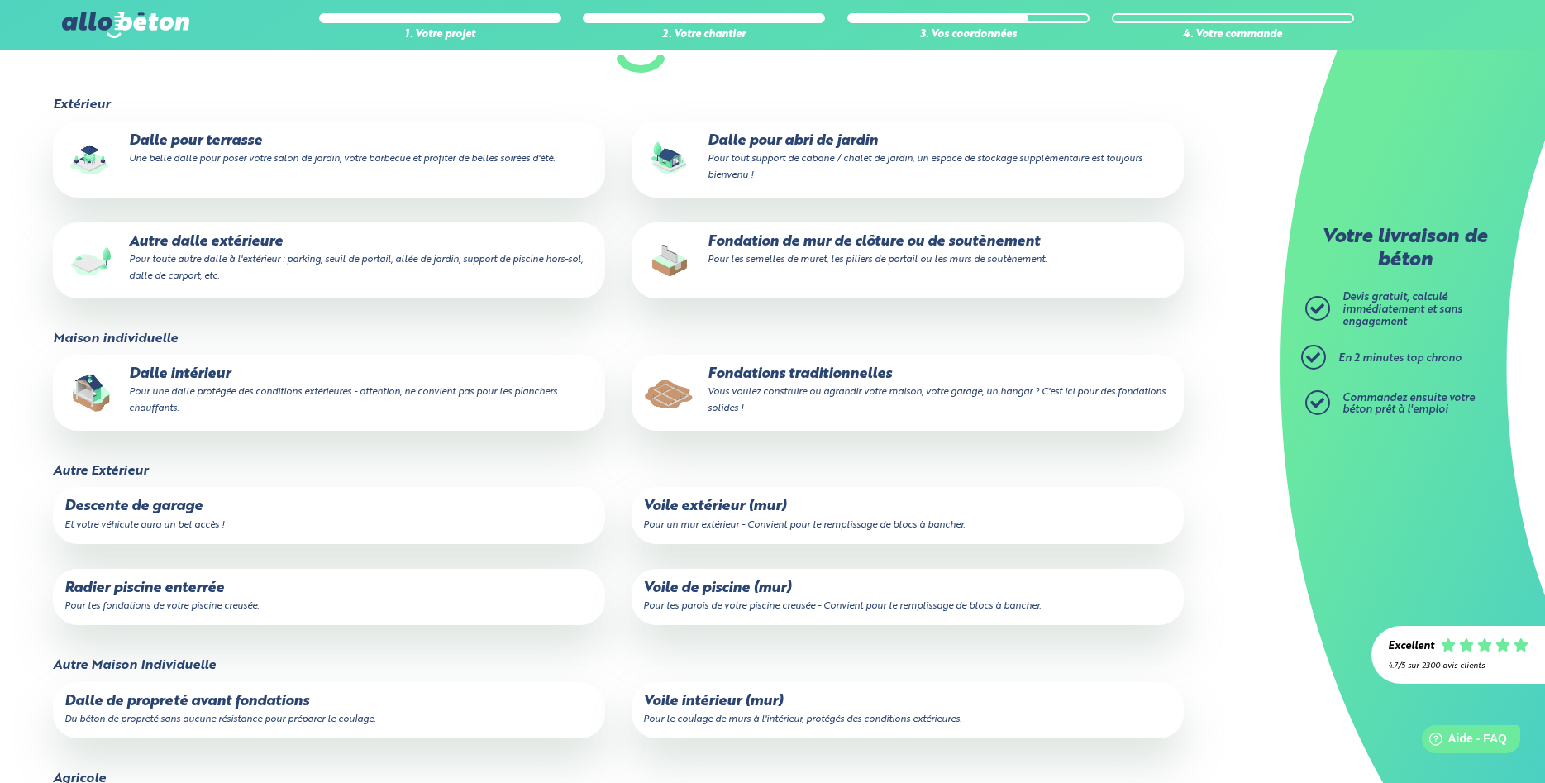
click at [949, 392] on small "Vous voulez construire ou agrandir votre maison, votre garage, un hangar ? C'es…" at bounding box center [937, 400] width 458 height 26
click at [0, 0] on input "Fondations traditionnelles Vous voulez construire ou agrandir votre maison, vot…" at bounding box center [0, 0] width 0 height 0
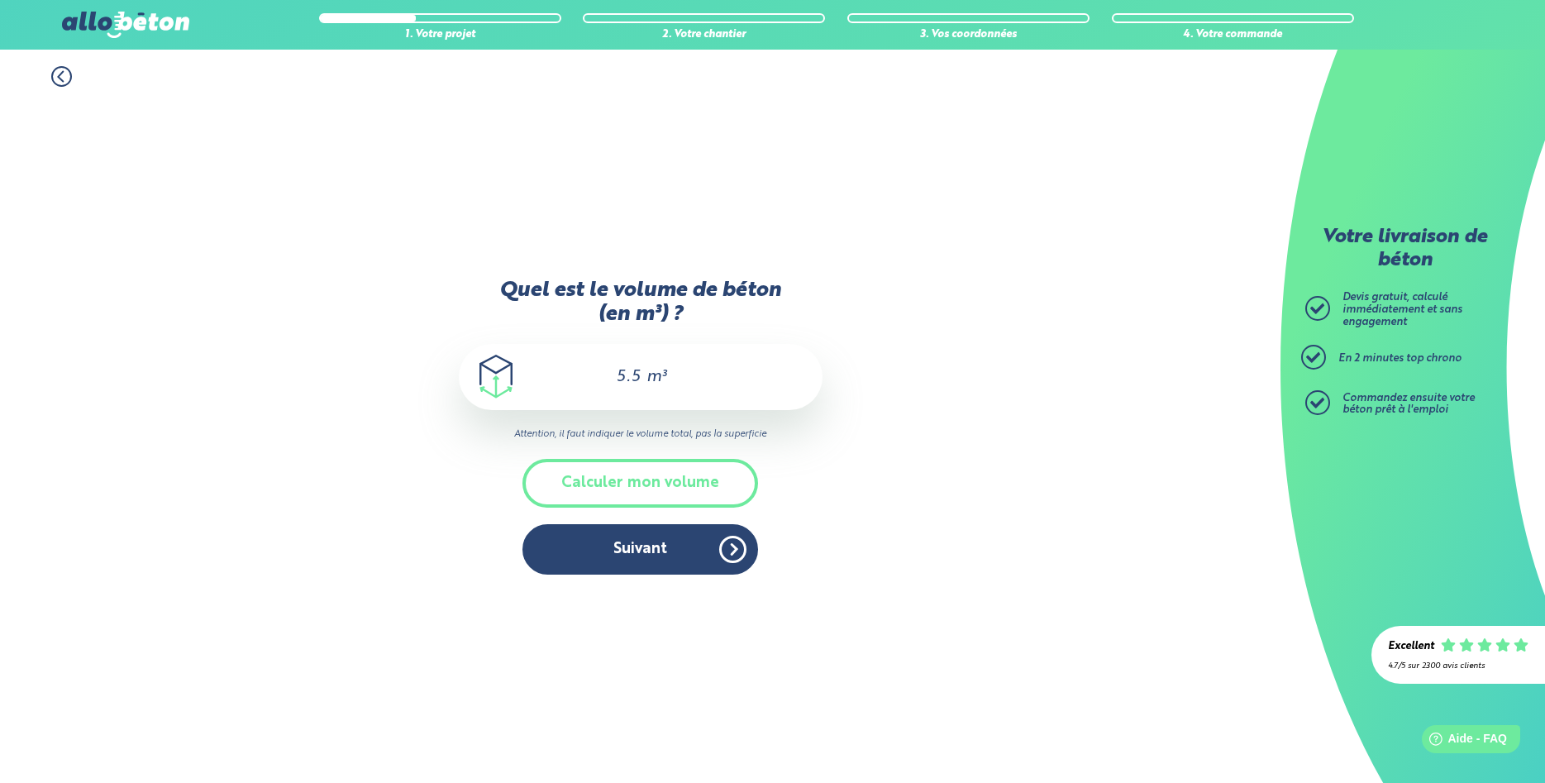
click at [684, 379] on div "5.5 m³" at bounding box center [641, 377] width 364 height 66
click at [659, 371] on span "m³" at bounding box center [656, 377] width 20 height 17
drag, startPoint x: 624, startPoint y: 372, endPoint x: 684, endPoint y: 379, distance: 60.7
click at [642, 379] on input "5.5" at bounding box center [628, 377] width 28 height 20
type input "5"
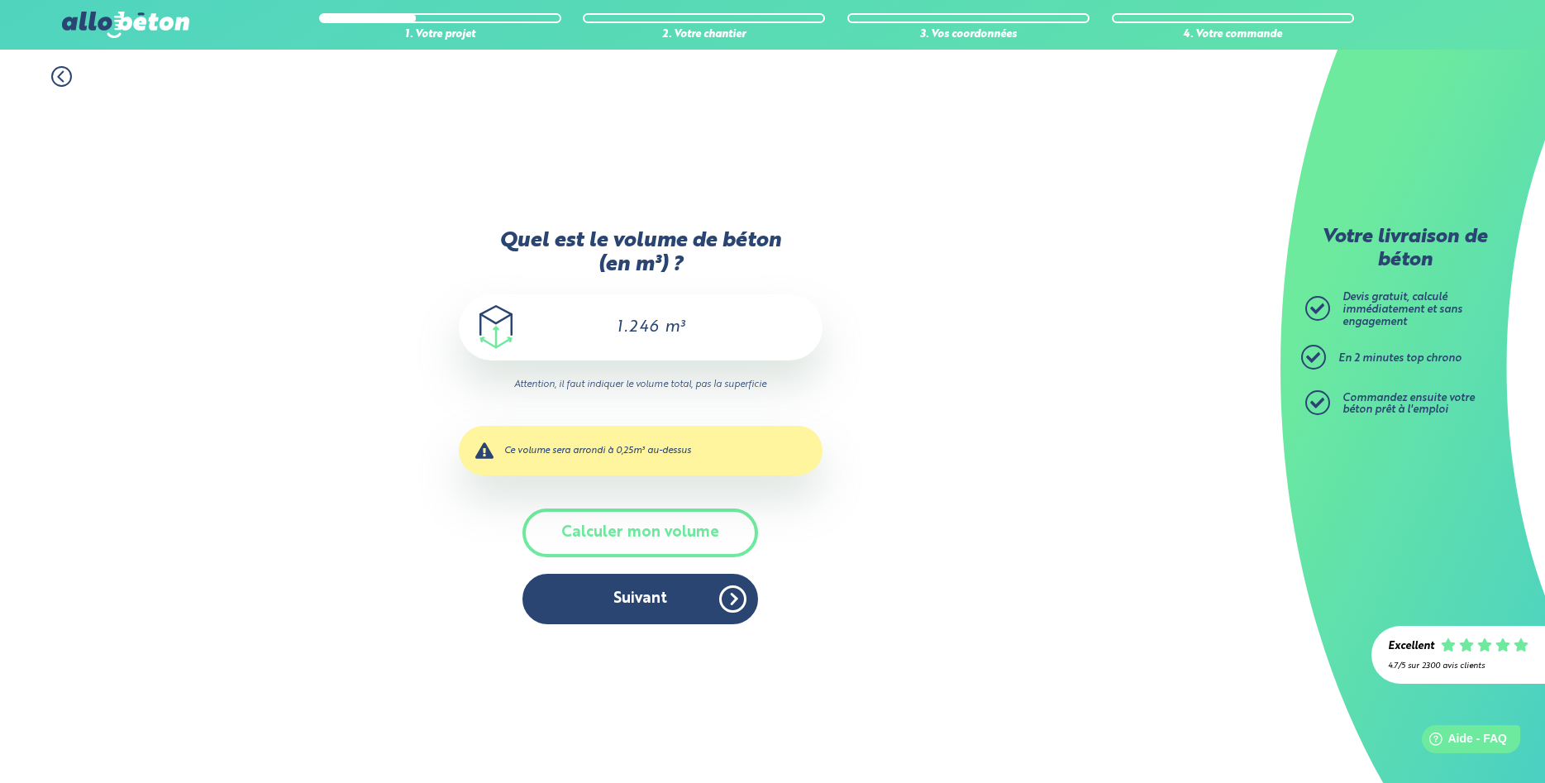
type input "1.246"
click at [860, 441] on div "1. Votre projet 2. Votre chantier 3. Vos coordonnées 4. Votre commande Quel est…" at bounding box center [640, 416] width 1280 height 733
click at [650, 623] on button "Suivant" at bounding box center [640, 599] width 236 height 50
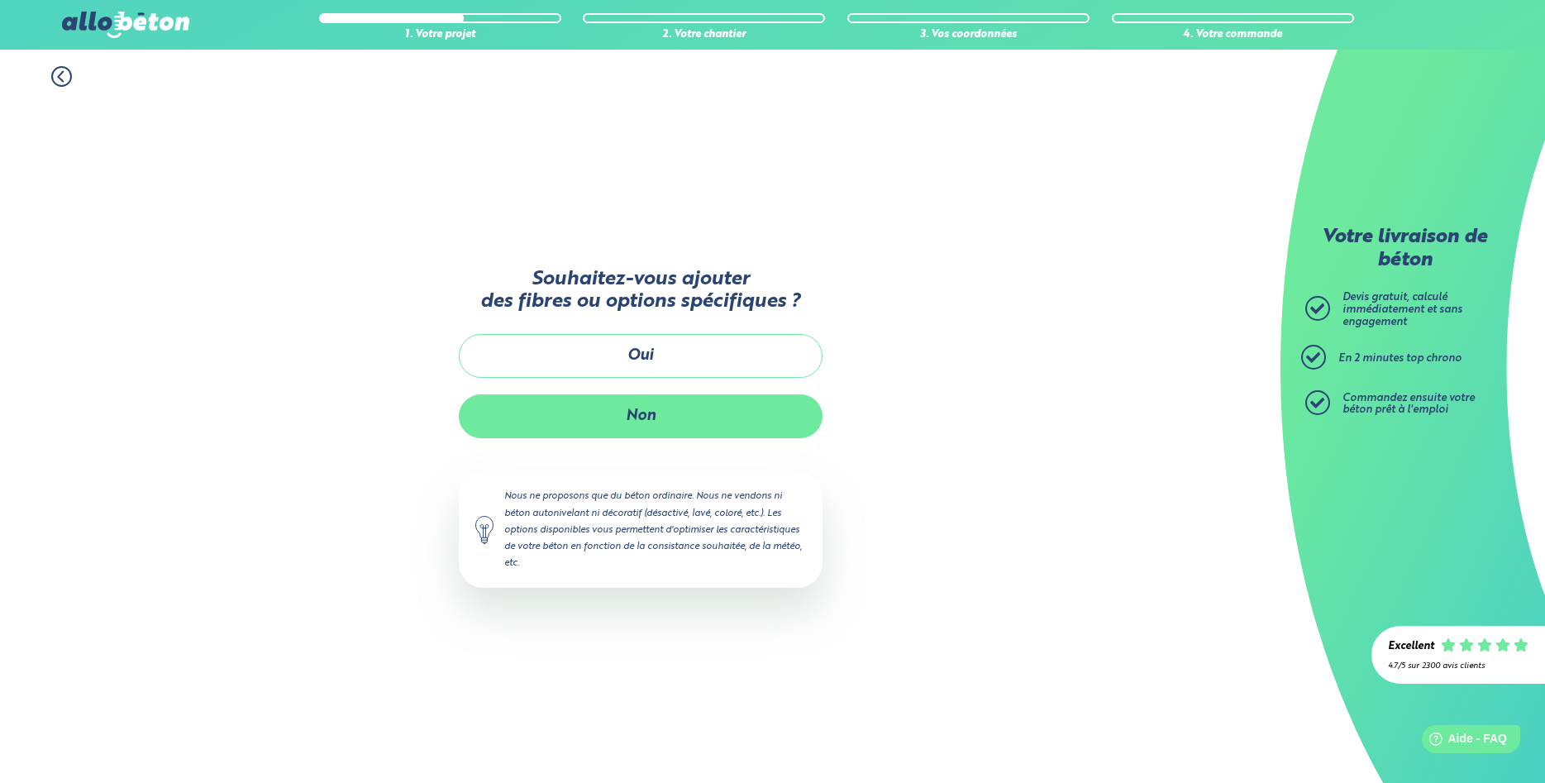
click at [665, 426] on button "Non" at bounding box center [641, 416] width 364 height 44
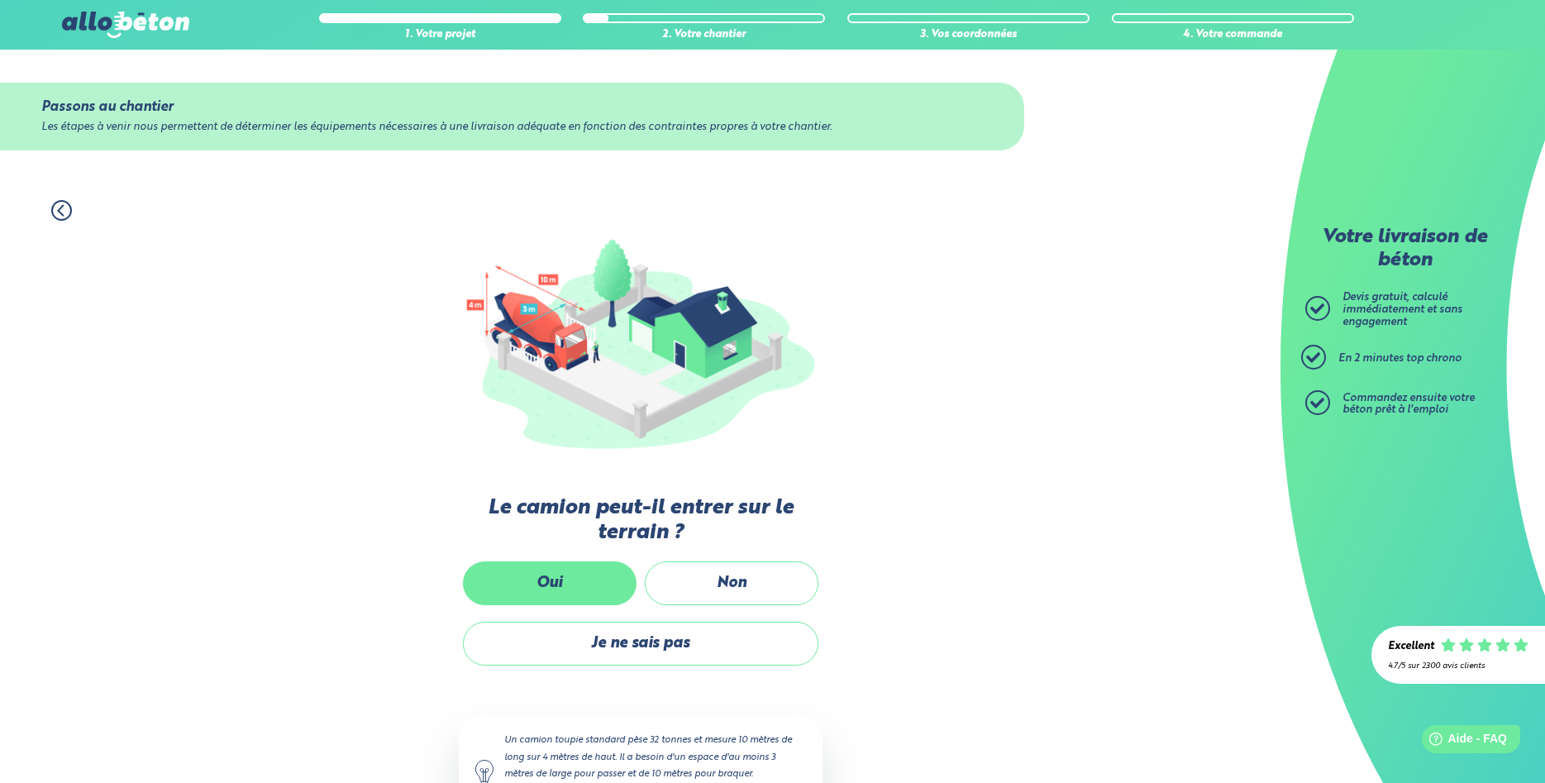
click at [563, 579] on label "Oui" at bounding box center [550, 583] width 174 height 44
click at [0, 0] on input "Oui" at bounding box center [0, 0] width 0 height 0
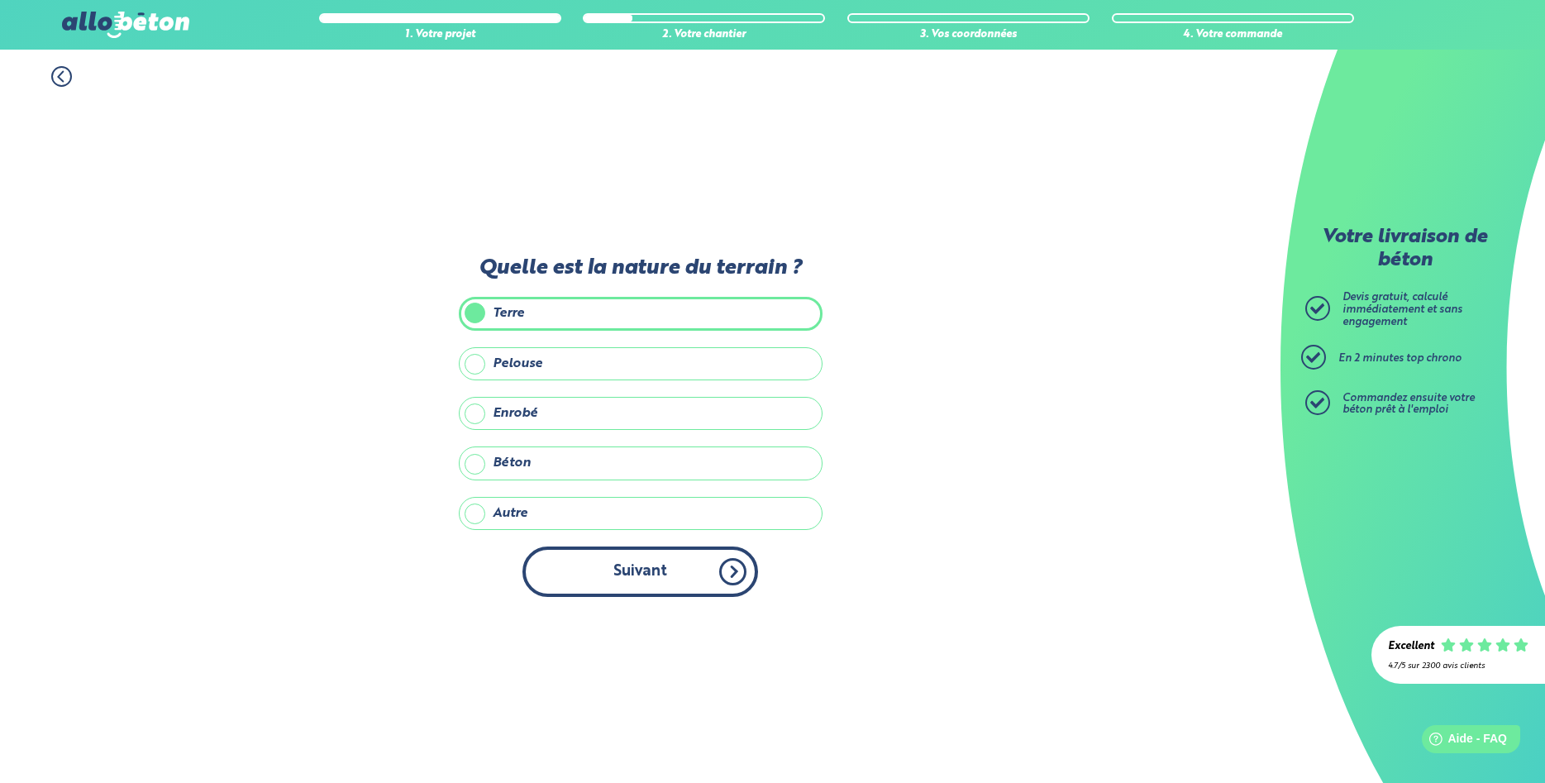
click at [616, 572] on button "Suivant" at bounding box center [640, 571] width 236 height 50
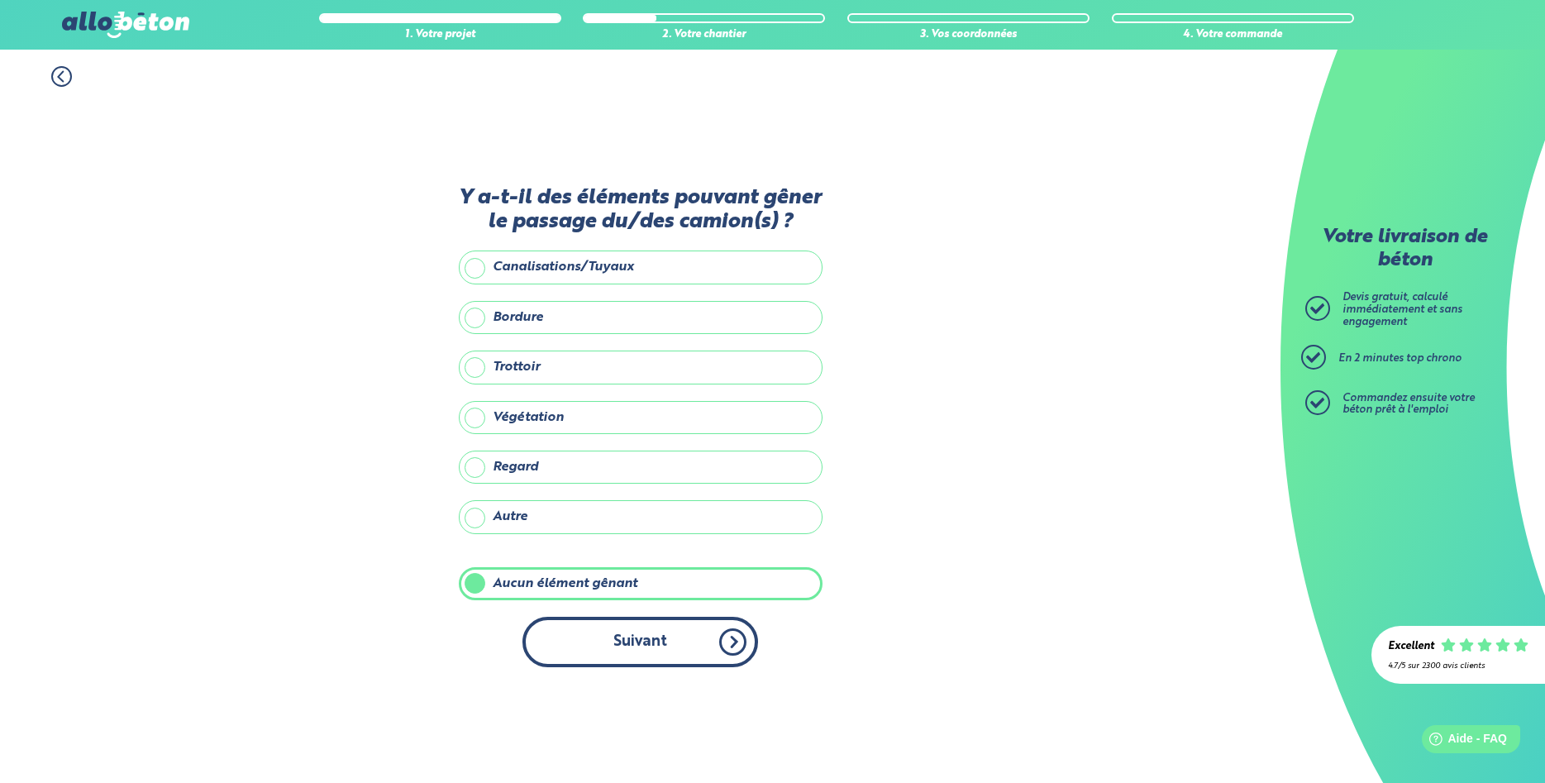
click at [655, 653] on button "Suivant" at bounding box center [640, 642] width 236 height 50
